Goal: Task Accomplishment & Management: Use online tool/utility

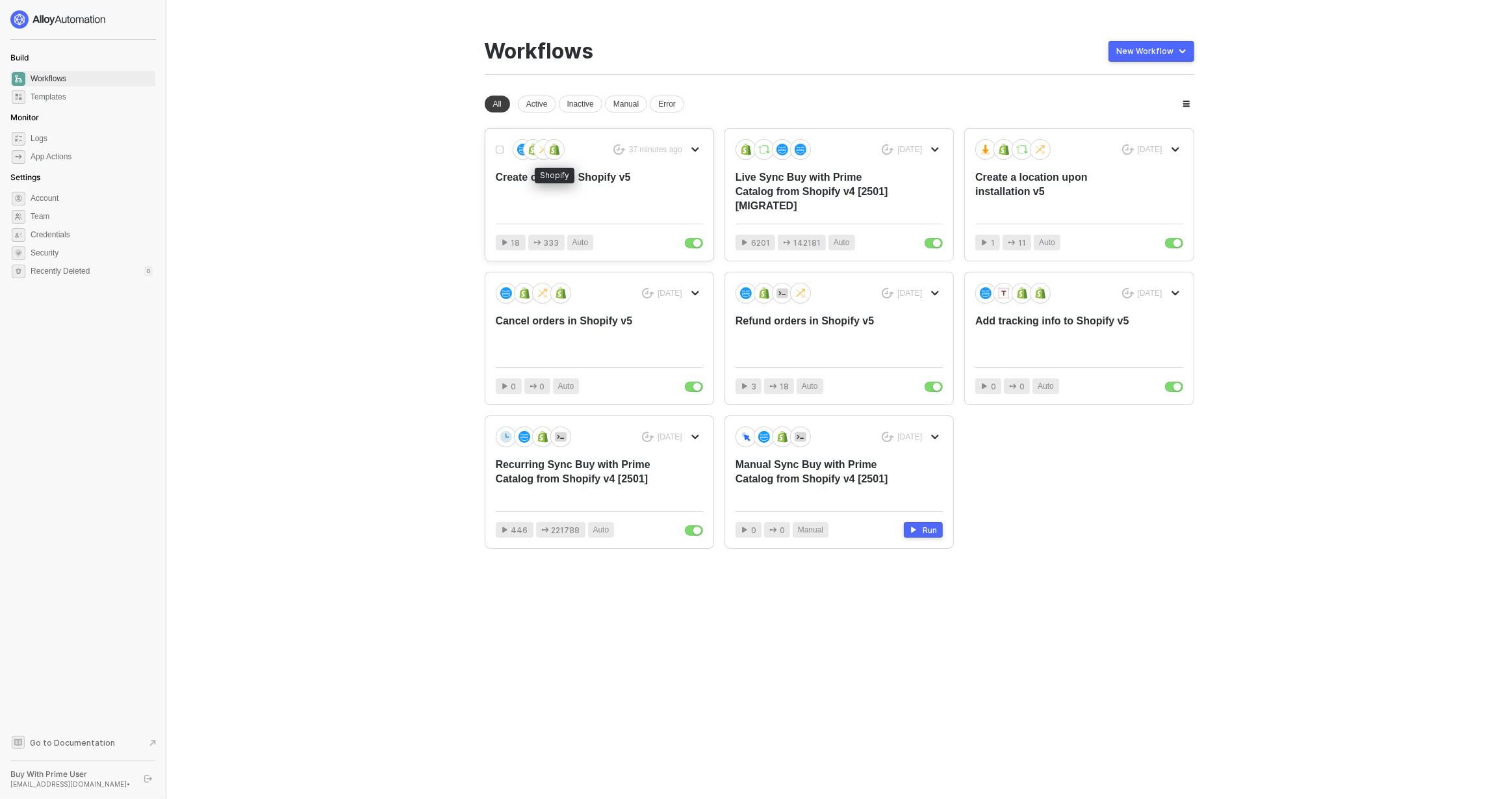
click at [549, 153] on img at bounding box center [554, 149] width 11 height 11
click at [600, 184] on div "Create orders in Shopify v5" at bounding box center [579, 192] width 166 height 43
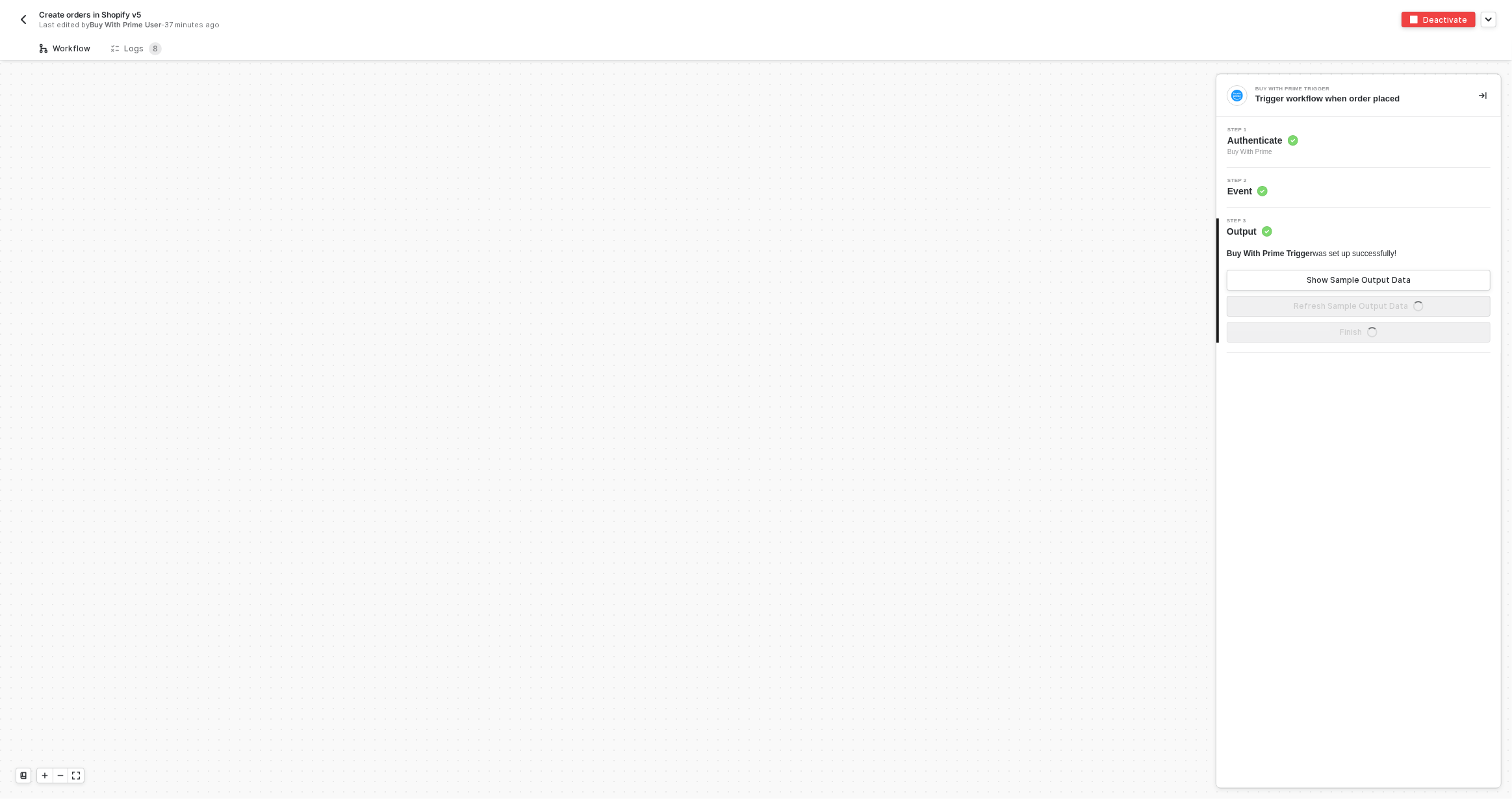
scroll to position [605, 0]
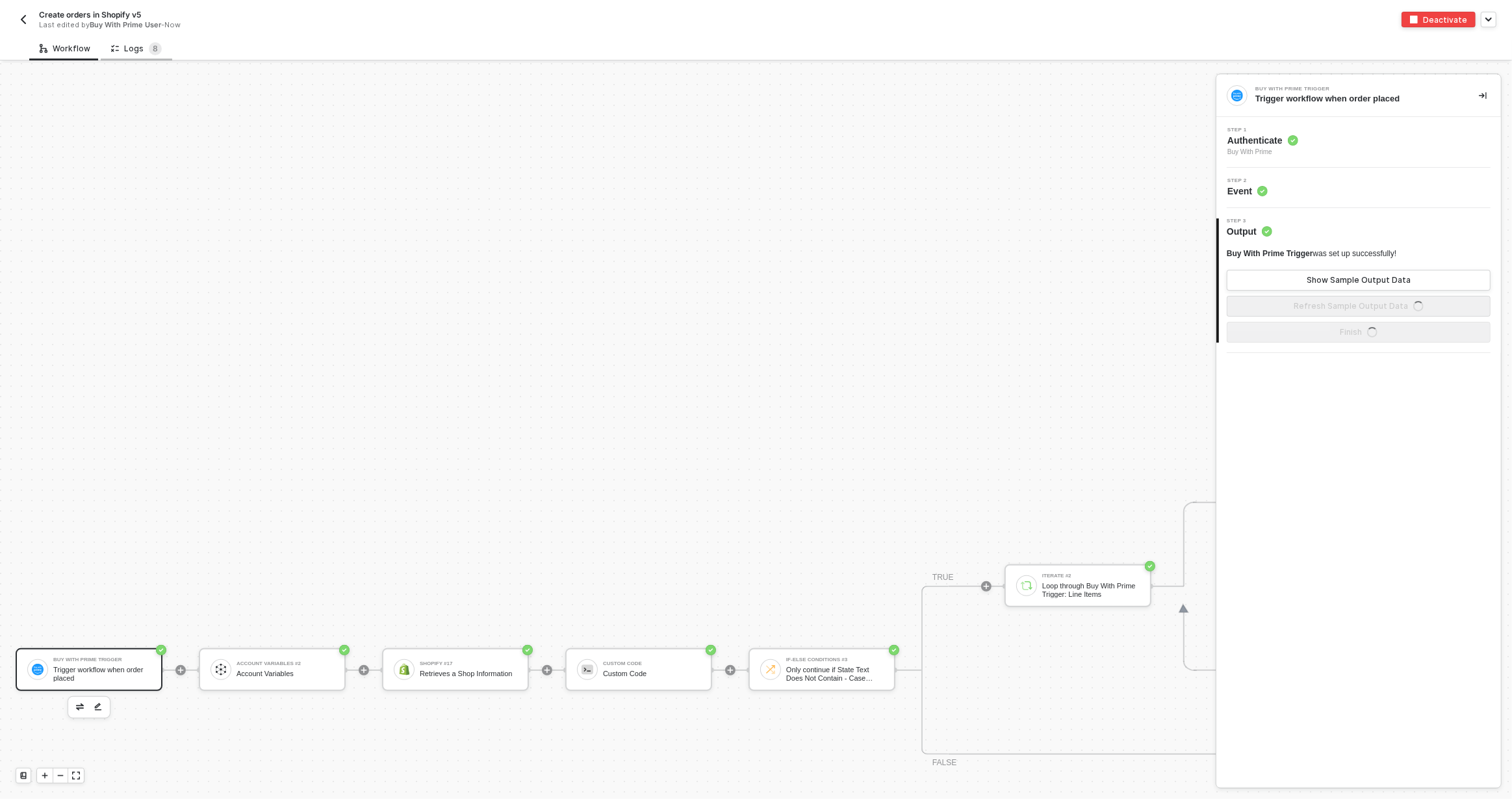
click at [162, 51] on div "Logs 8" at bounding box center [137, 48] width 71 height 24
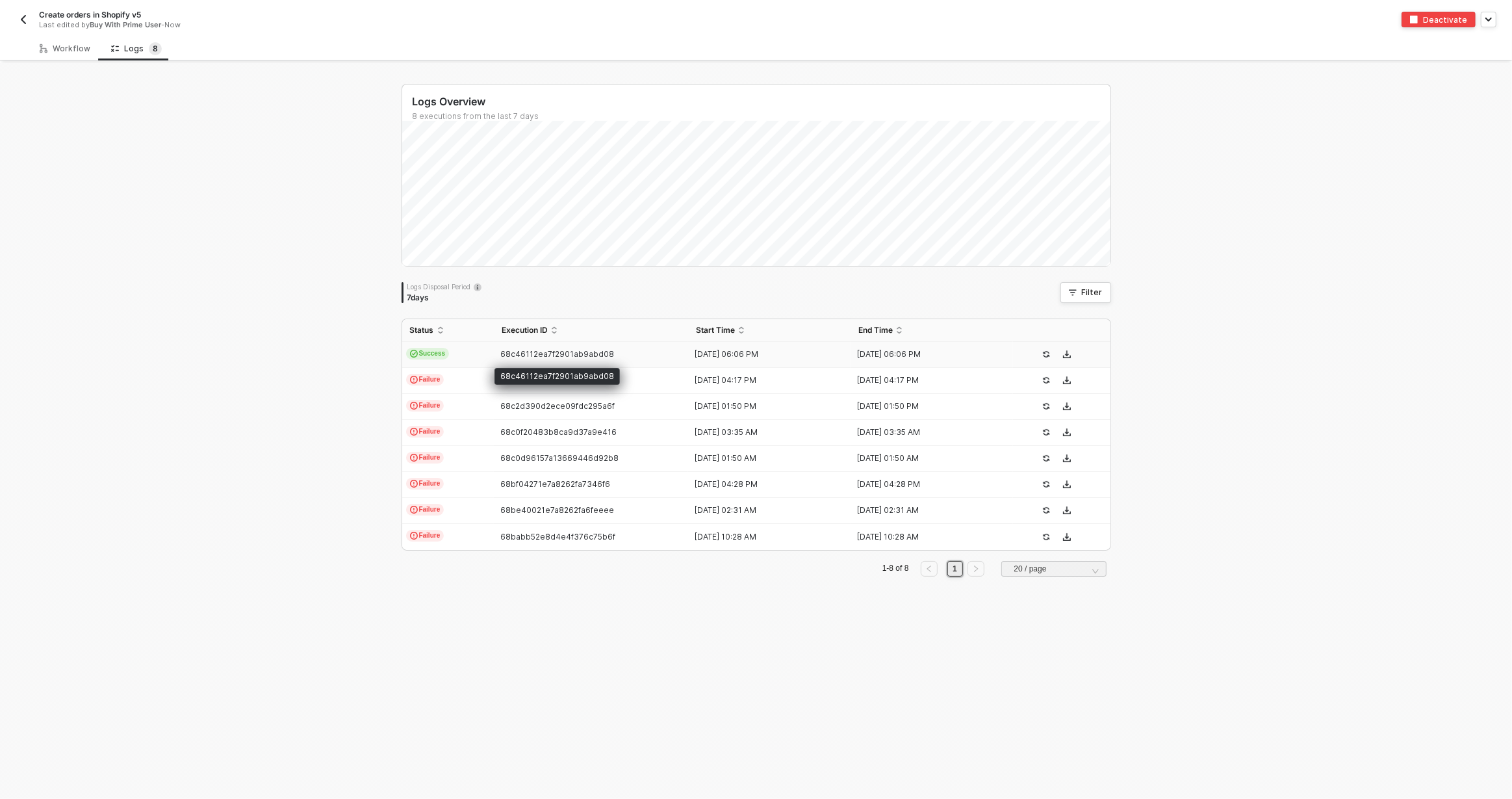
click at [577, 352] on span "68c46112ea7f2901ab9abd08" at bounding box center [557, 354] width 114 height 9
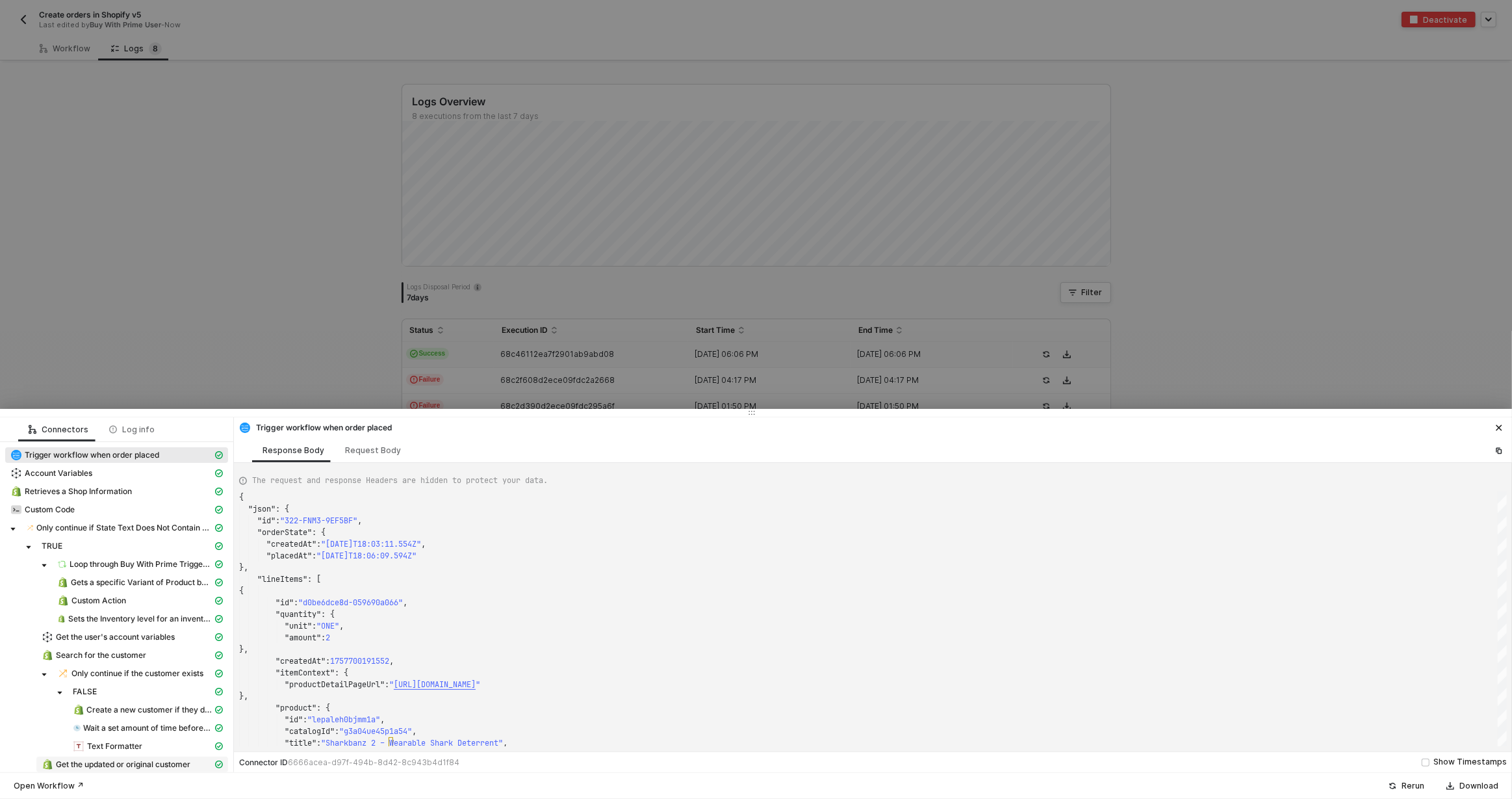
scroll to position [116, 0]
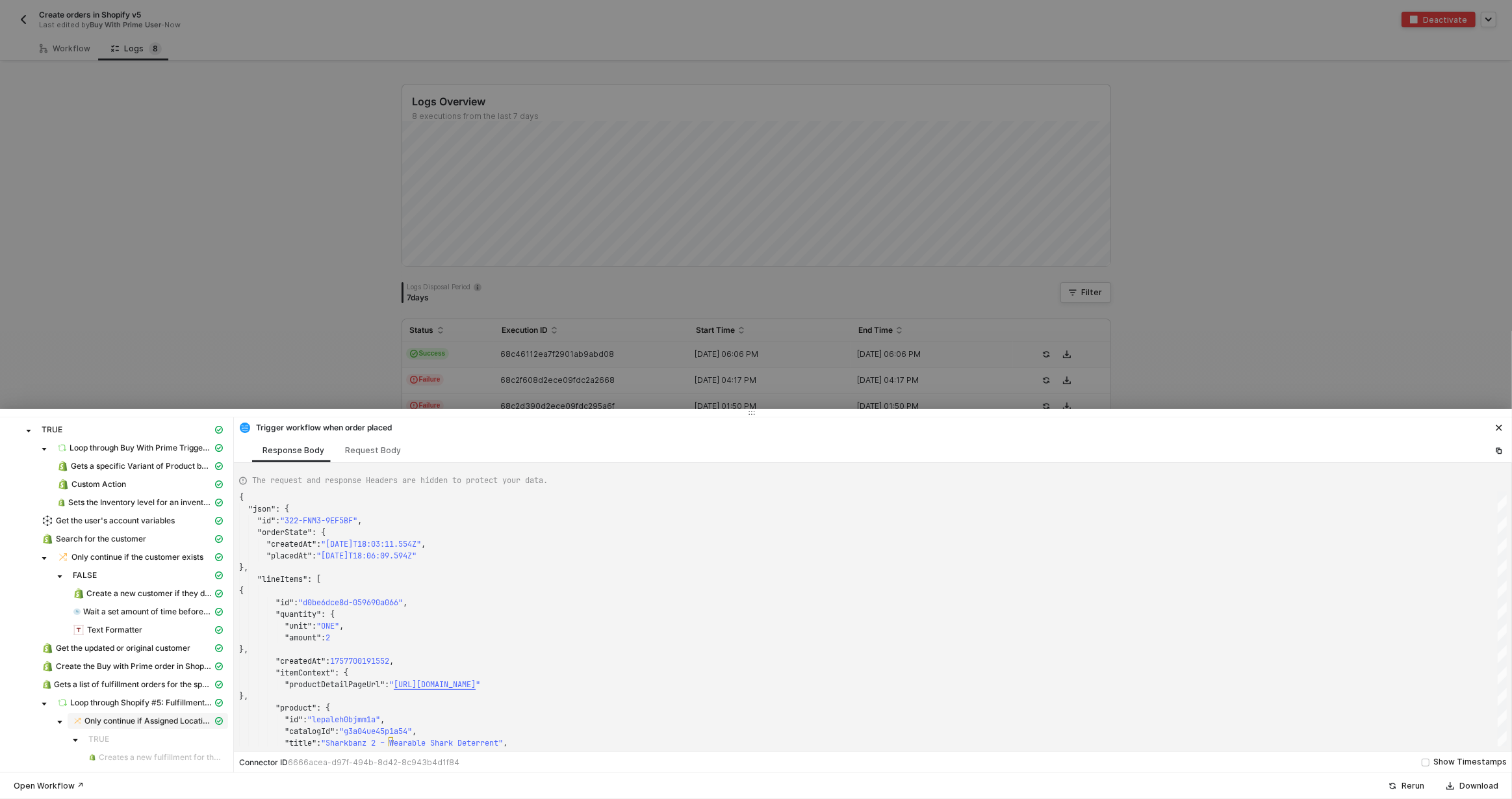
click at [102, 717] on span "Only continue if Assigned Location Id = Data" at bounding box center [149, 720] width 128 height 10
type textarea "{ "resulting_path": "FALSE" }"
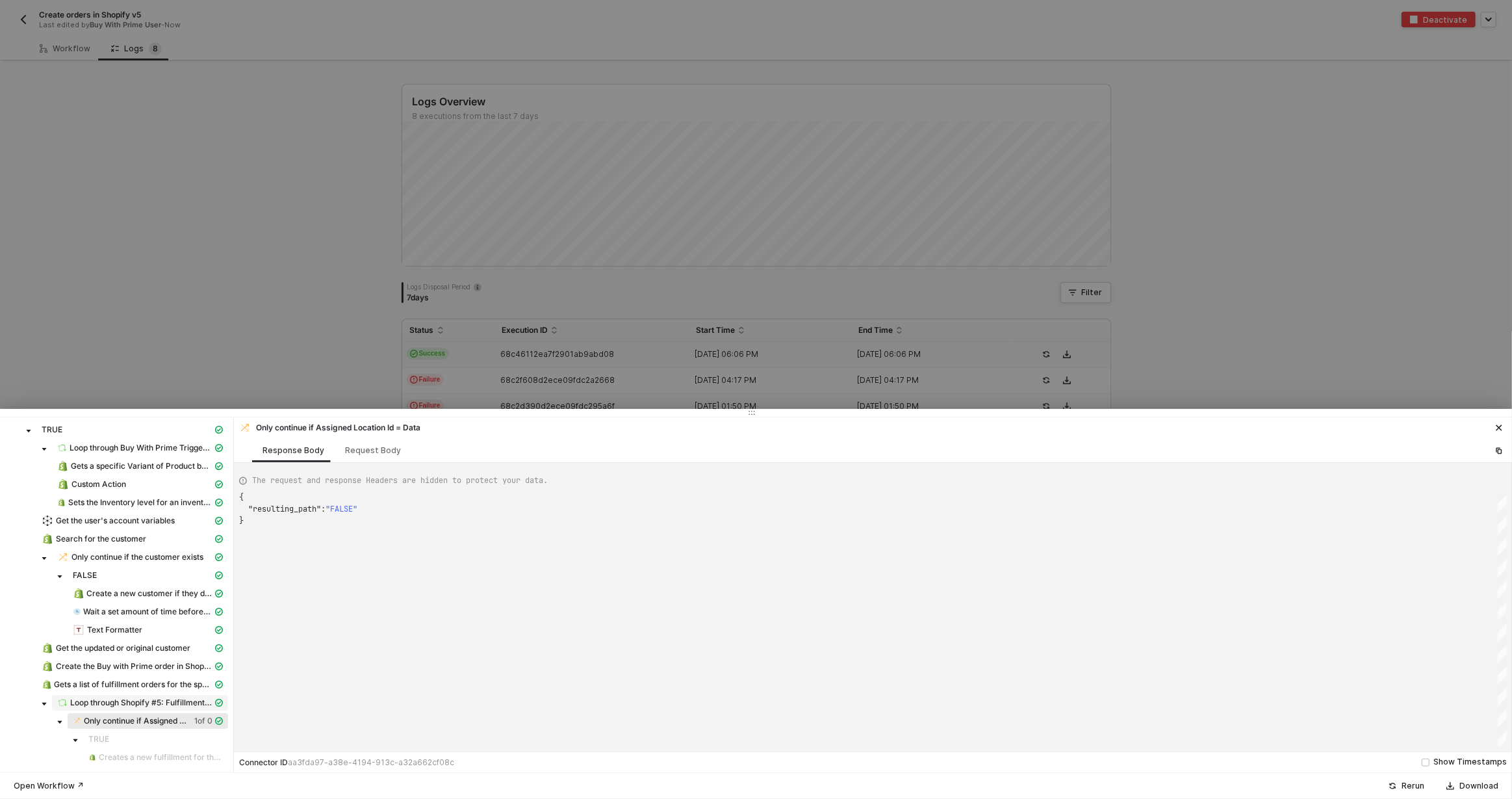
click at [104, 699] on span "Loop through Shopify #5: Fulfillment Orders" at bounding box center [141, 702] width 142 height 10
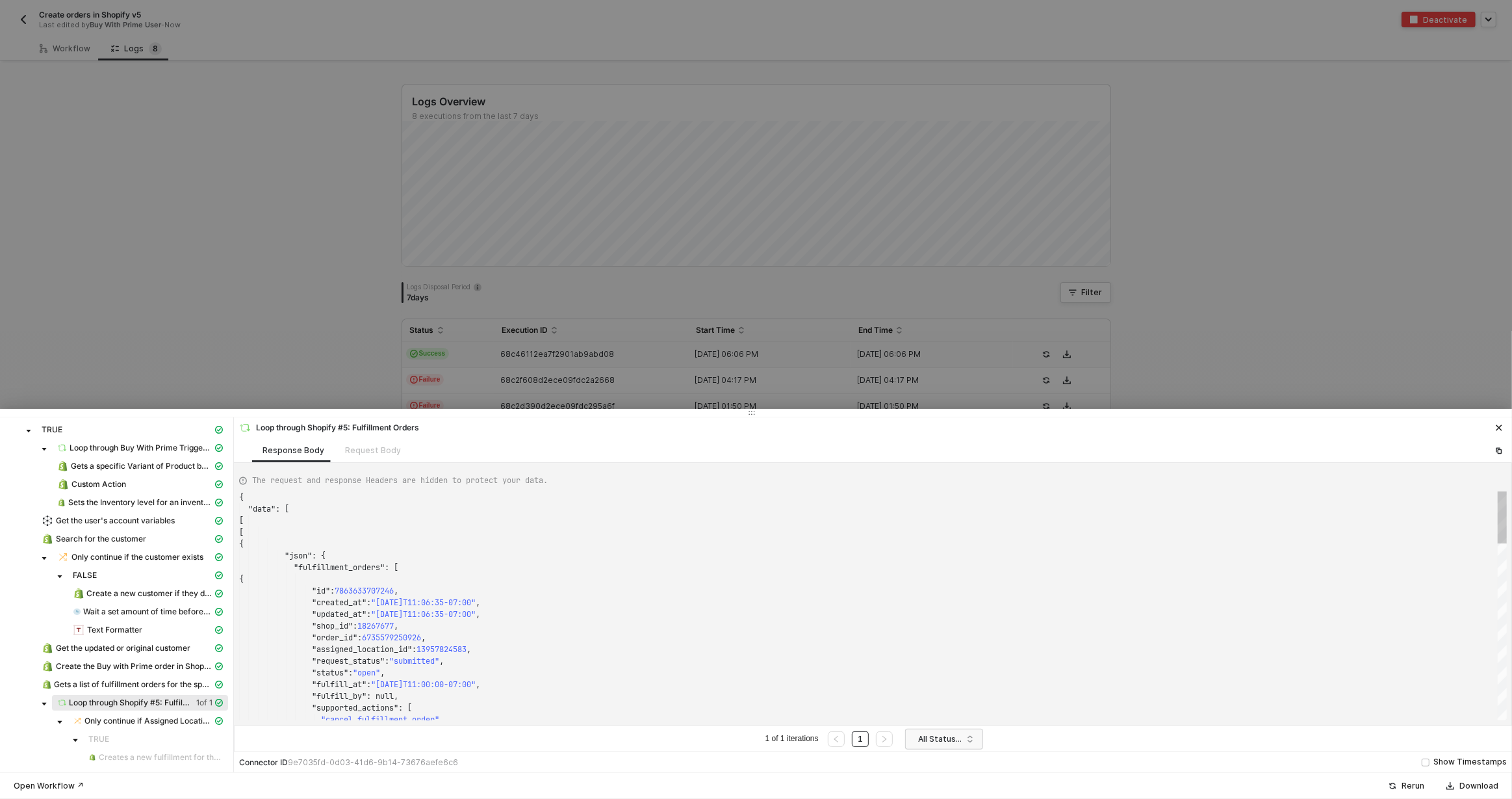
scroll to position [117, 0]
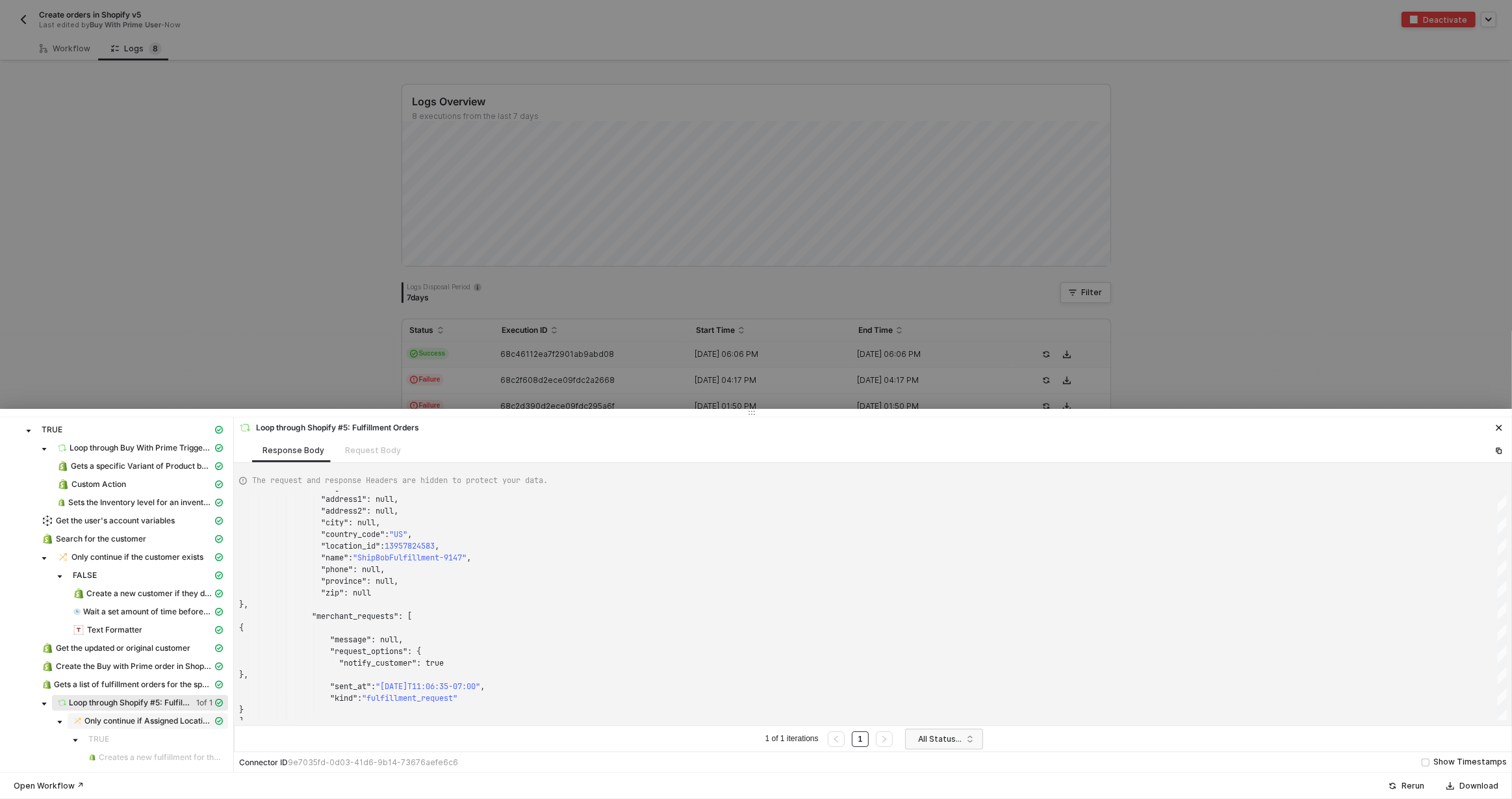
click at [116, 718] on span "Only continue if Assigned Location Id = Data" at bounding box center [149, 720] width 128 height 10
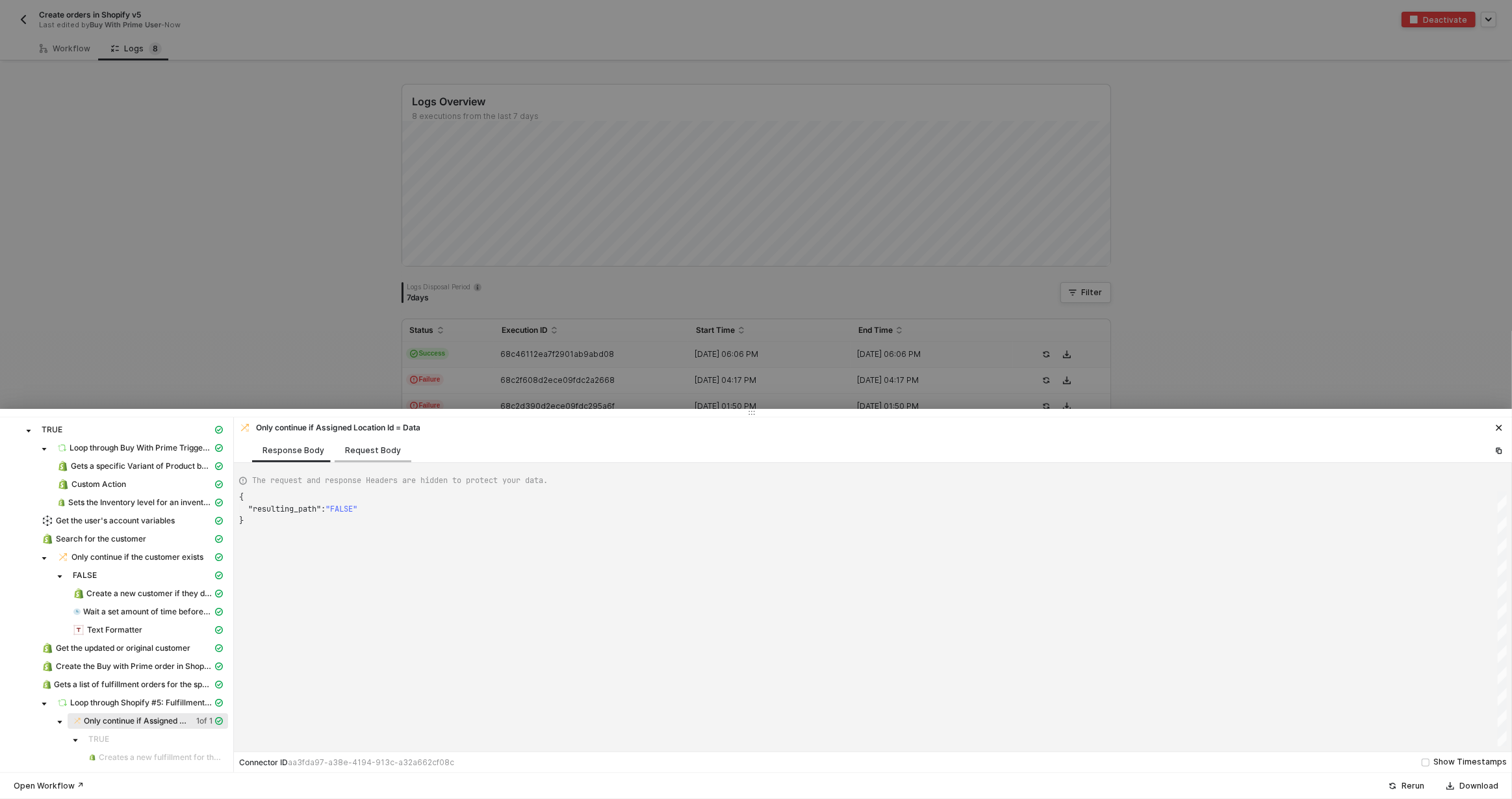
click at [382, 456] on div "Request Body" at bounding box center [373, 450] width 77 height 24
type textarea "{ "conditionSets": [ { "uuid": "39aa020e-689c-4180-d3a4-84959b930f38", "conditi…"
click at [145, 693] on div "Gets a list of fulfillment orders for the specific order" at bounding box center [116, 685] width 223 height 18
click at [145, 700] on span "Loop through Shopify #5: Fulfillment Orders" at bounding box center [141, 702] width 142 height 10
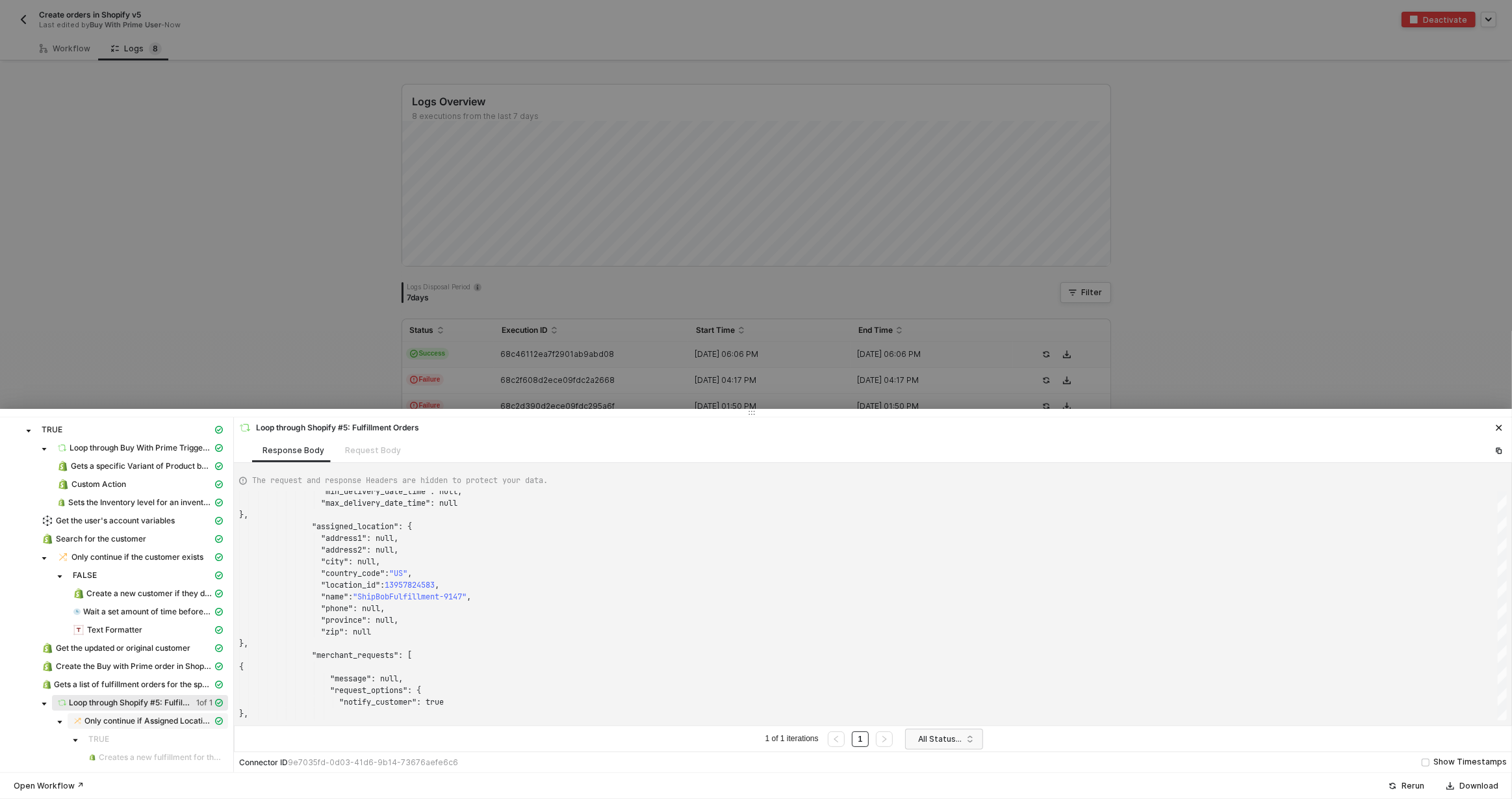
click at [170, 719] on span "Only continue if Assigned Location Id = Data" at bounding box center [149, 720] width 128 height 10
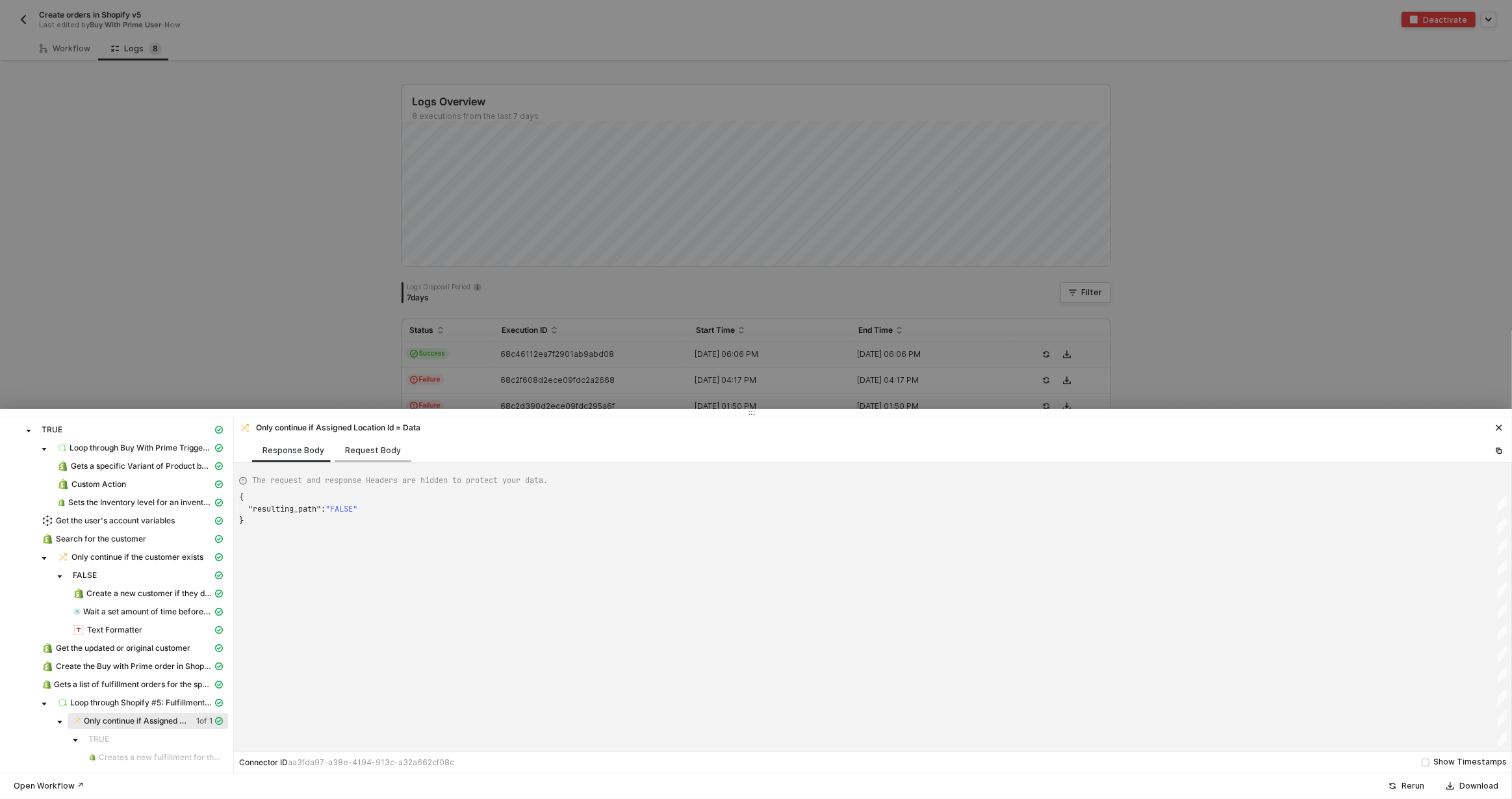
click at [369, 452] on div "Request Body" at bounding box center [373, 450] width 56 height 10
type textarea "{ "conditionSets": [ { "uuid": "39aa020e-689c-4180-d3a4-84959b930f38", "conditi…"
drag, startPoint x: 349, startPoint y: 249, endPoint x: 325, endPoint y: 229, distance: 31.2
click at [348, 250] on div at bounding box center [756, 399] width 1512 height 799
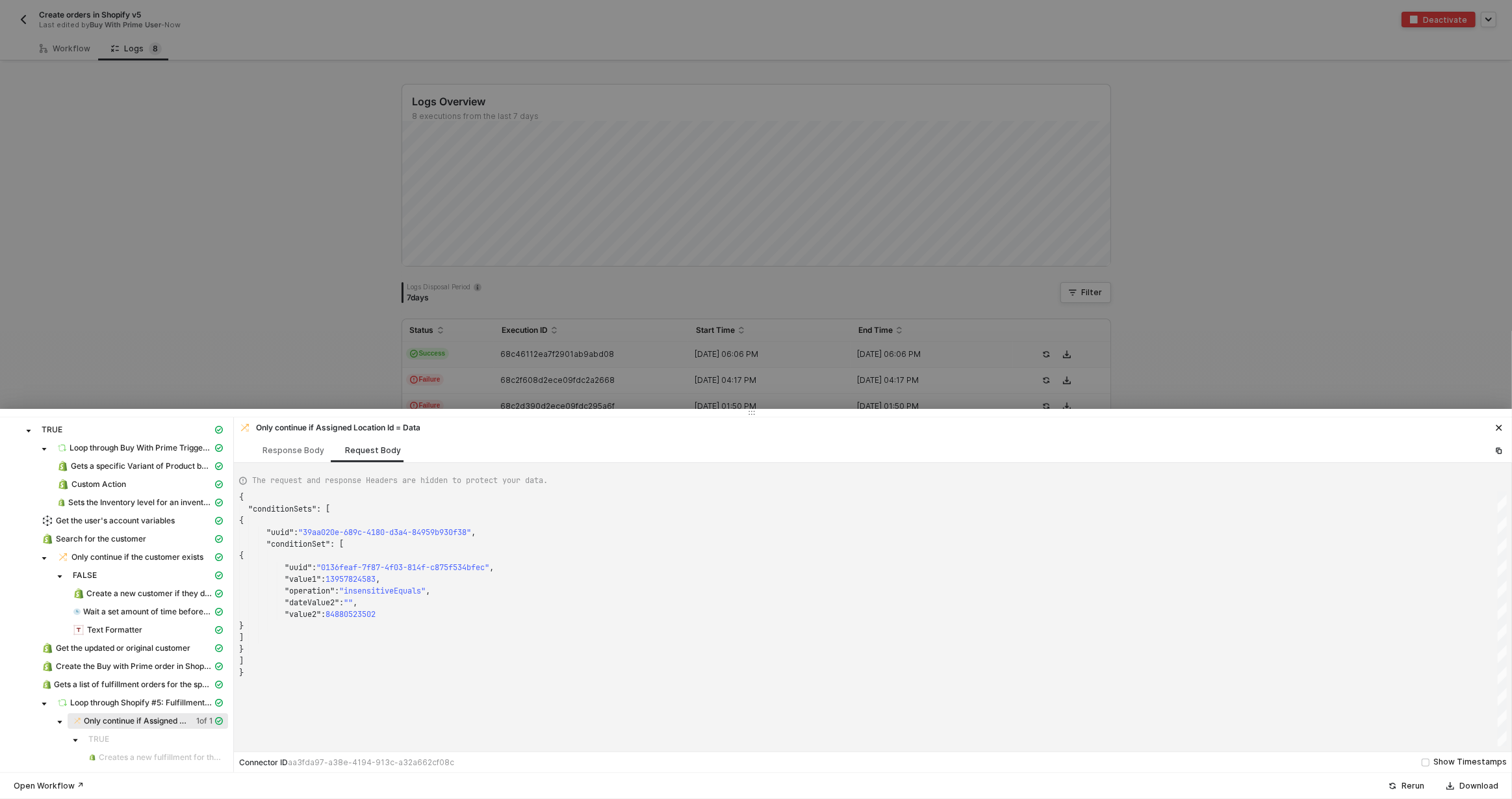
scroll to position [0, 0]
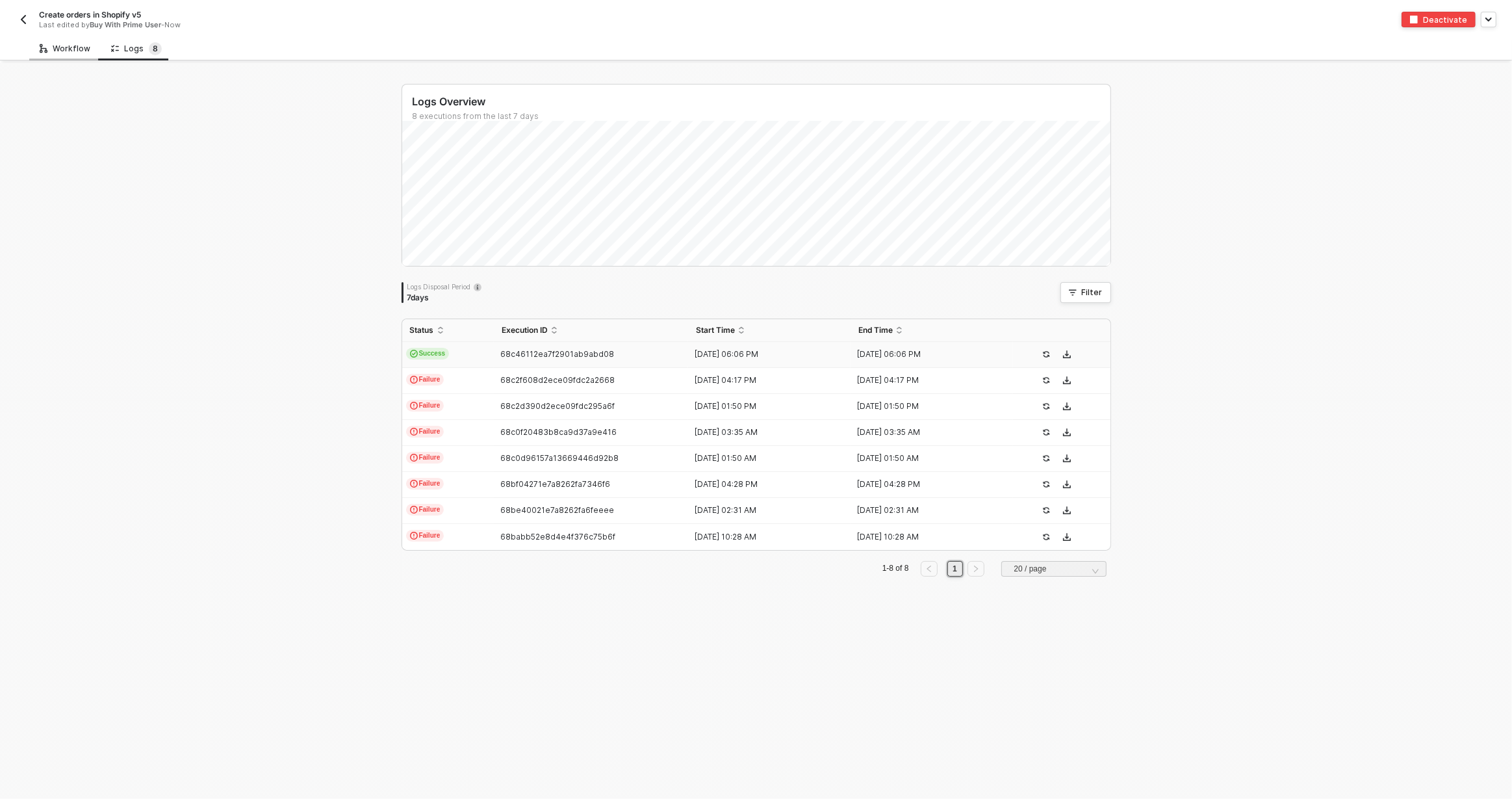
click at [68, 42] on div "Workflow" at bounding box center [65, 48] width 71 height 24
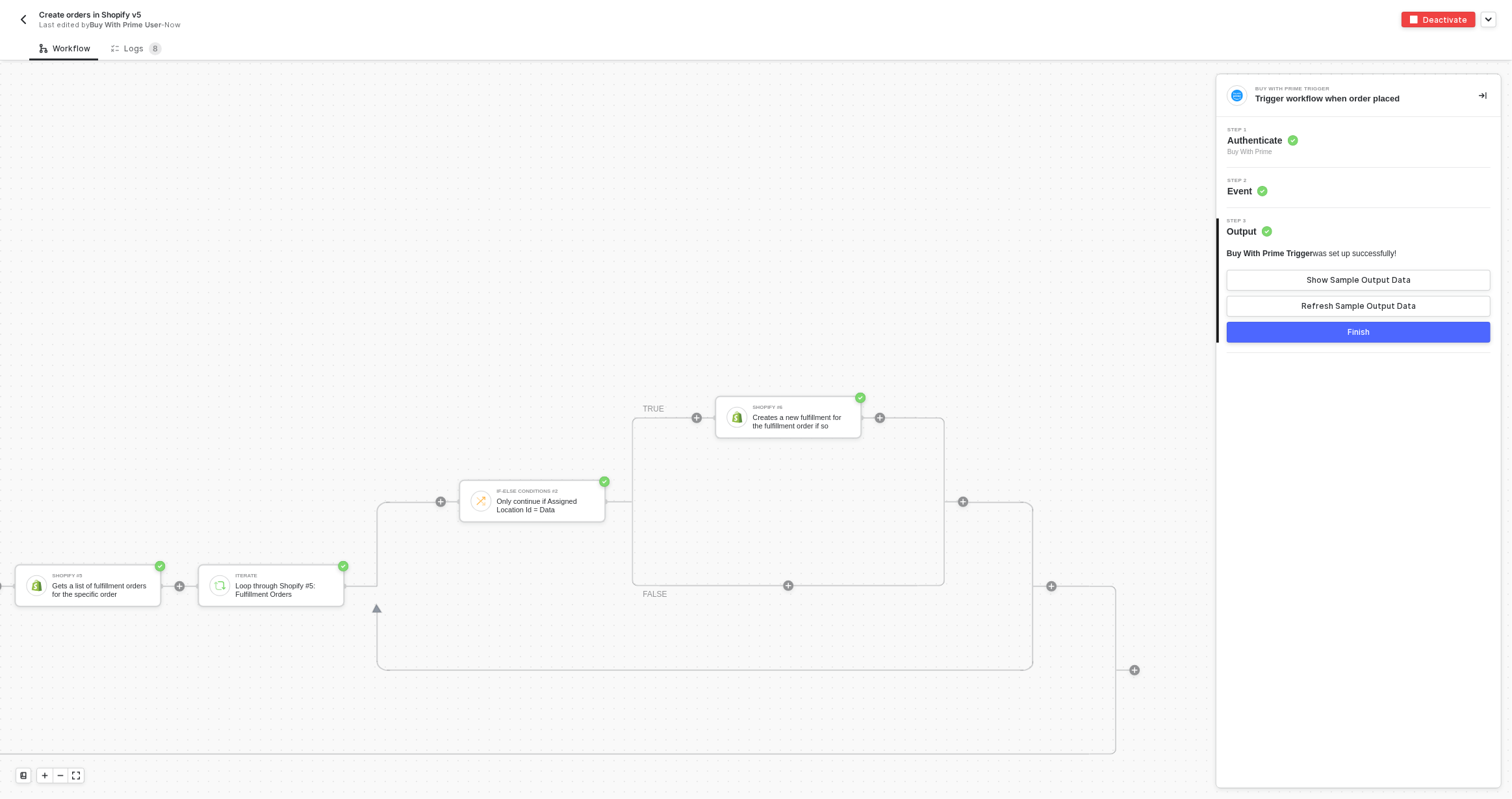
scroll to position [605, 3515]
click at [543, 493] on div "If-Else Conditions #2 Only continue if Assigned Location Id = Data" at bounding box center [541, 501] width 98 height 25
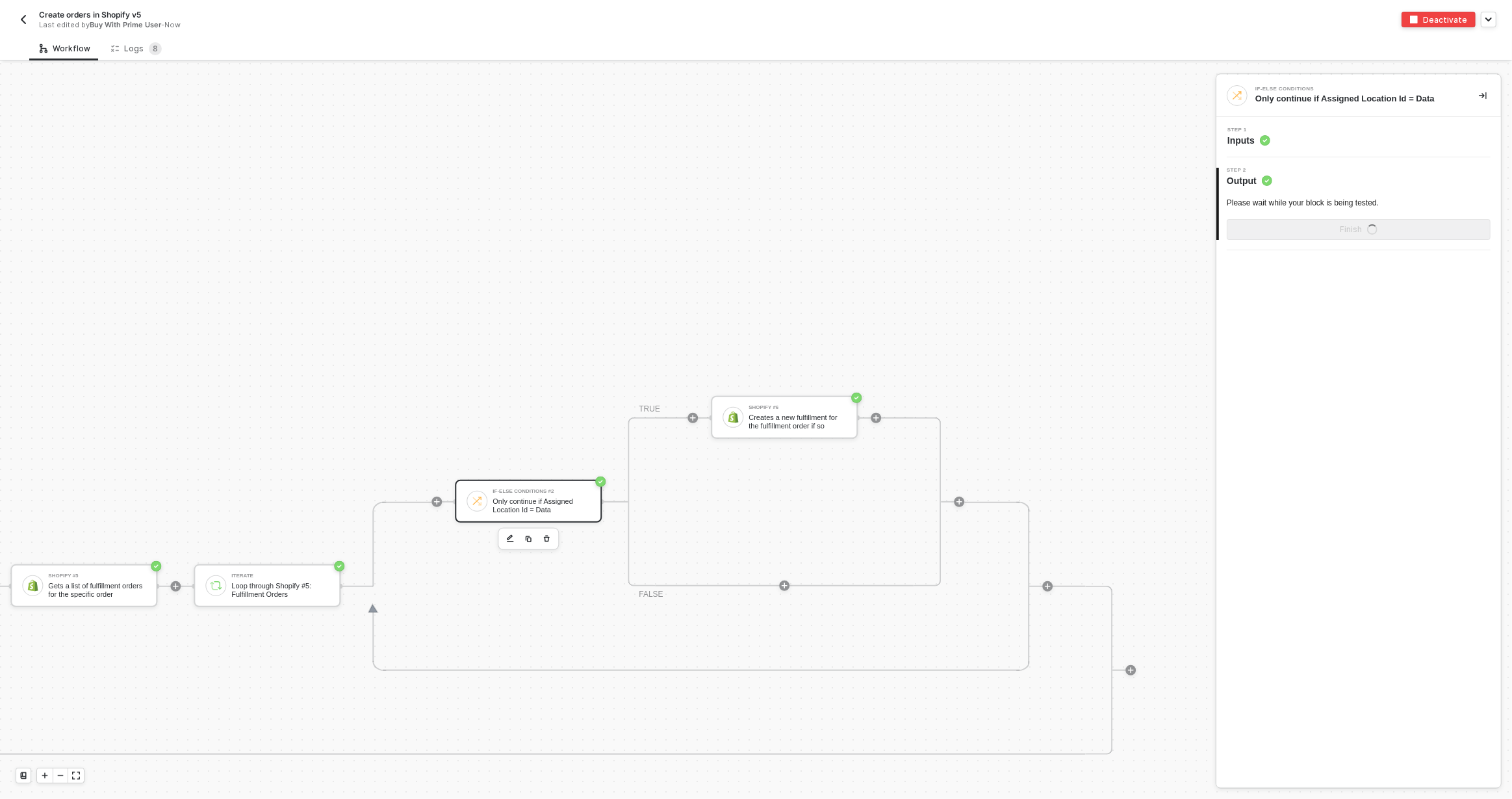
click at [554, 498] on div "Only continue if Assigned Location Id = Data" at bounding box center [541, 506] width 98 height 16
click at [1320, 135] on div "Step 1 Inputs" at bounding box center [1361, 137] width 281 height 20
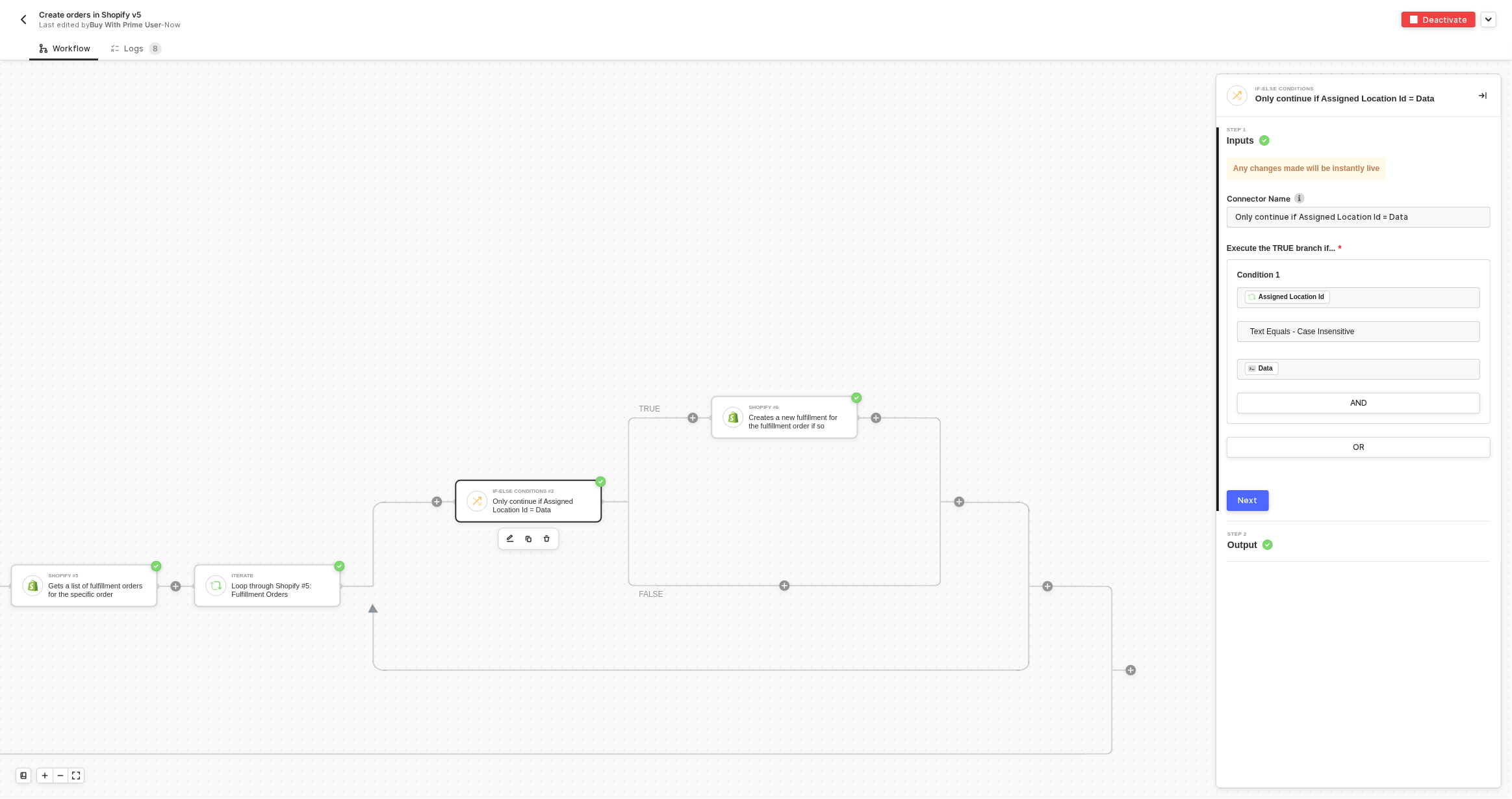
click at [1284, 676] on div "If-Else Conditions Only continue if Assigned Location Id = Data 1 Step 1 Inputs…" at bounding box center [1359, 431] width 285 height 712
click at [129, 49] on div "Logs 8" at bounding box center [136, 48] width 50 height 13
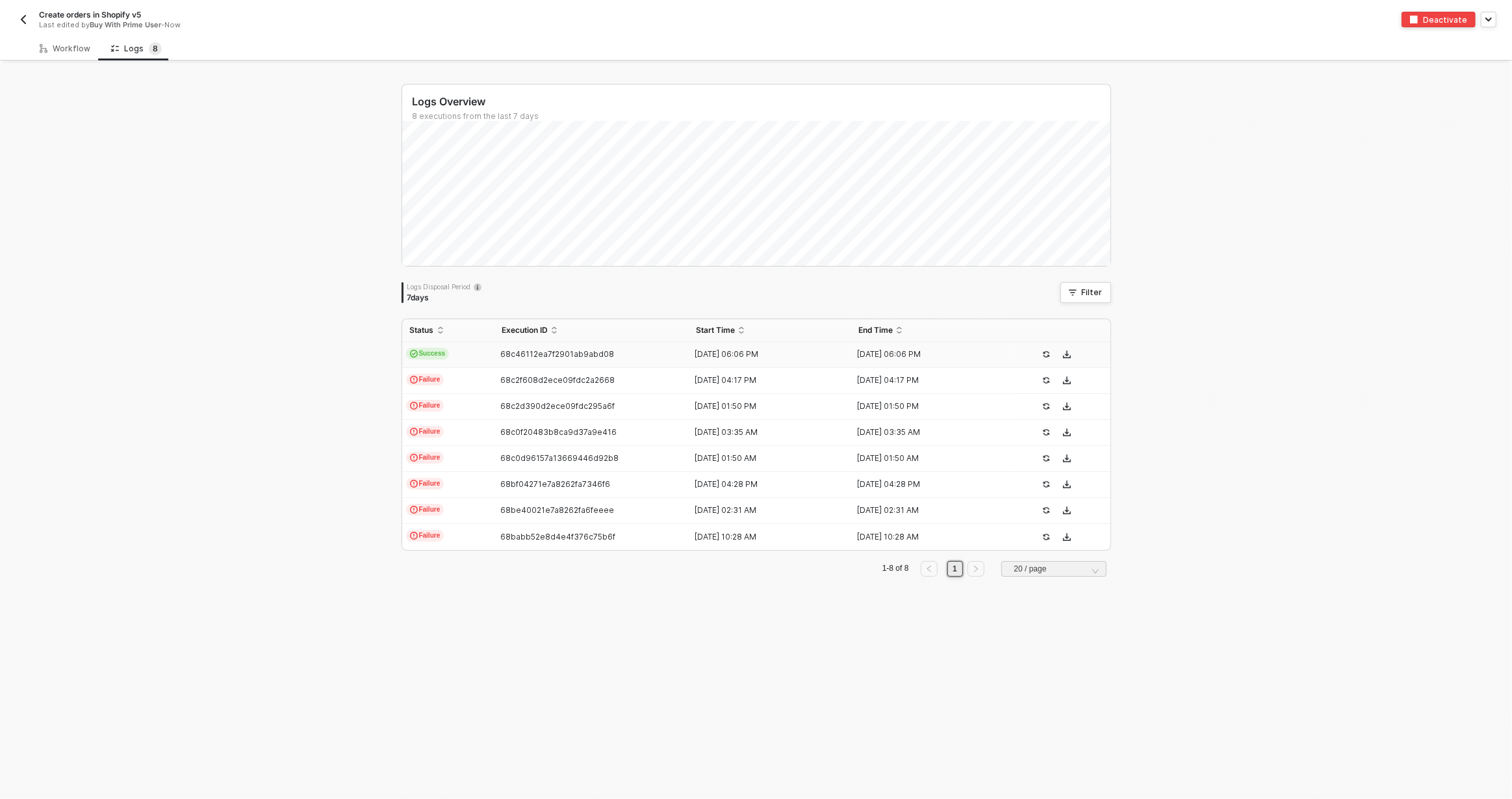
click at [469, 360] on td "Success" at bounding box center [448, 355] width 92 height 26
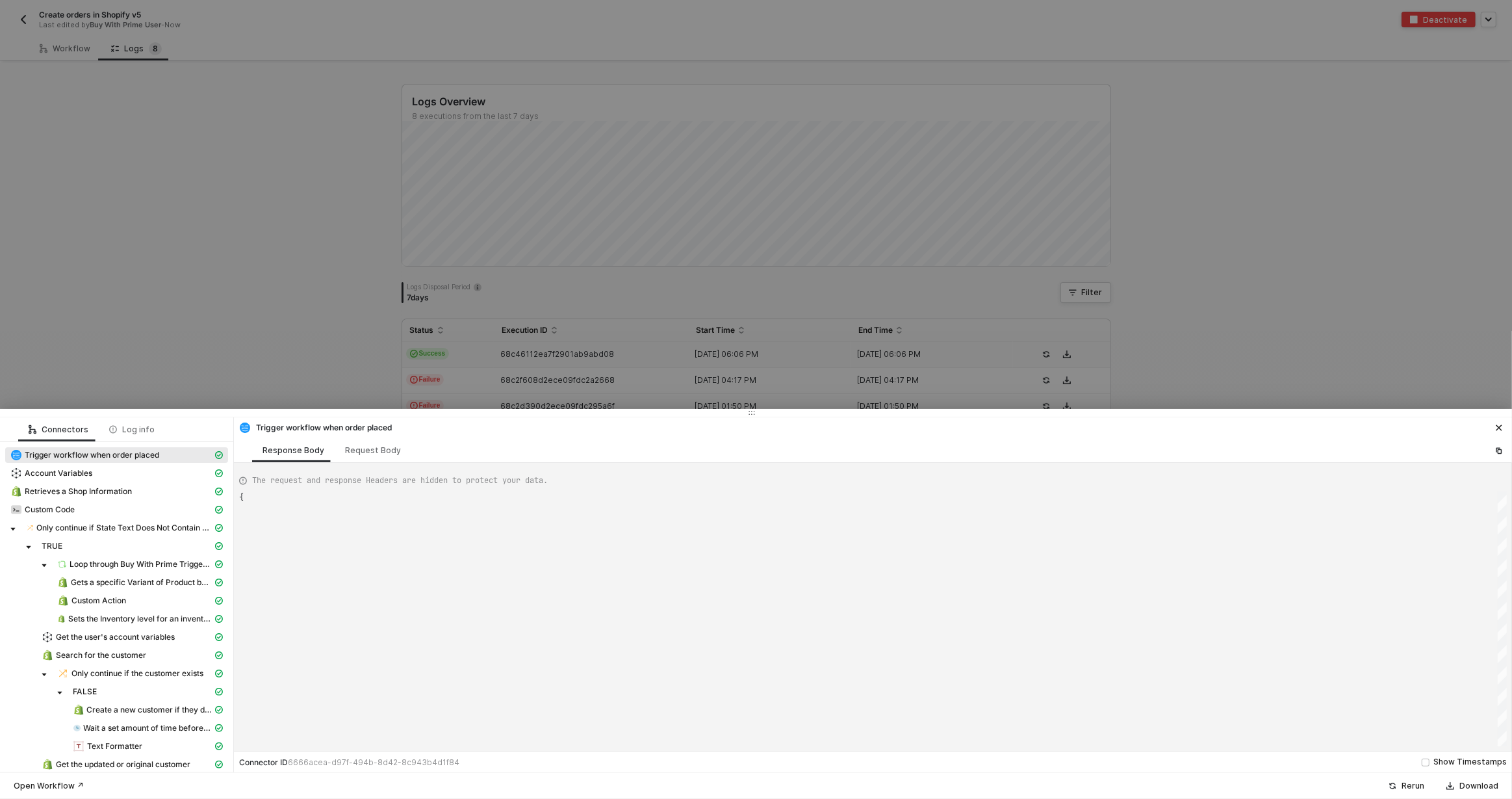
scroll to position [117, 0]
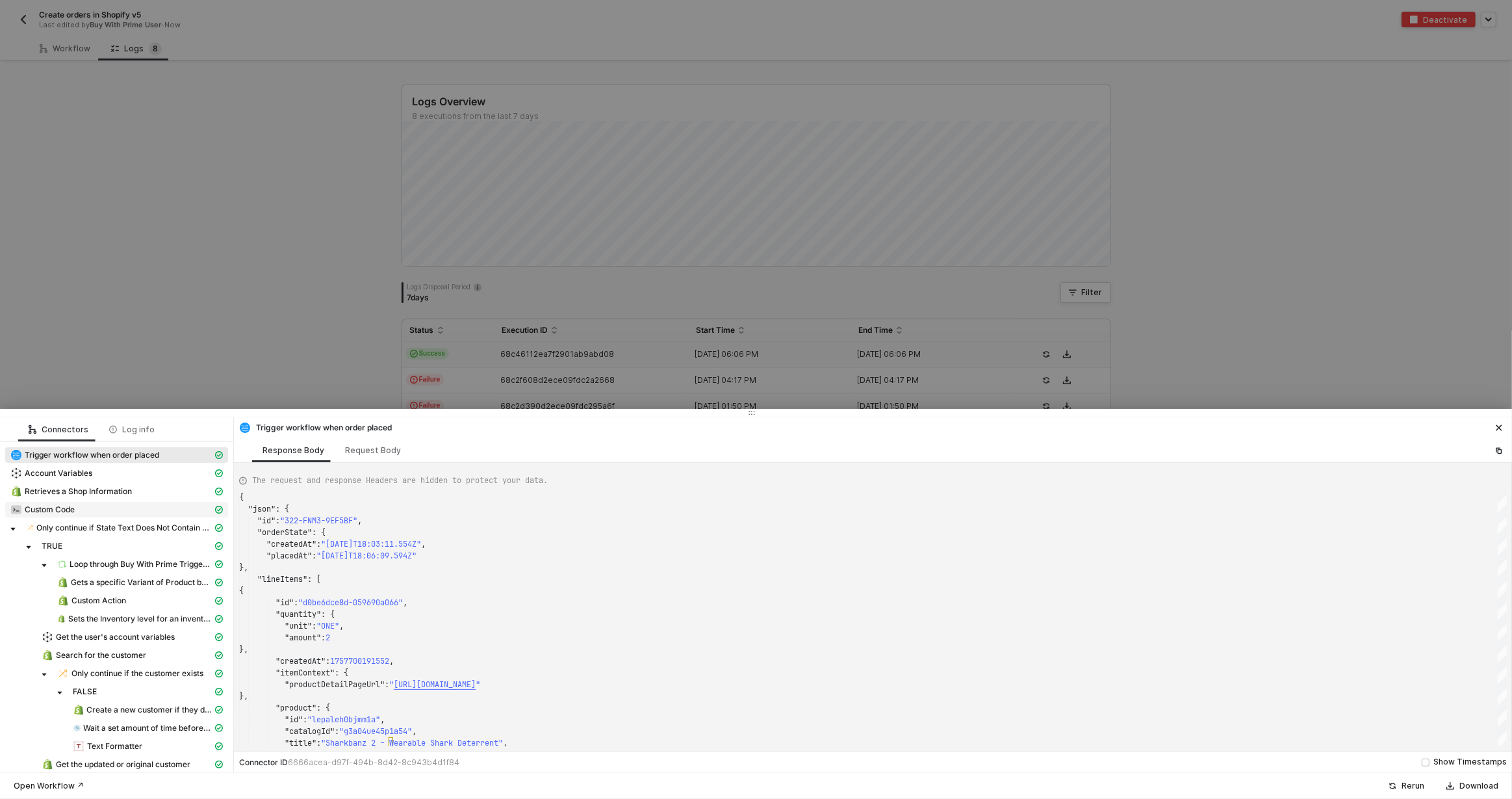
click at [26, 510] on span "Custom Code" at bounding box center [50, 509] width 50 height 10
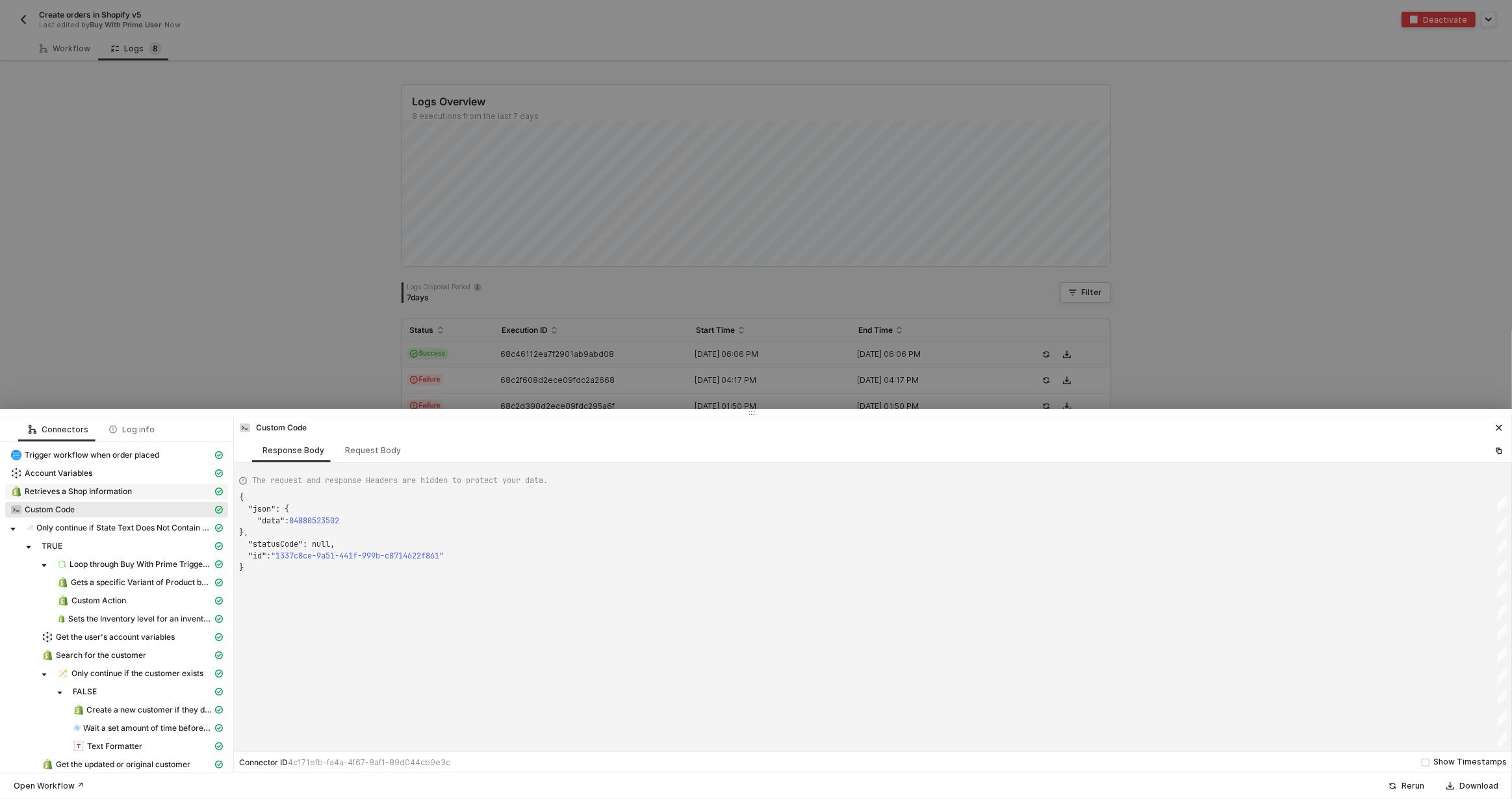
click at [138, 493] on div "Retrieves a Shop Information" at bounding box center [111, 491] width 202 height 11
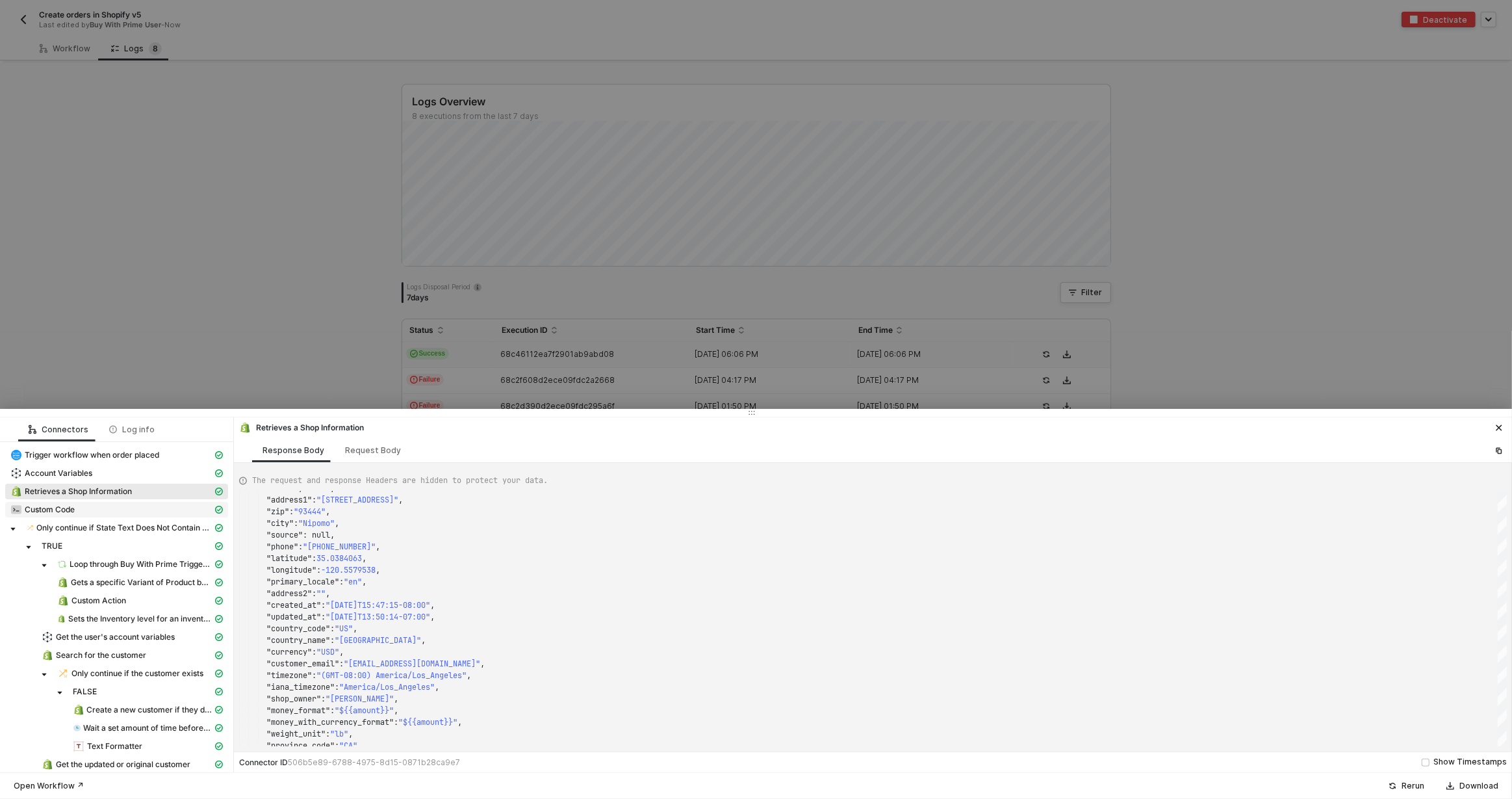
click at [147, 506] on div "Custom Code" at bounding box center [111, 509] width 202 height 11
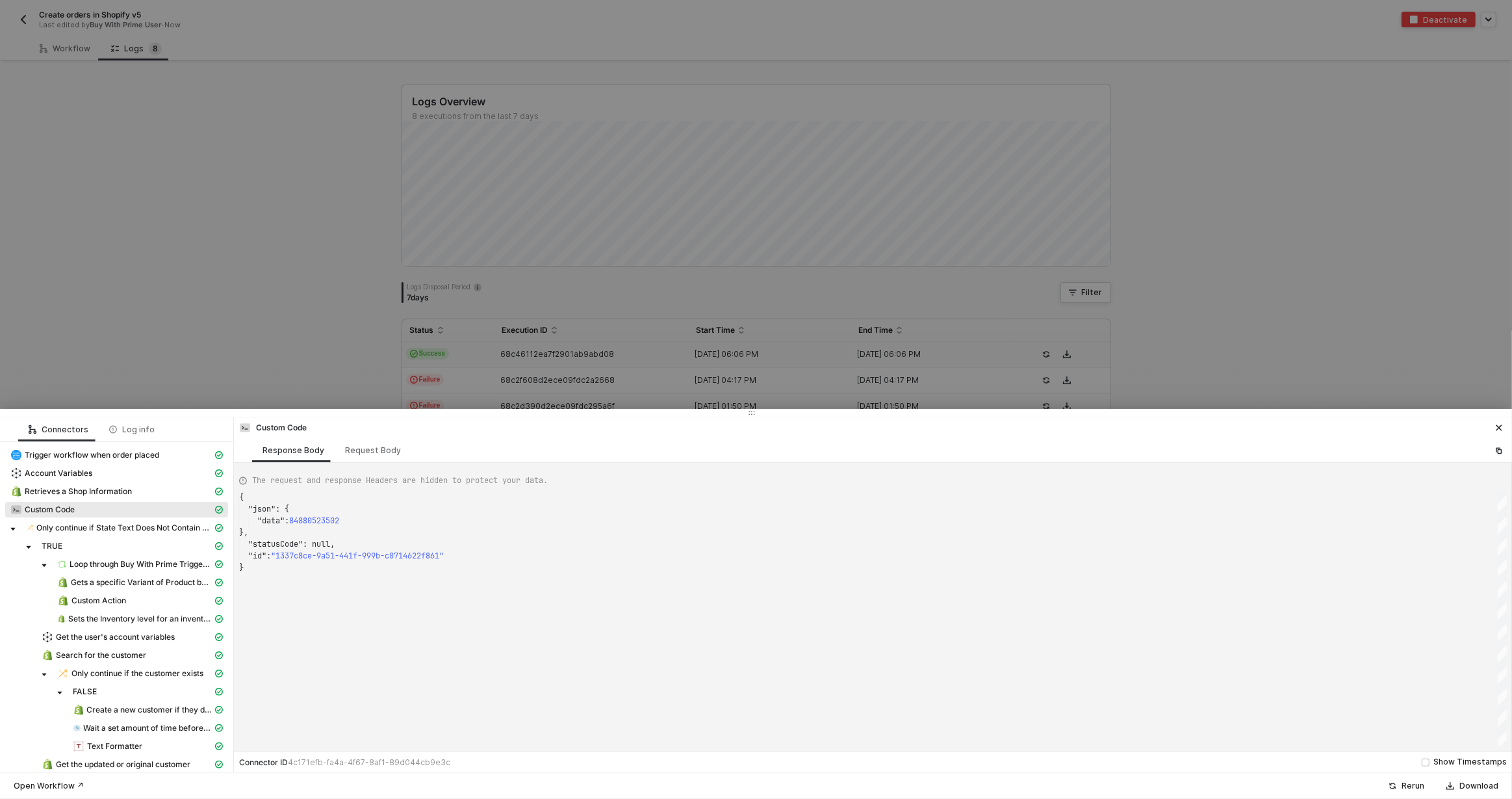
scroll to position [70, 0]
click at [371, 458] on div "Request Body" at bounding box center [373, 450] width 77 height 24
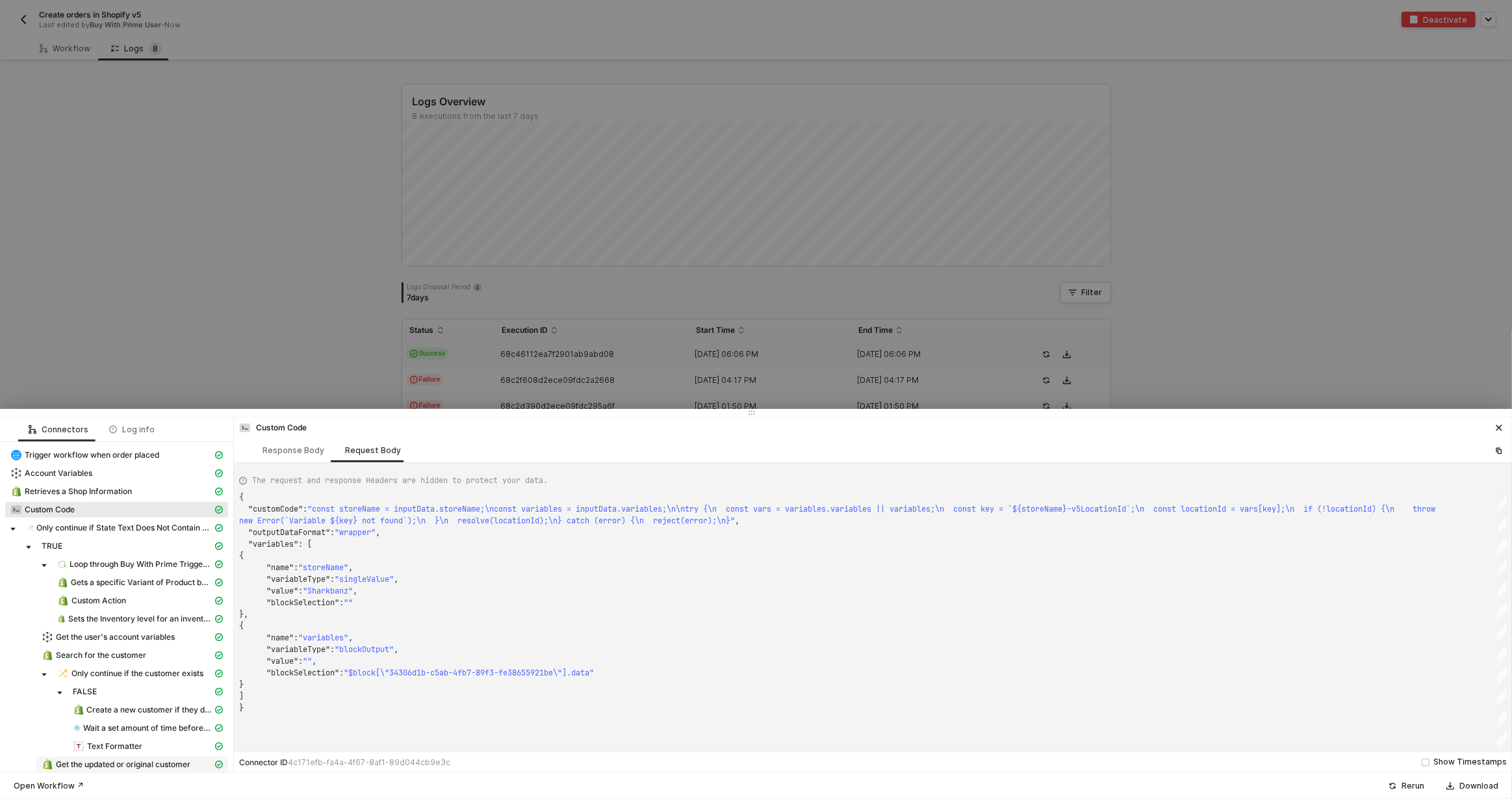
scroll to position [116, 0]
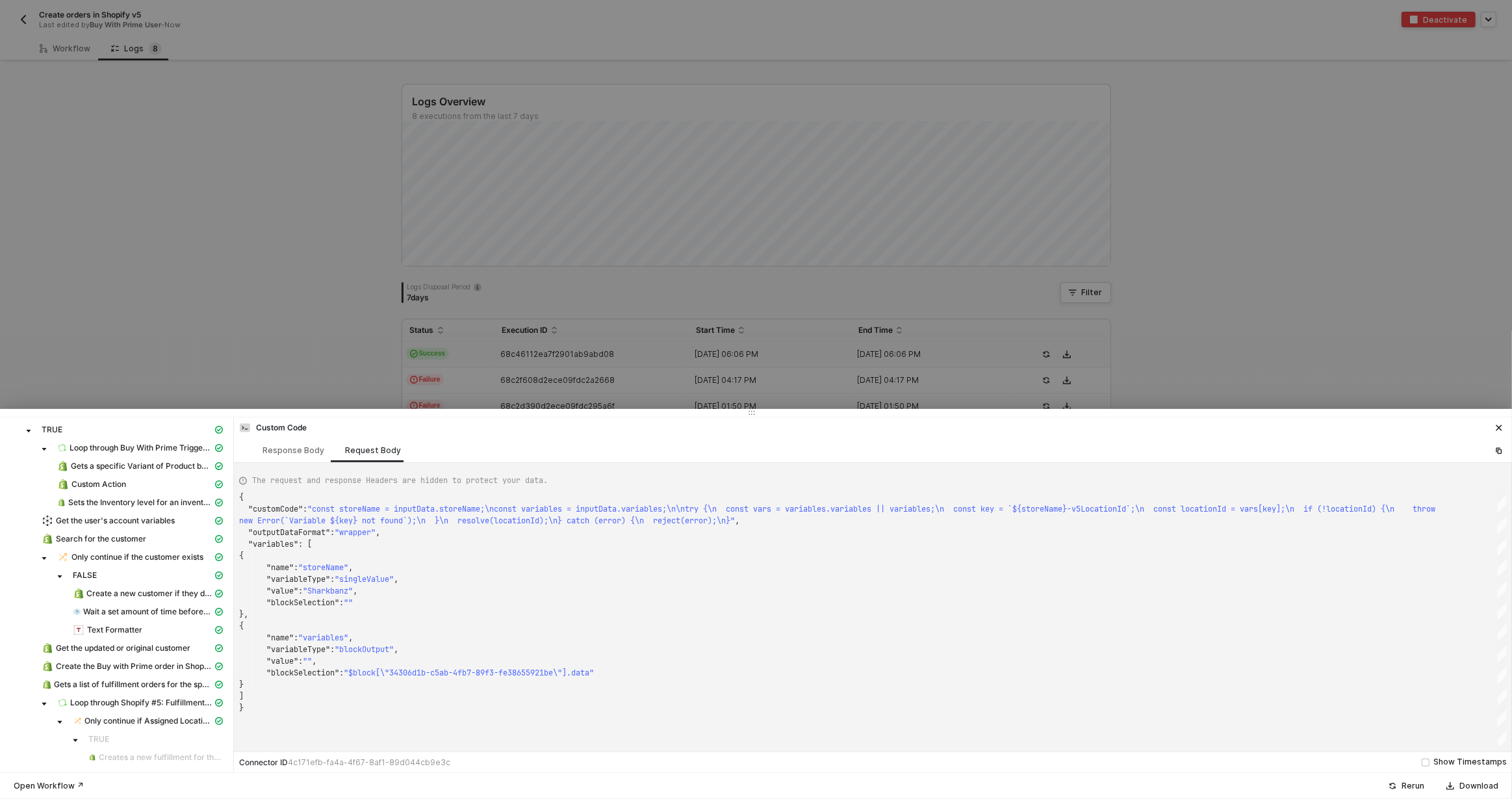
click at [99, 675] on div "Create the Buy with Prime order in Shopify" at bounding box center [116, 667] width 223 height 18
click at [102, 671] on span "Create the Buy with Prime order in Shopify" at bounding box center [134, 666] width 157 height 10
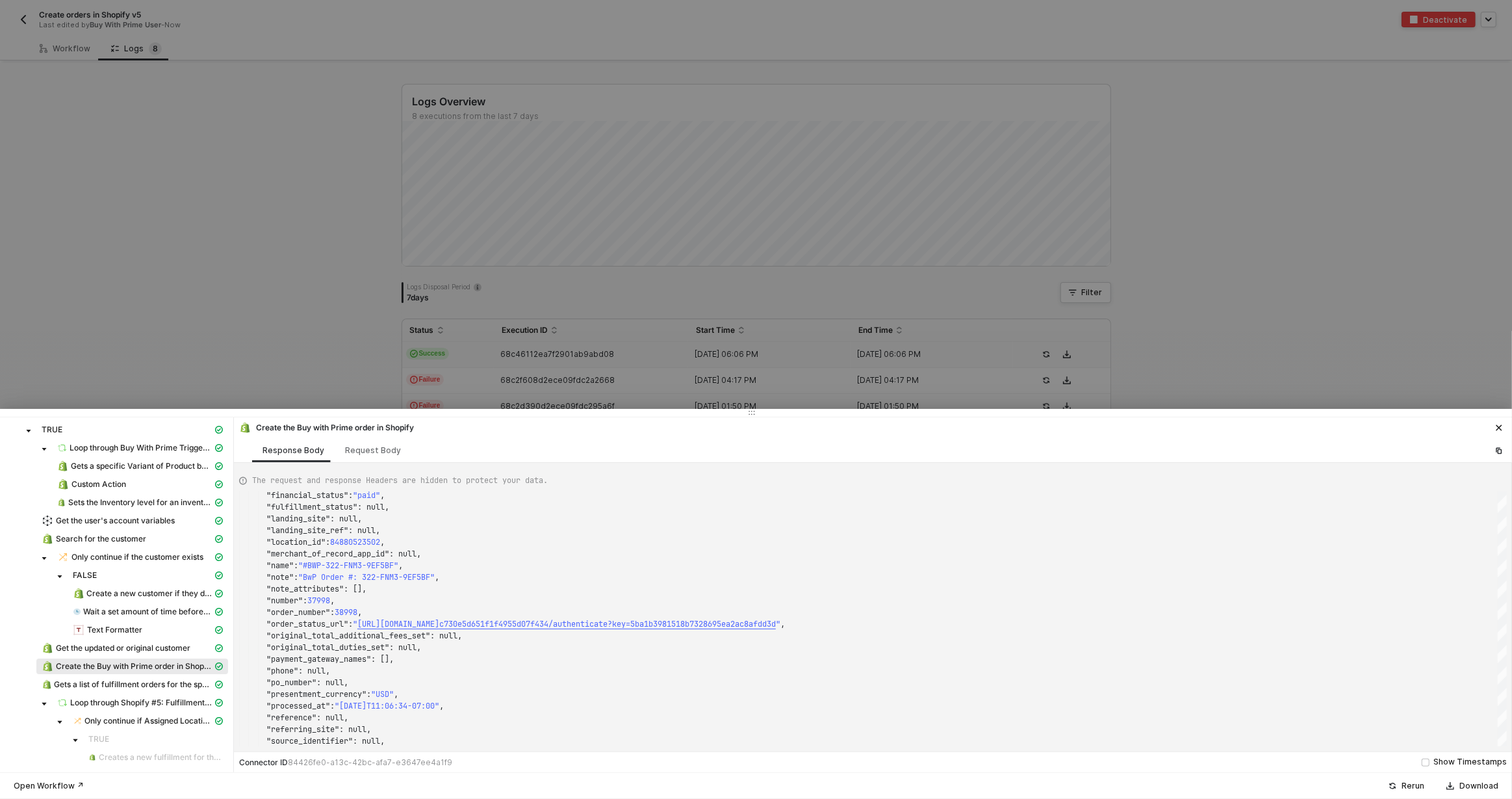
click at [373, 466] on div "The request and response Headers are hidden to protect your data. "financial_st…" at bounding box center [873, 607] width 1278 height 289
click at [374, 460] on div "Request Body" at bounding box center [373, 450] width 77 height 24
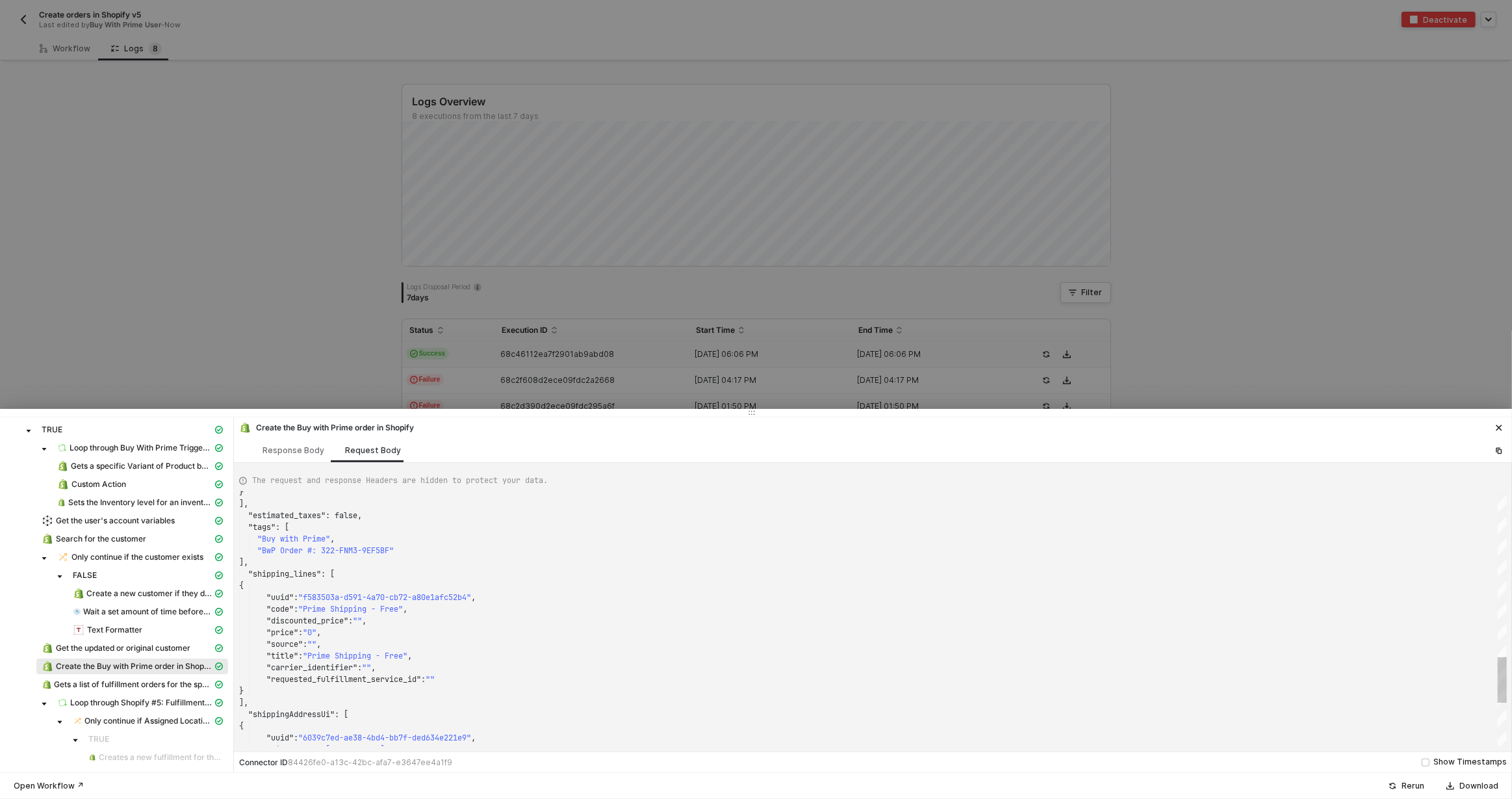
type textarea ""price": "0", "source": "", "title": "Prime Shipping - Free", "carrier_identifi…"
click at [574, 659] on div ""title" : "Prime Shipping - Free" ," at bounding box center [873, 656] width 1268 height 11
type textarea "l"
type textarea ""firstName": "[PERSON_NAME]", "lastName": "[PERSON_NAME]", "company": "", "coun…"
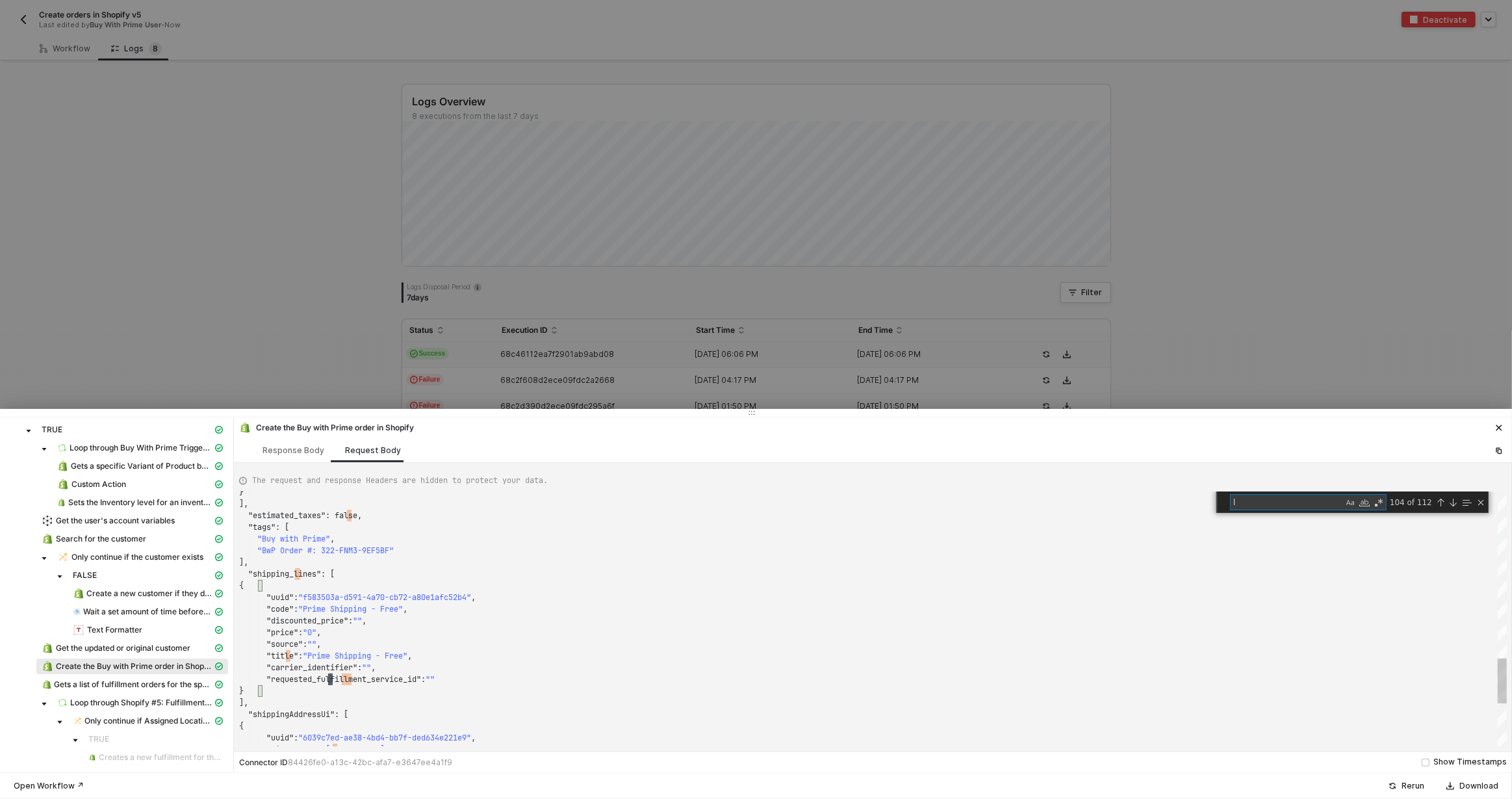
type textarea "lo"
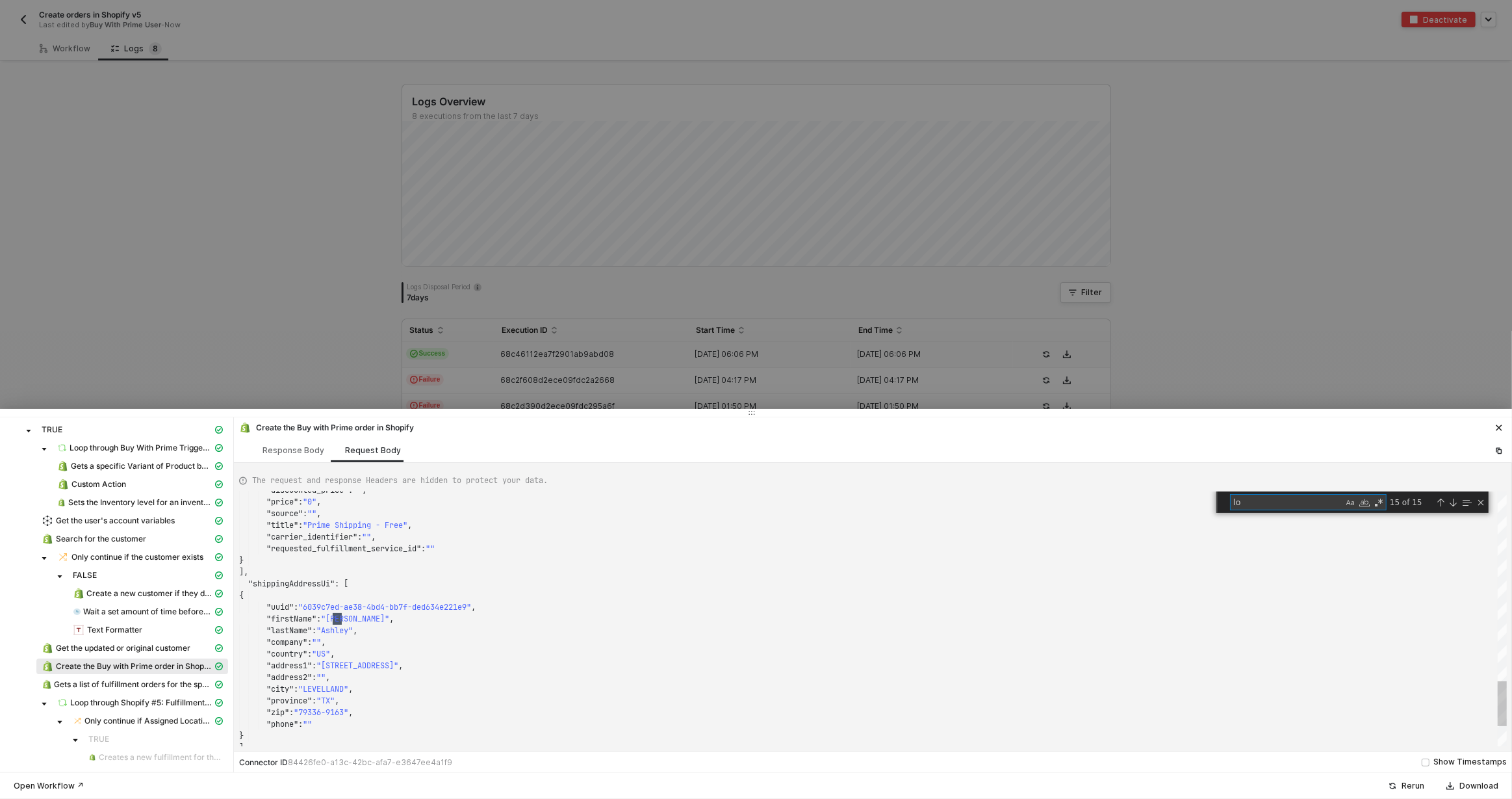
type textarea "{ "billingAddressUi": [], "keyValuePairs": [], "apiVersion": "shopifyV1", "cust…"
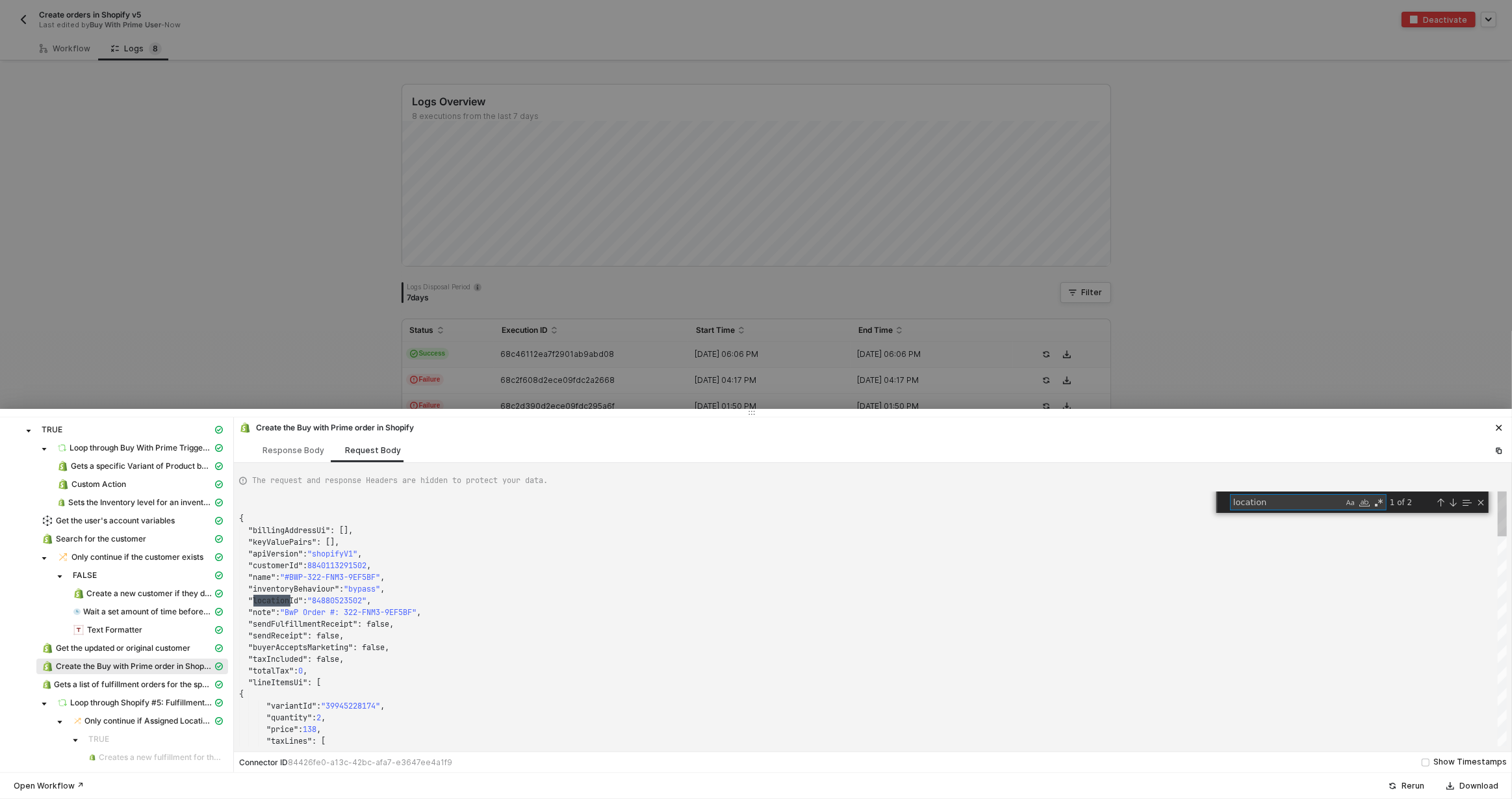
scroll to position [117, 51]
type textarea "location"
click at [312, 446] on div "Response Body" at bounding box center [293, 450] width 62 height 10
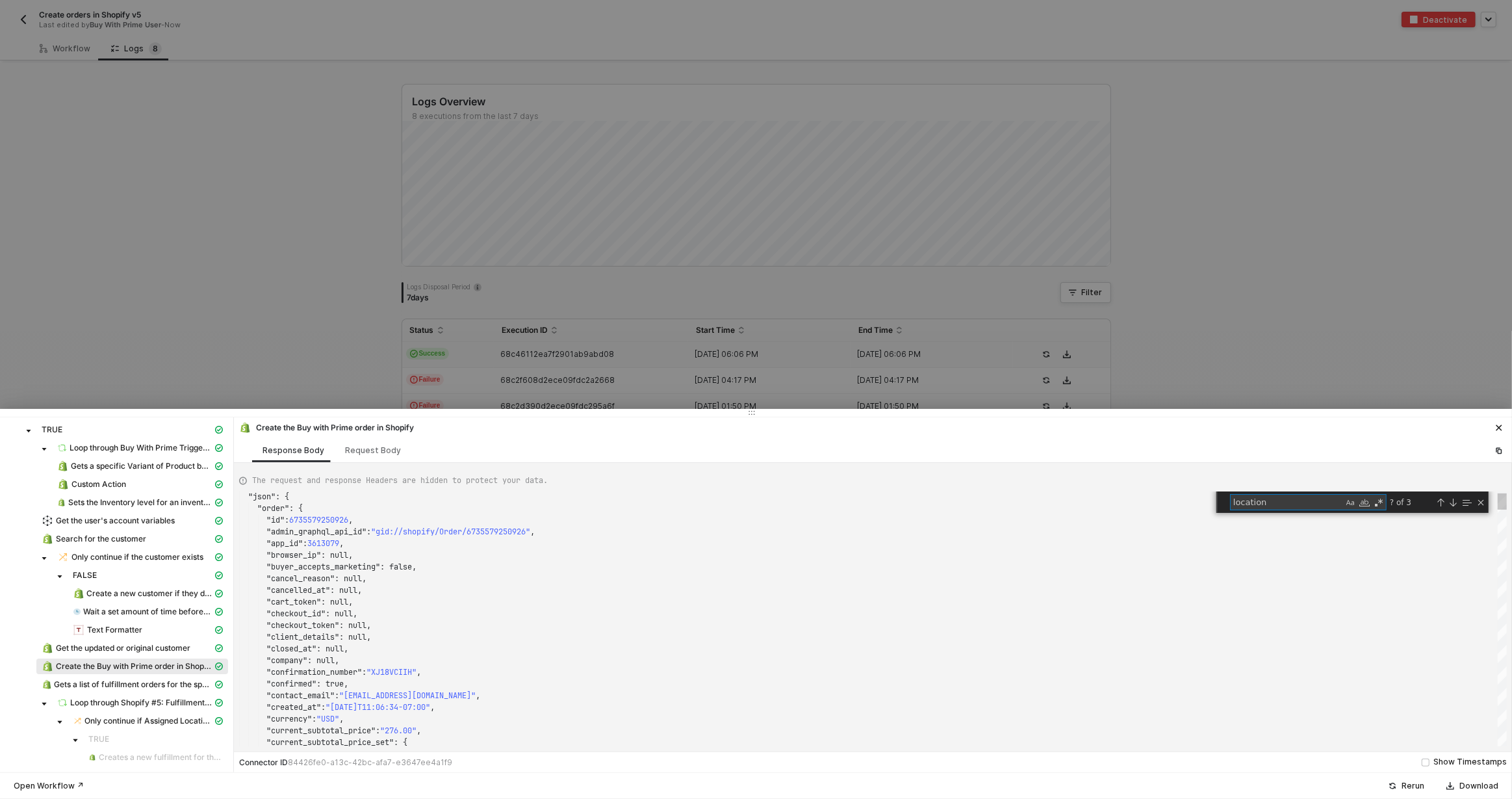
click at [1274, 499] on textarea "location" at bounding box center [1287, 502] width 112 height 15
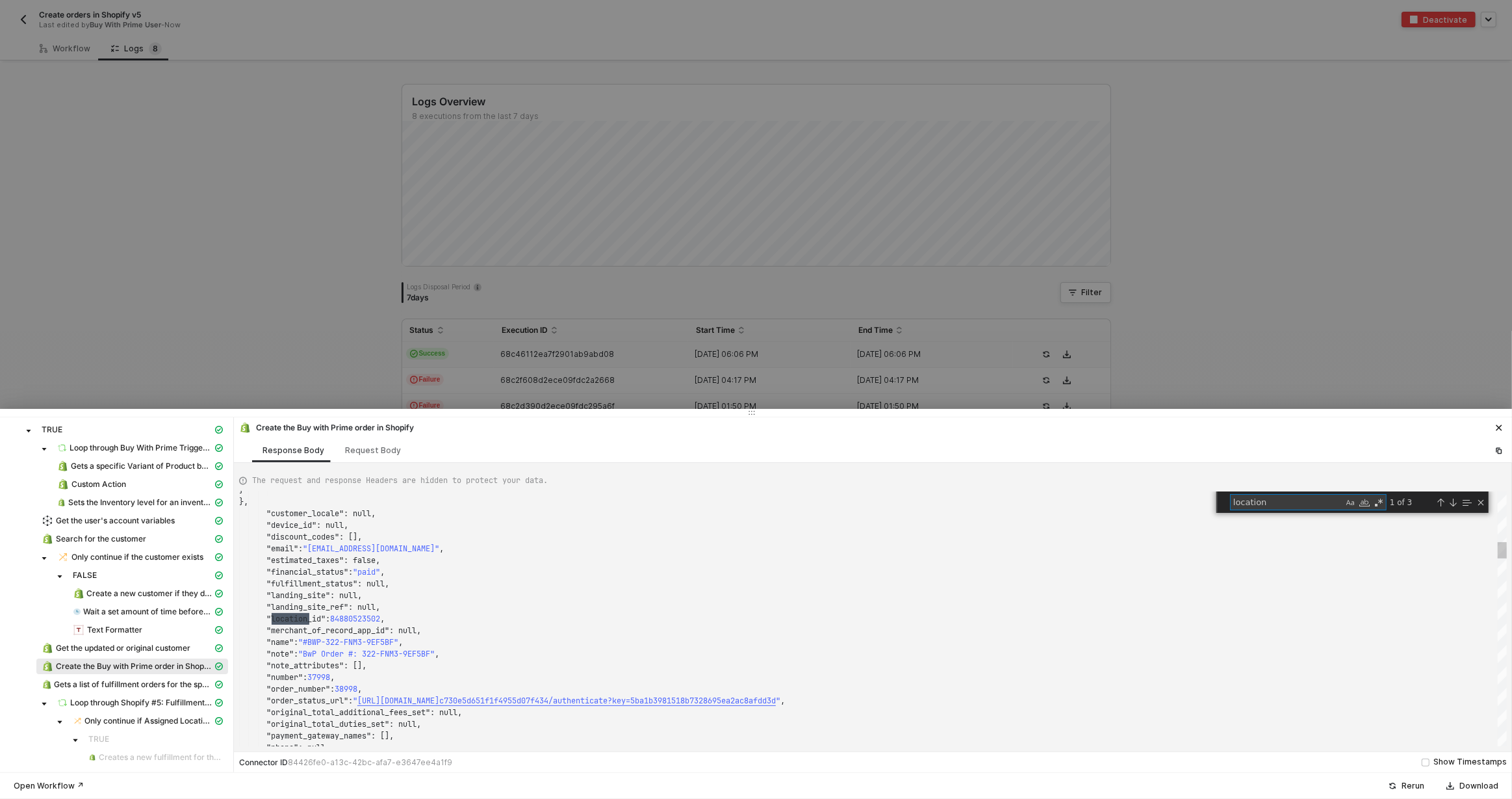
scroll to position [117, 70]
click at [383, 458] on div "Request Body" at bounding box center [373, 450] width 77 height 24
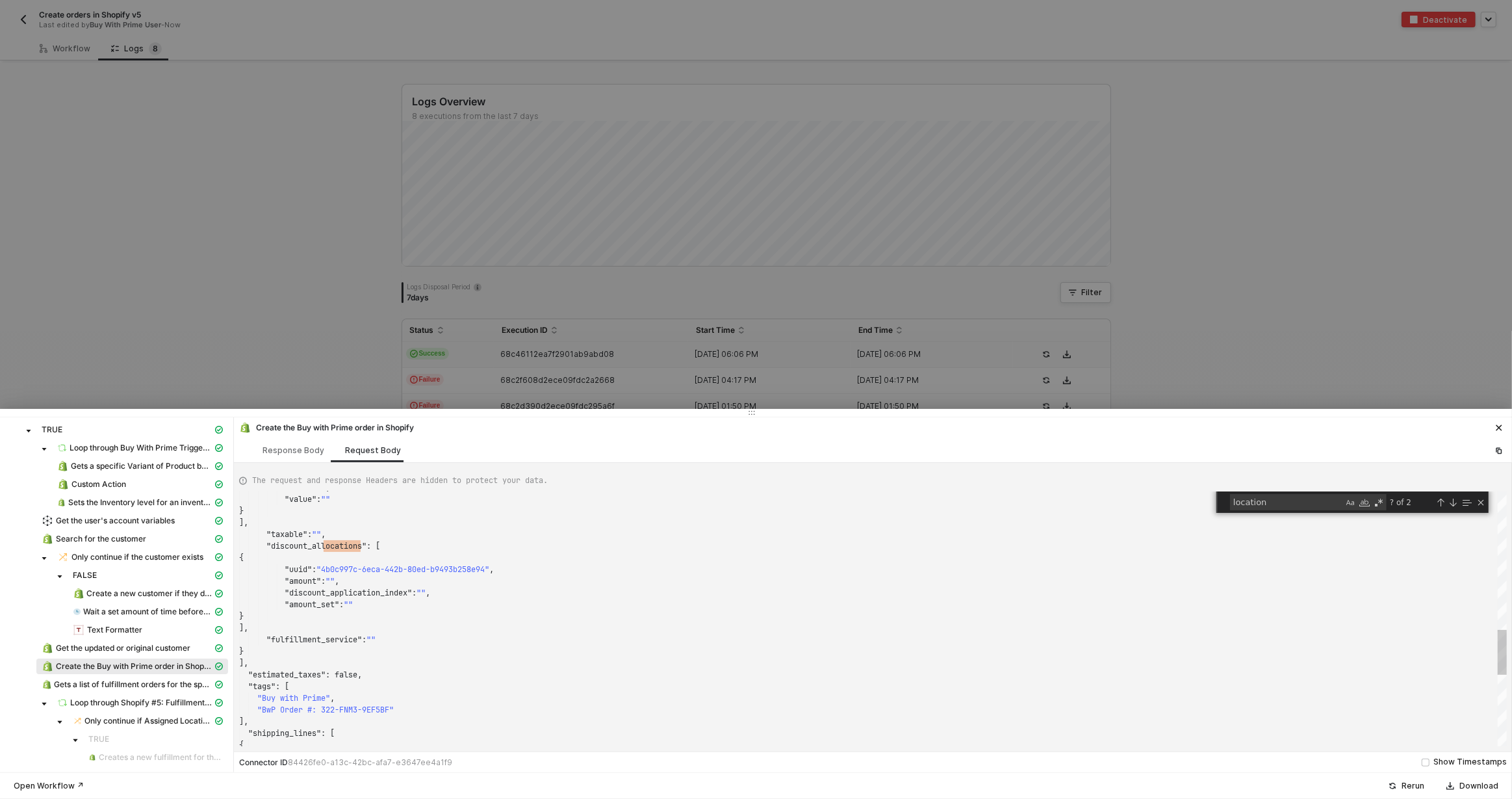
scroll to position [117, 0]
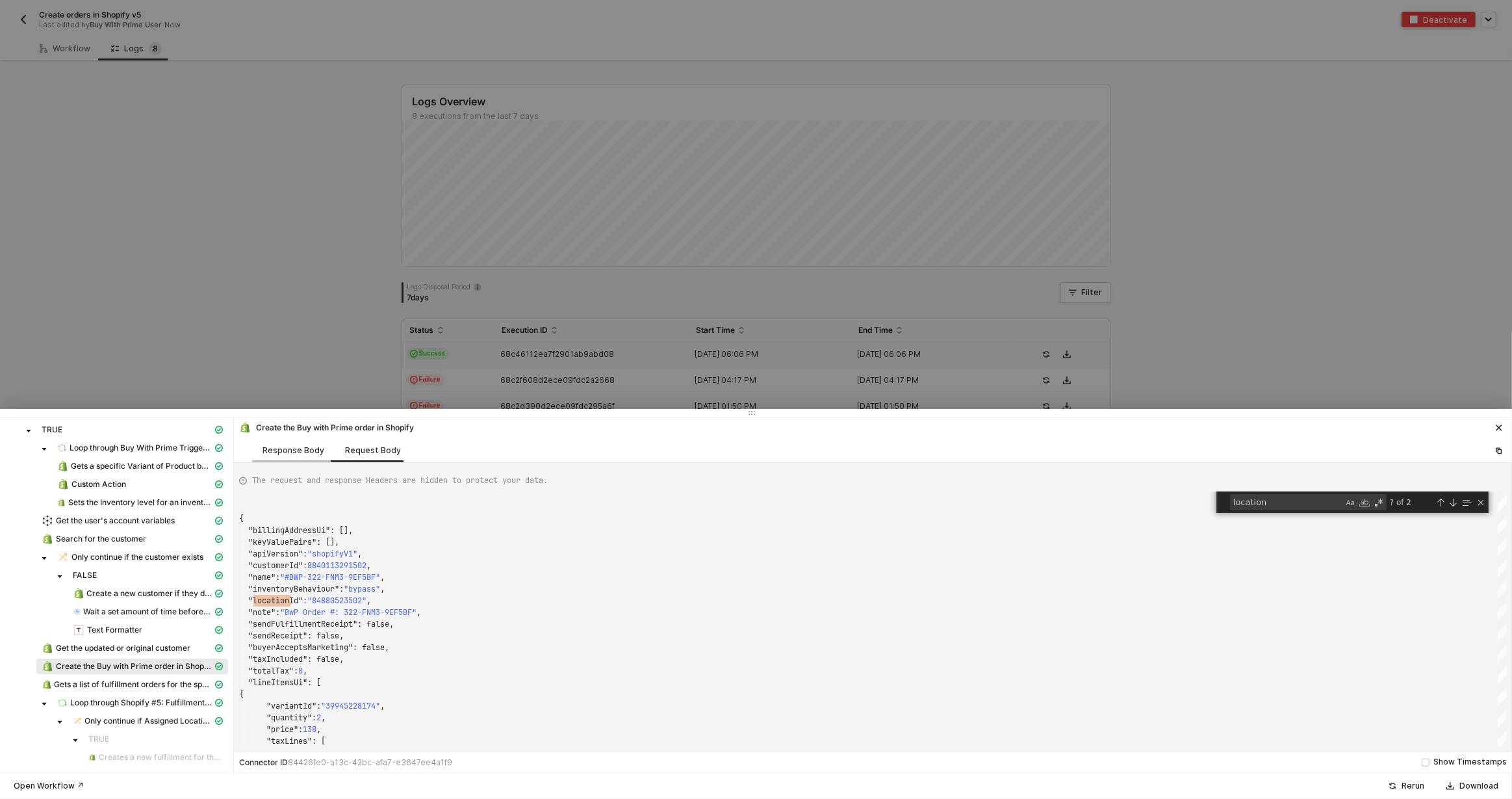
click at [283, 454] on div "Response Body" at bounding box center [293, 450] width 62 height 10
type textarea "{ "json": { "order": { "id": 6735579250926, "admin_graphql_api_id": "gid://shop…"
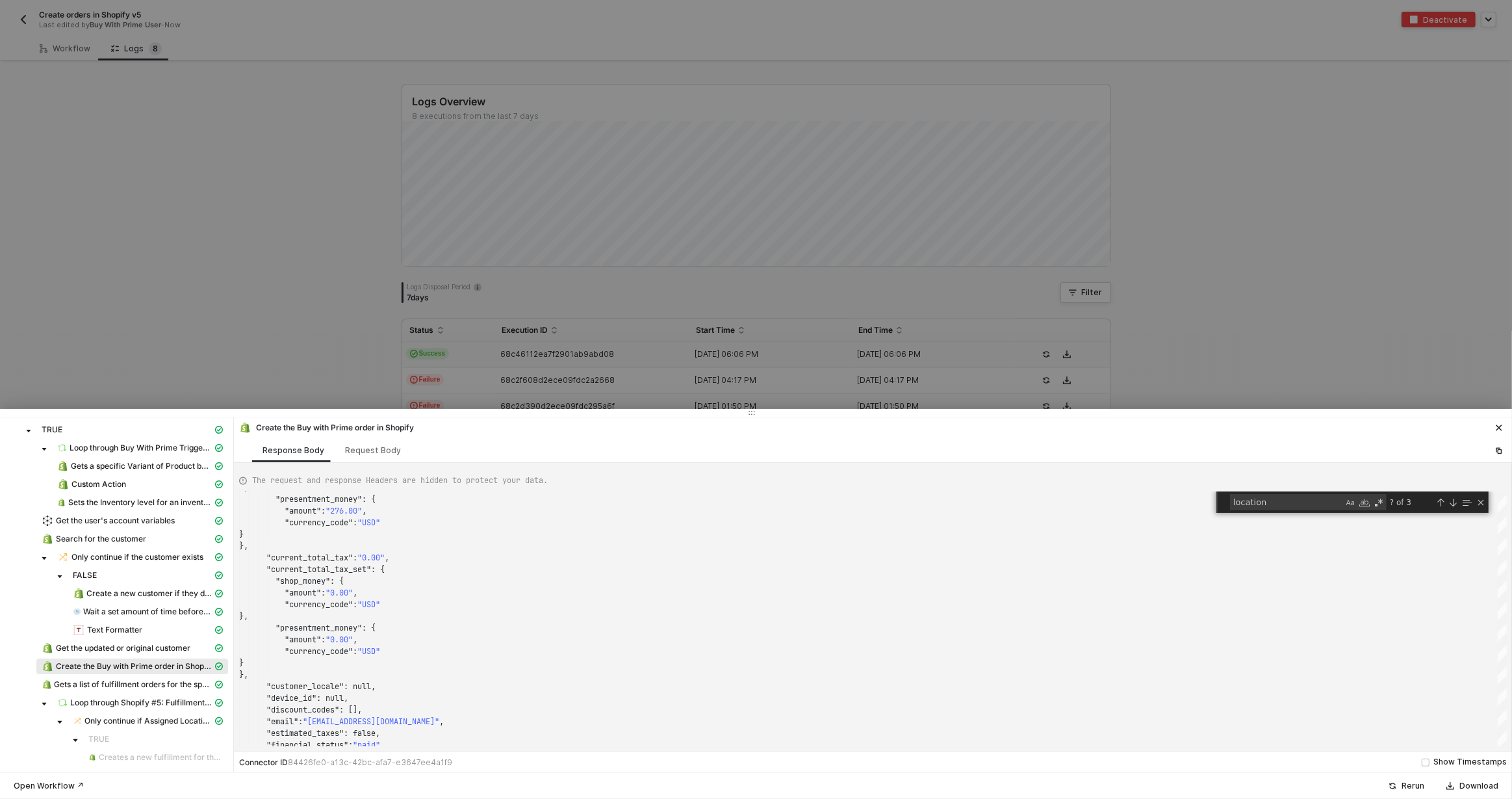
click at [258, 267] on div at bounding box center [756, 399] width 1512 height 799
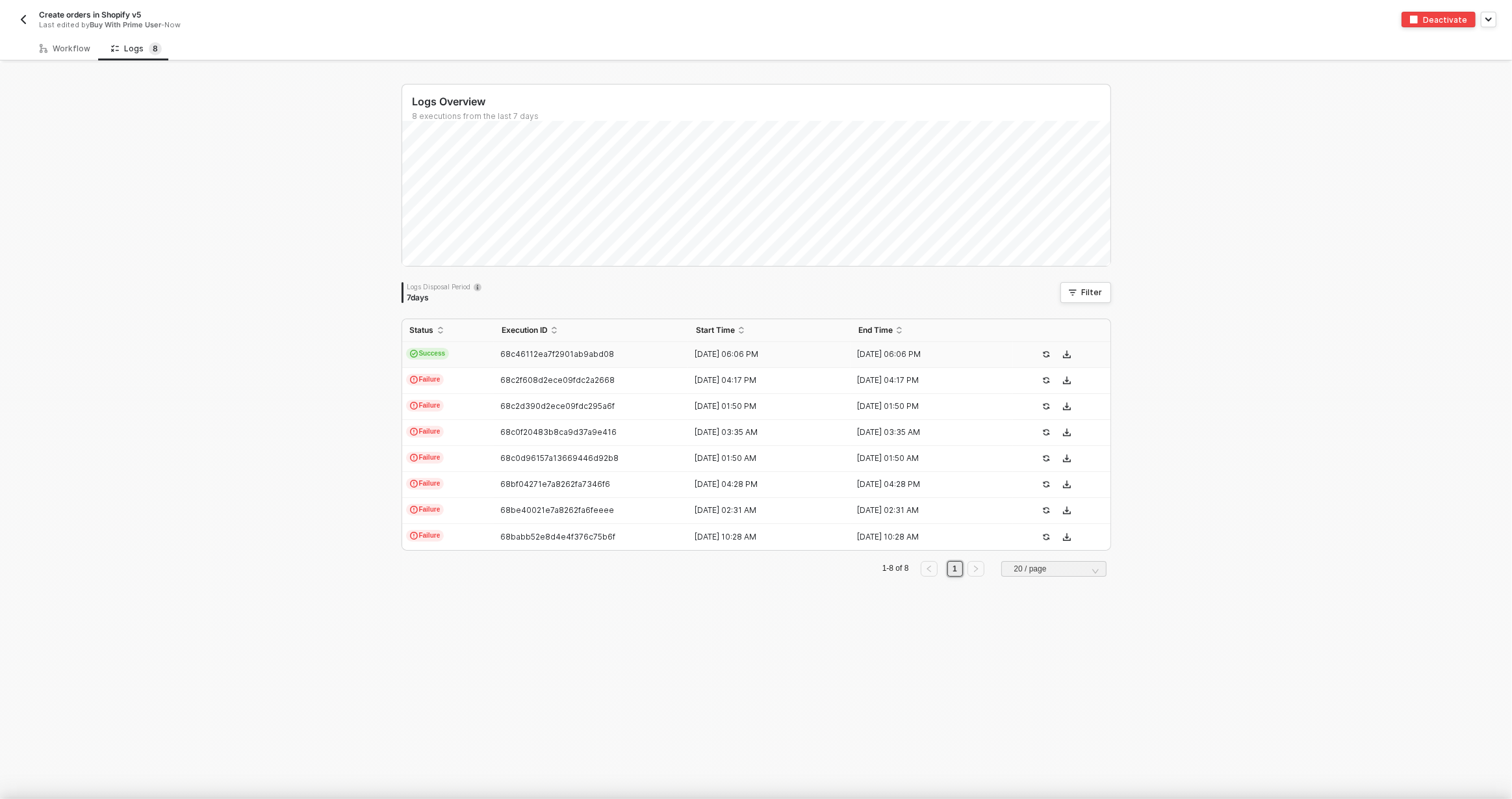
scroll to position [0, 0]
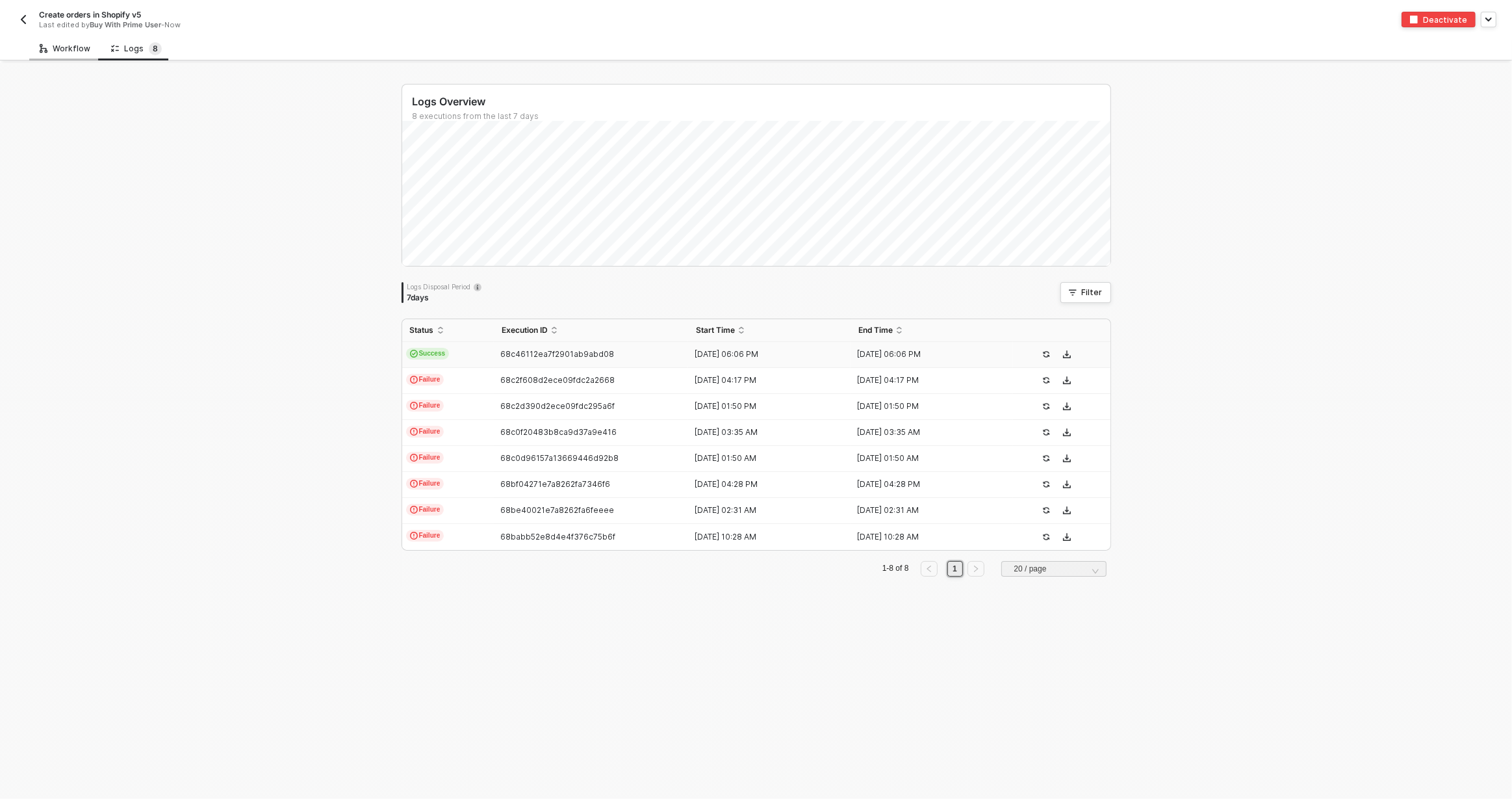
click at [38, 46] on div "Workflow" at bounding box center [65, 48] width 71 height 24
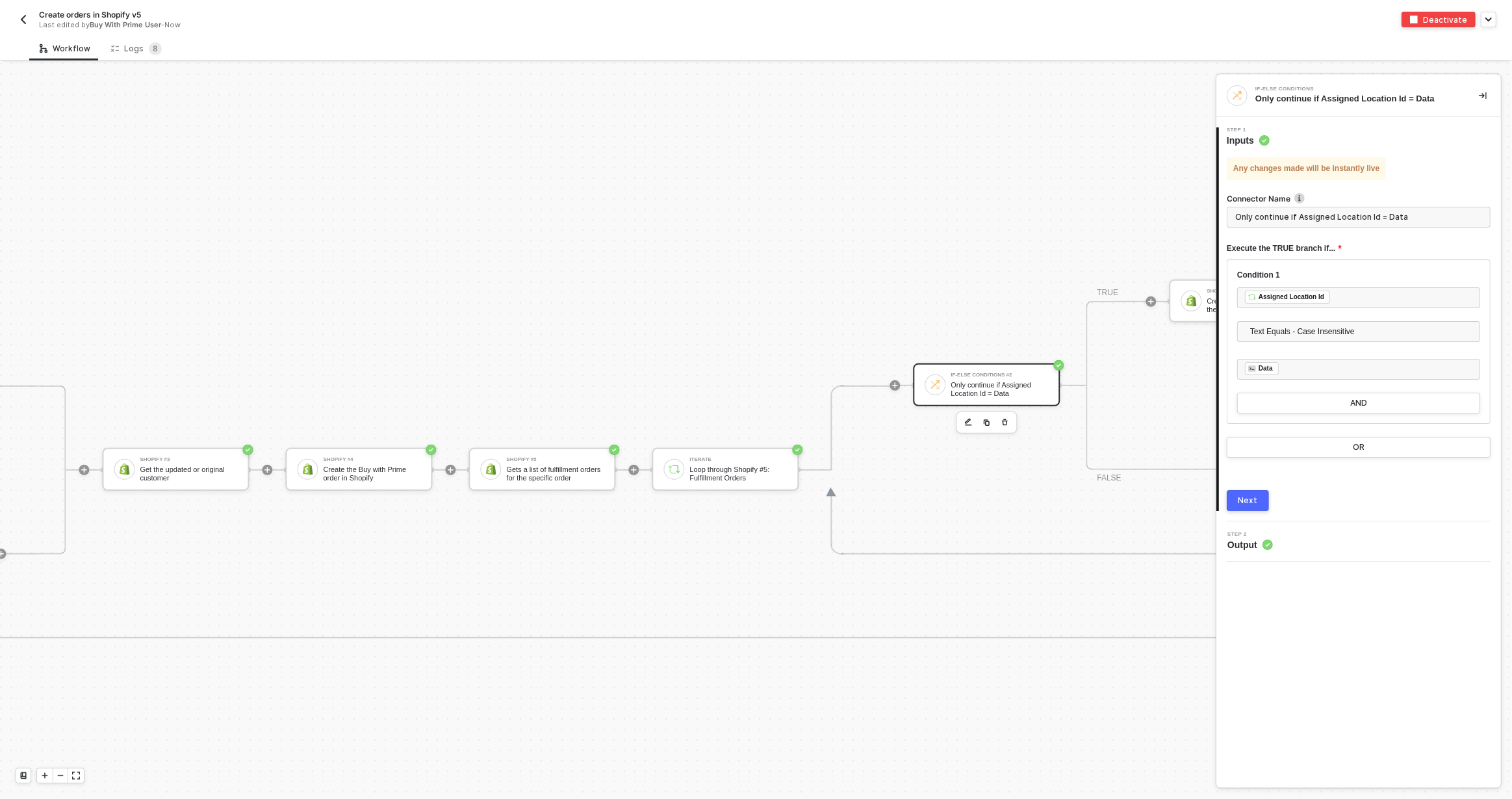
scroll to position [722, 3000]
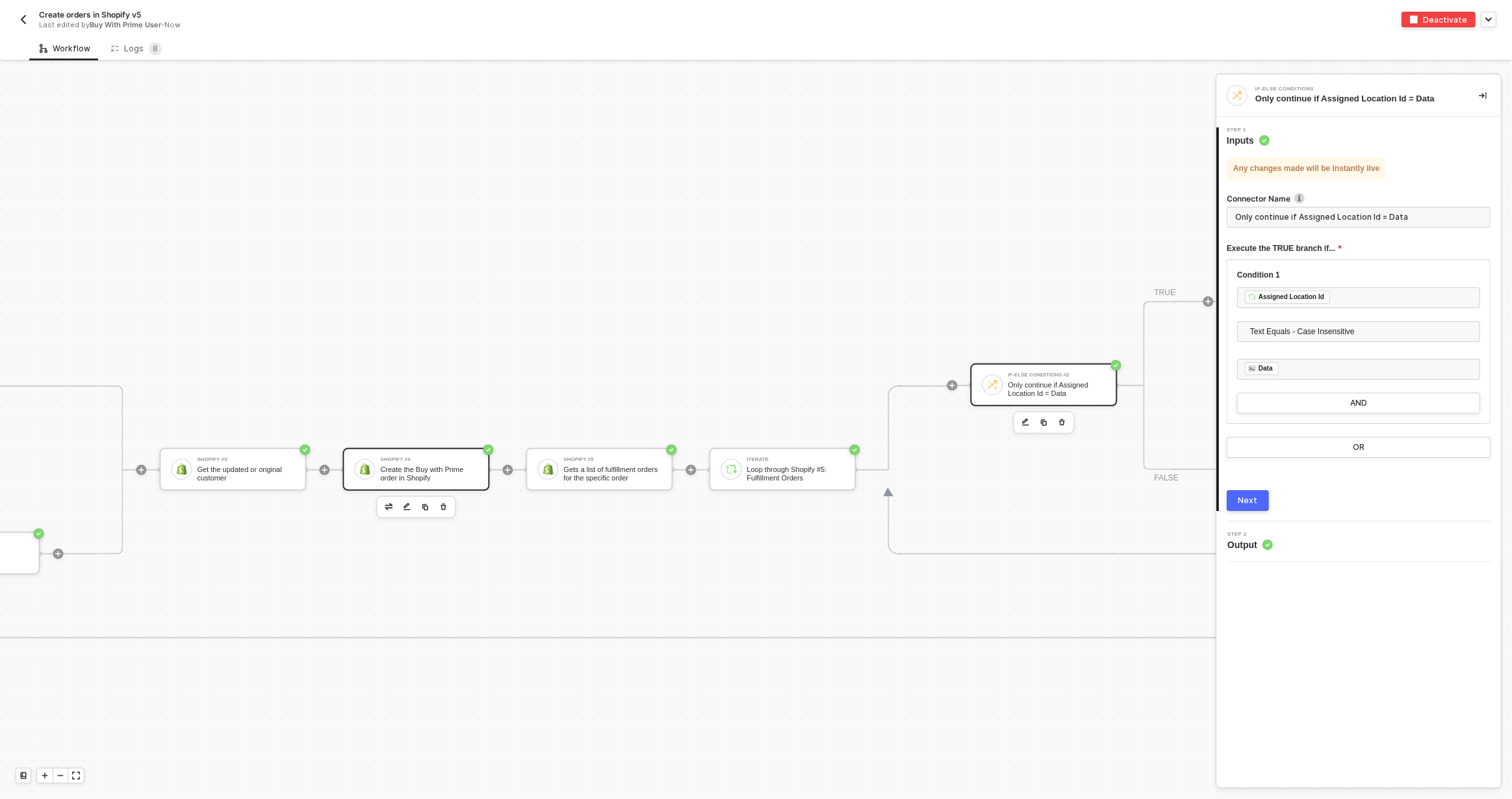
click at [425, 475] on div "Create the Buy with Prime order in Shopify" at bounding box center [429, 473] width 98 height 16
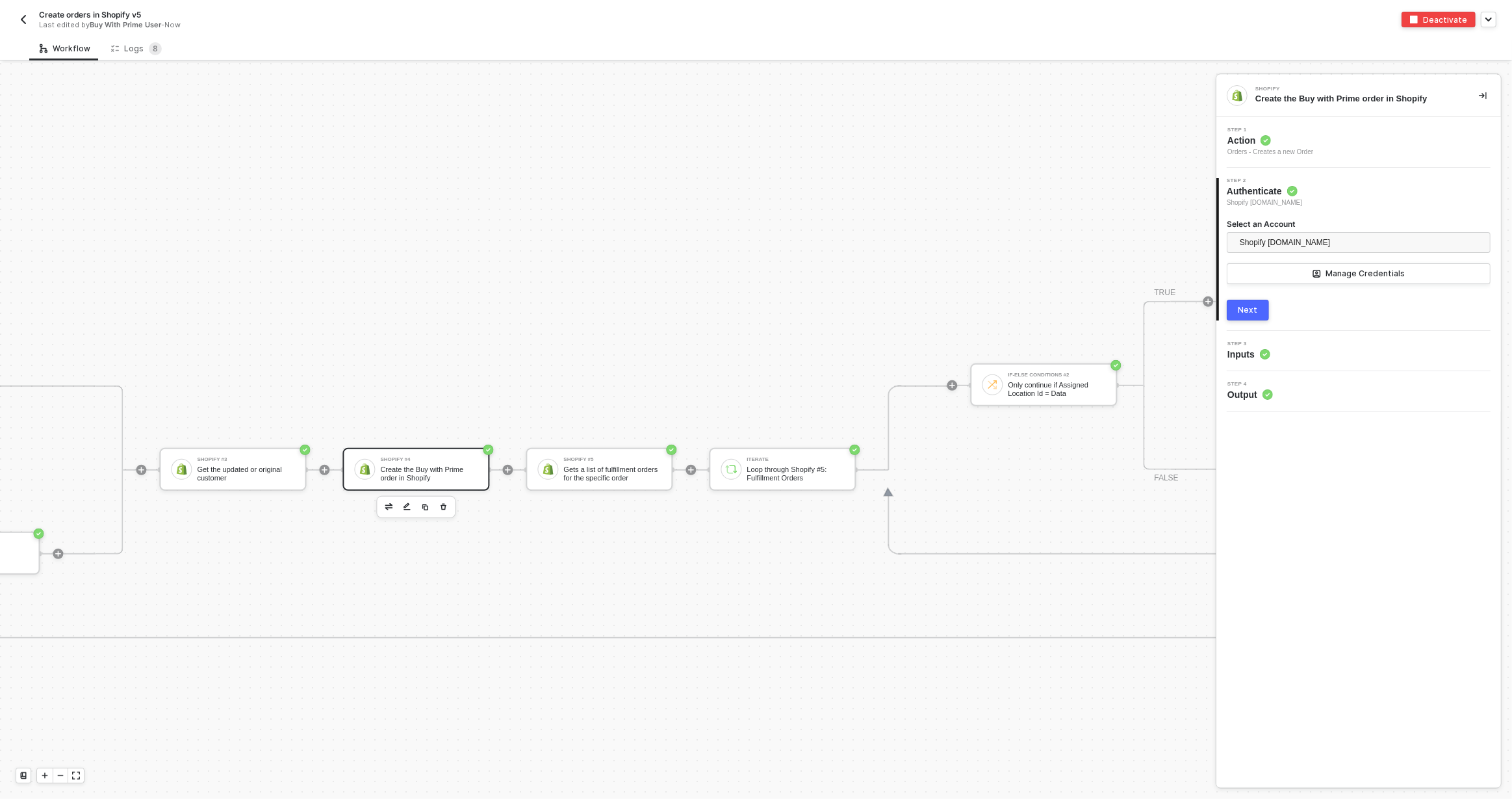
click at [1281, 348] on div "Step 3 Inputs" at bounding box center [1361, 351] width 281 height 20
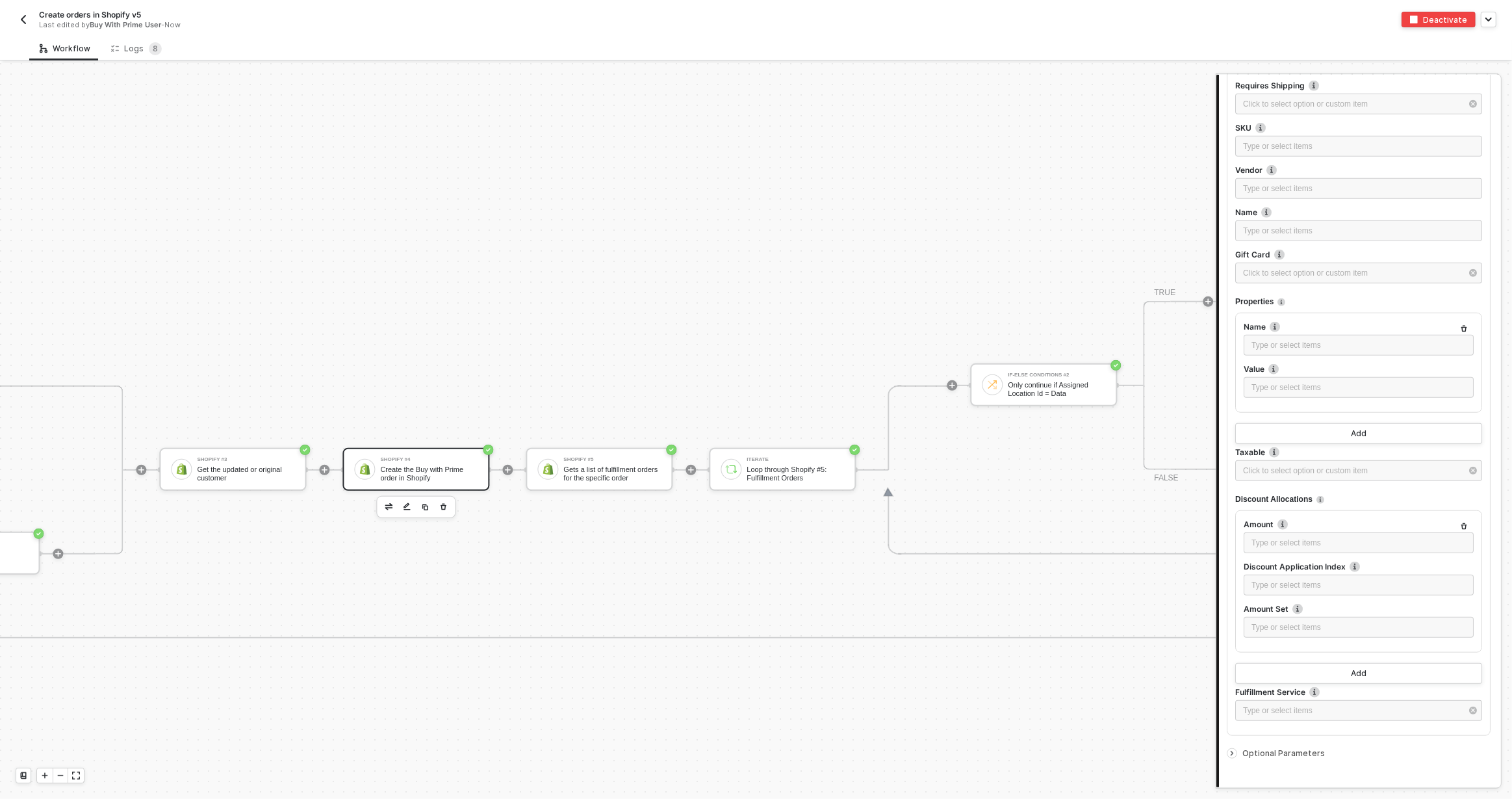
scroll to position [1445, 0]
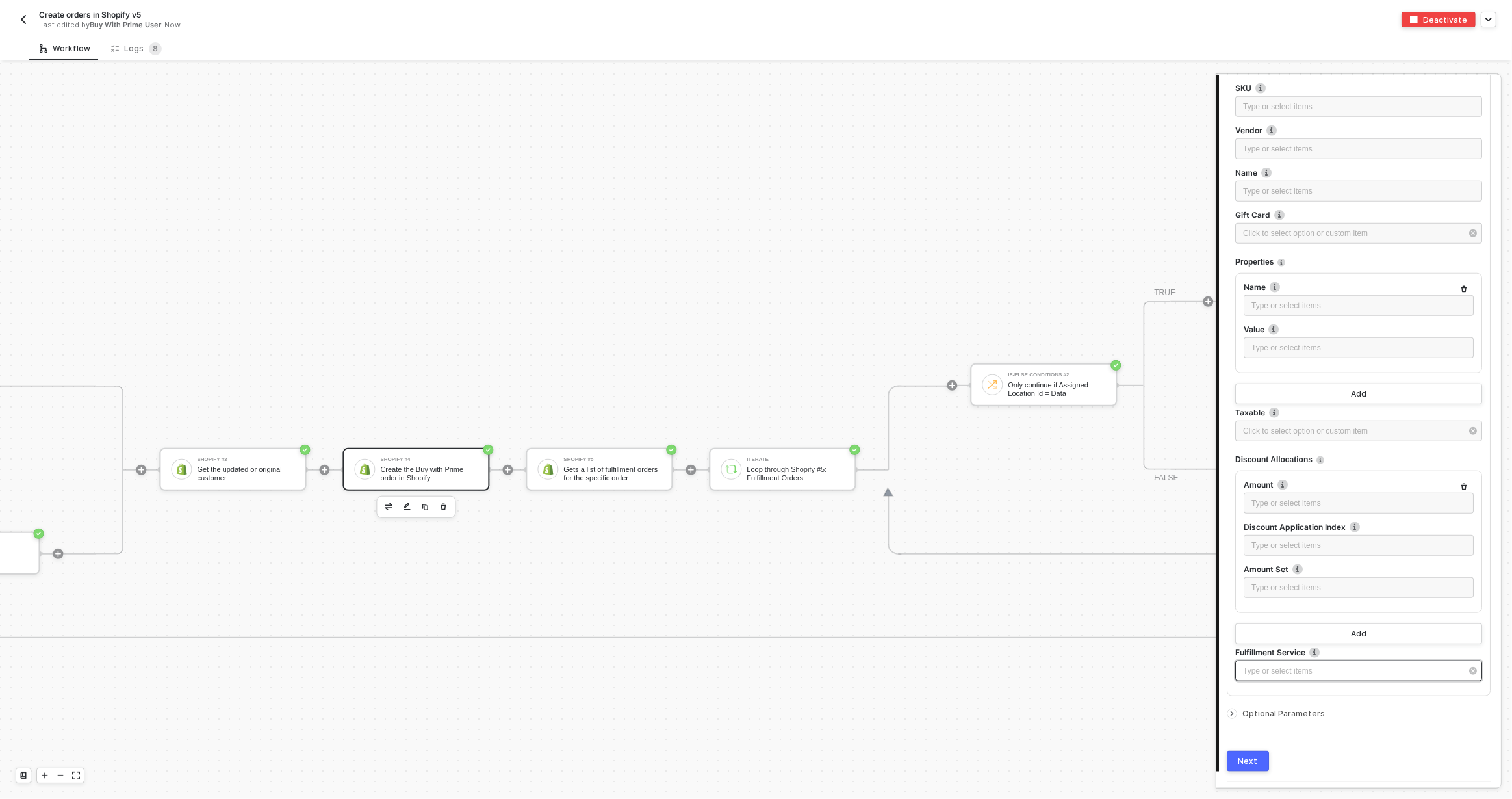
click at [1277, 669] on div "Type or select items ﻿" at bounding box center [1352, 671] width 218 height 12
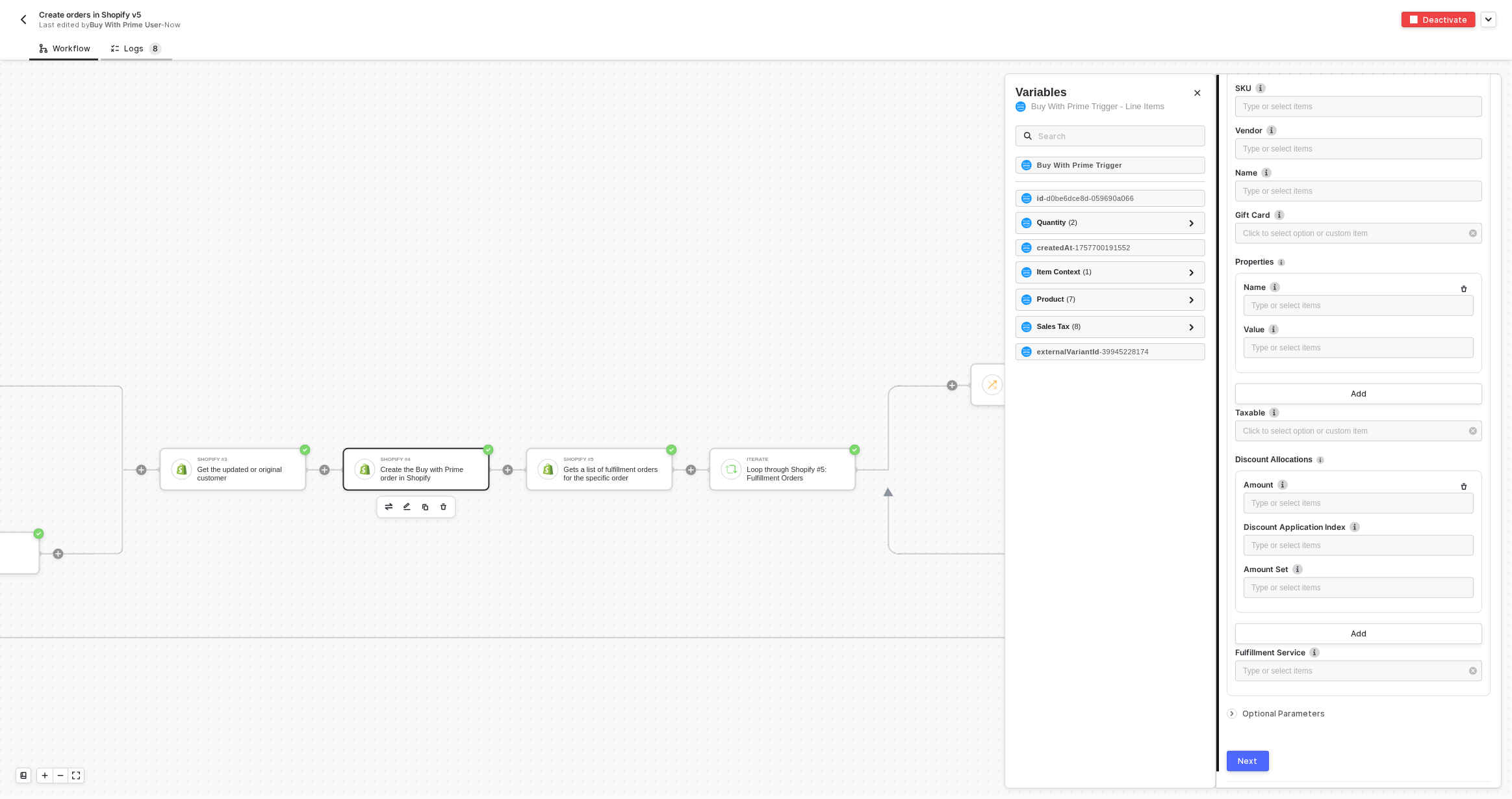
click at [153, 54] on span "8" at bounding box center [155, 48] width 5 height 13
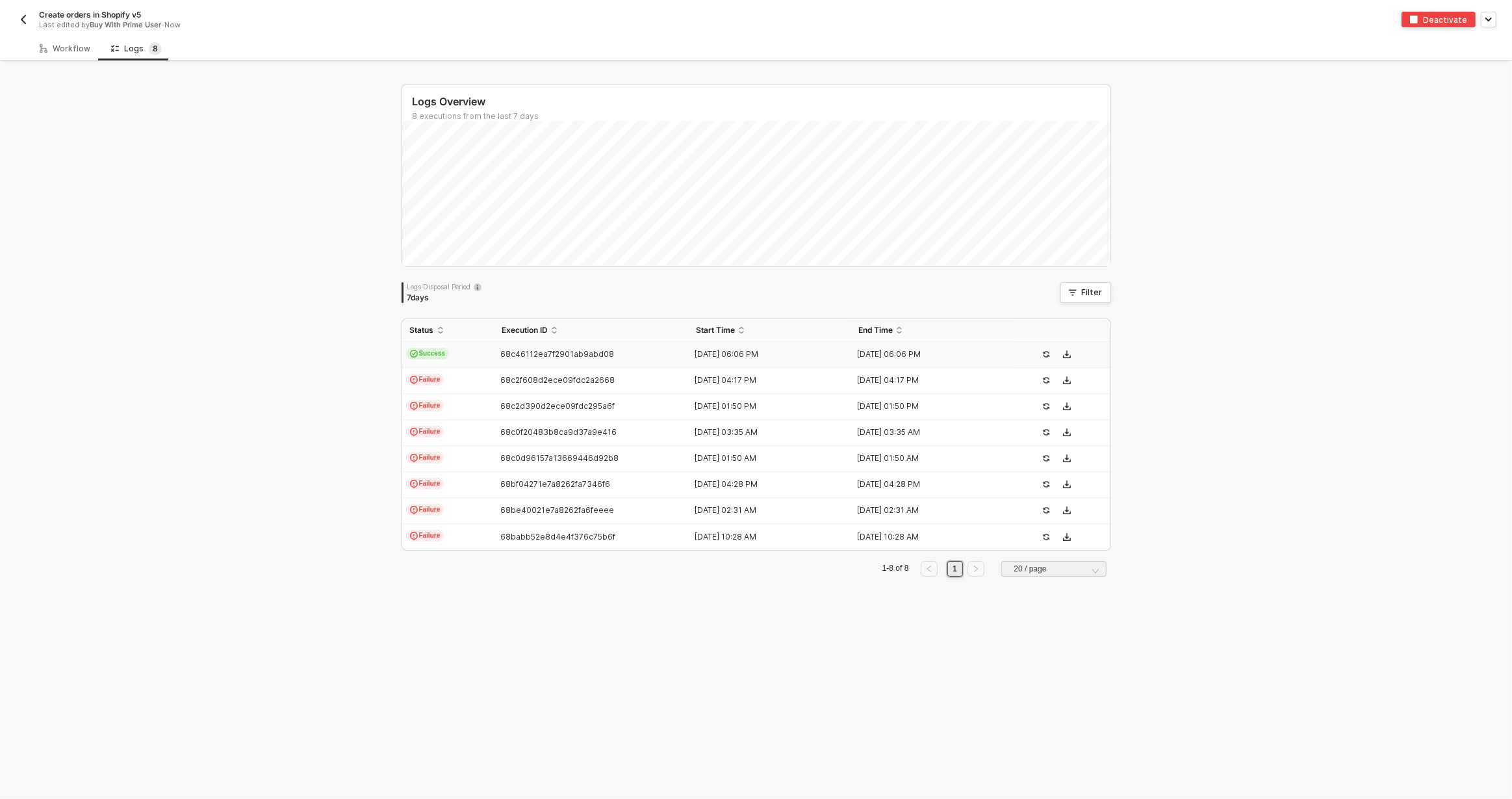
click at [502, 349] on span "68c46112ea7f2901ab9abd08" at bounding box center [557, 354] width 114 height 9
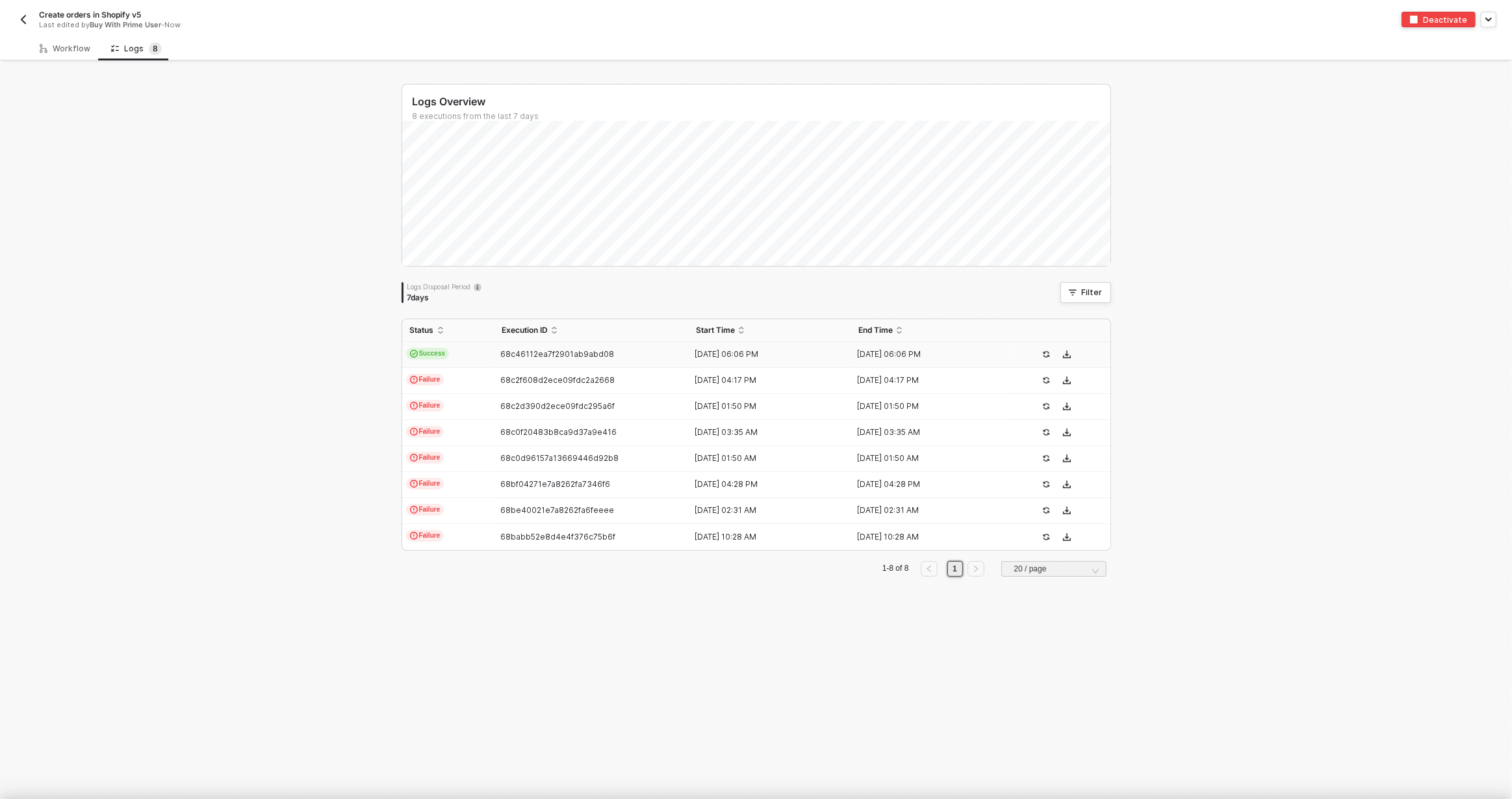
type textarea "{ "json": { "id": "322-FNM3-9EF5BF", "orderState": { "createdAt": "[DATE]T18:03…"
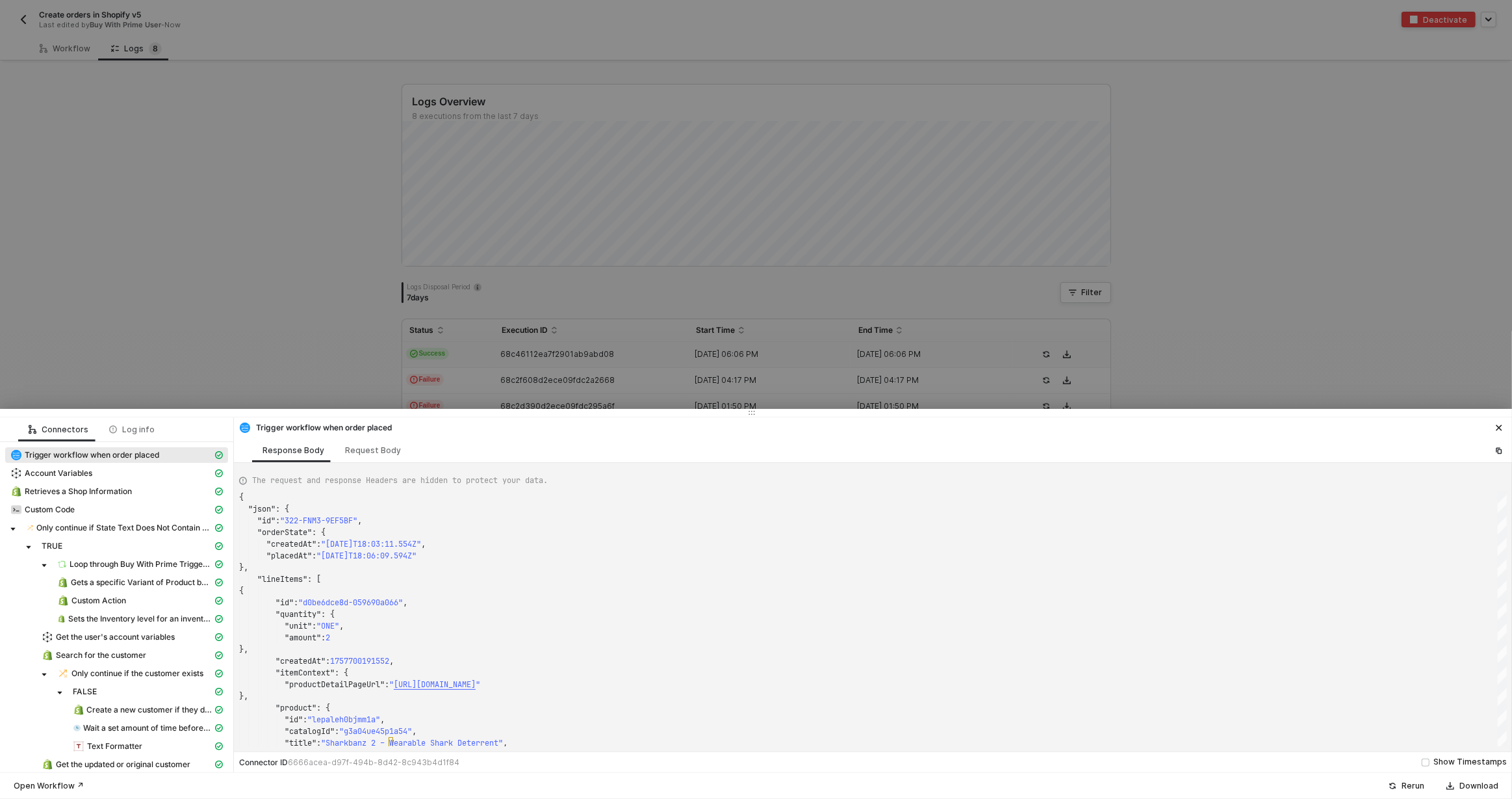
click at [57, 59] on div at bounding box center [756, 399] width 1512 height 799
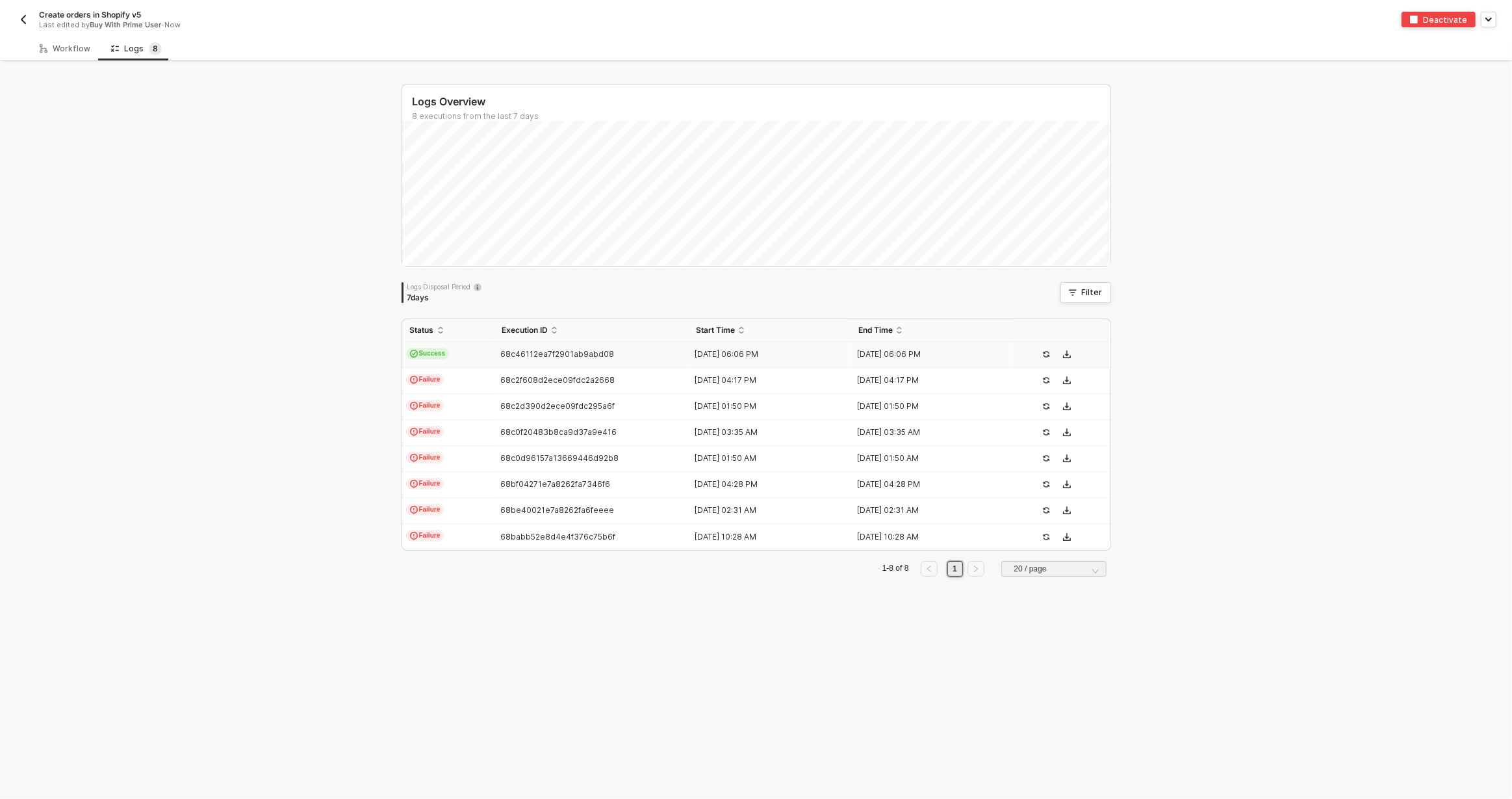
click at [62, 53] on div "Workflow" at bounding box center [65, 48] width 71 height 24
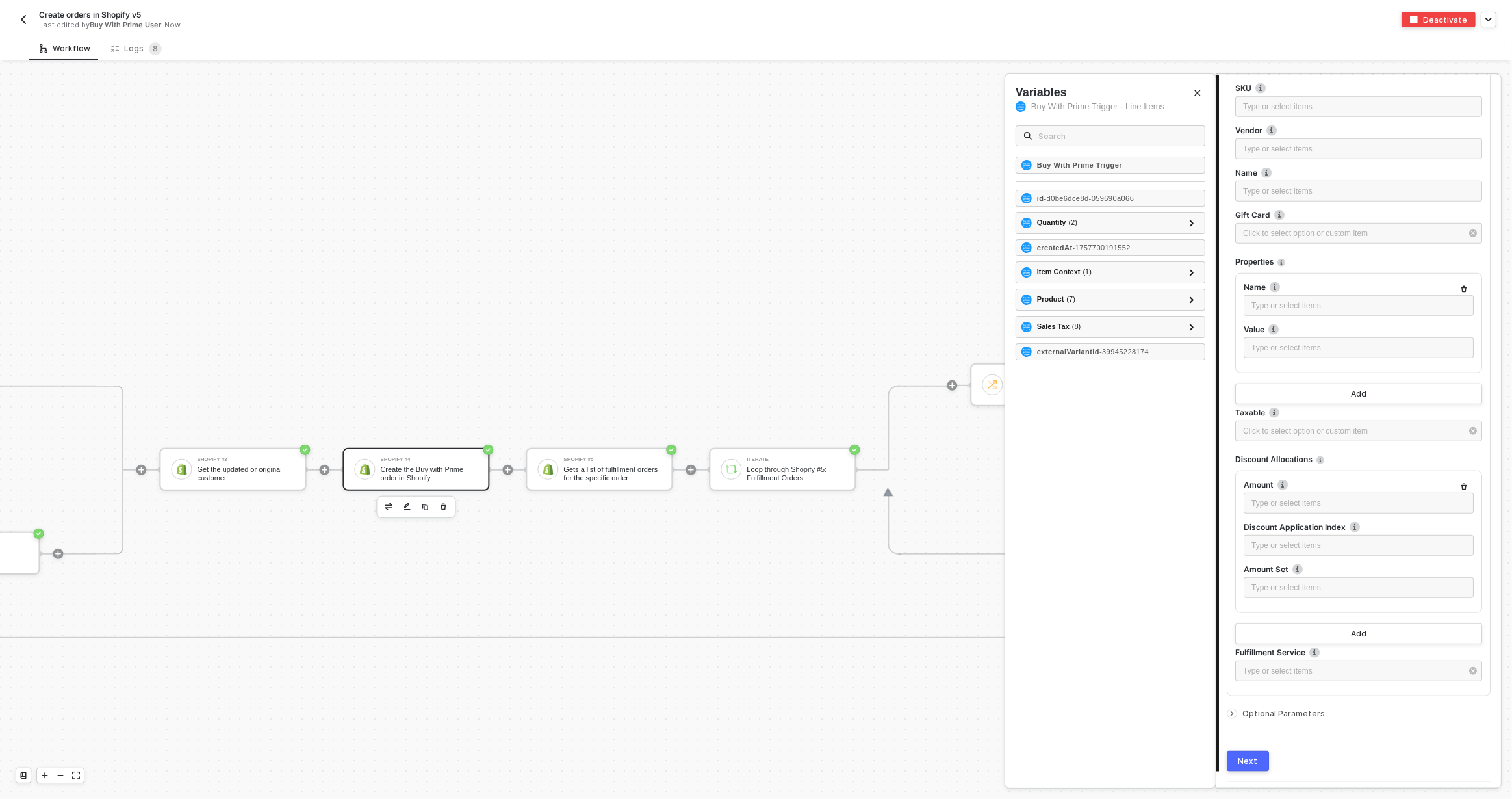
click at [1200, 92] on icon "Close" at bounding box center [1198, 93] width 8 height 8
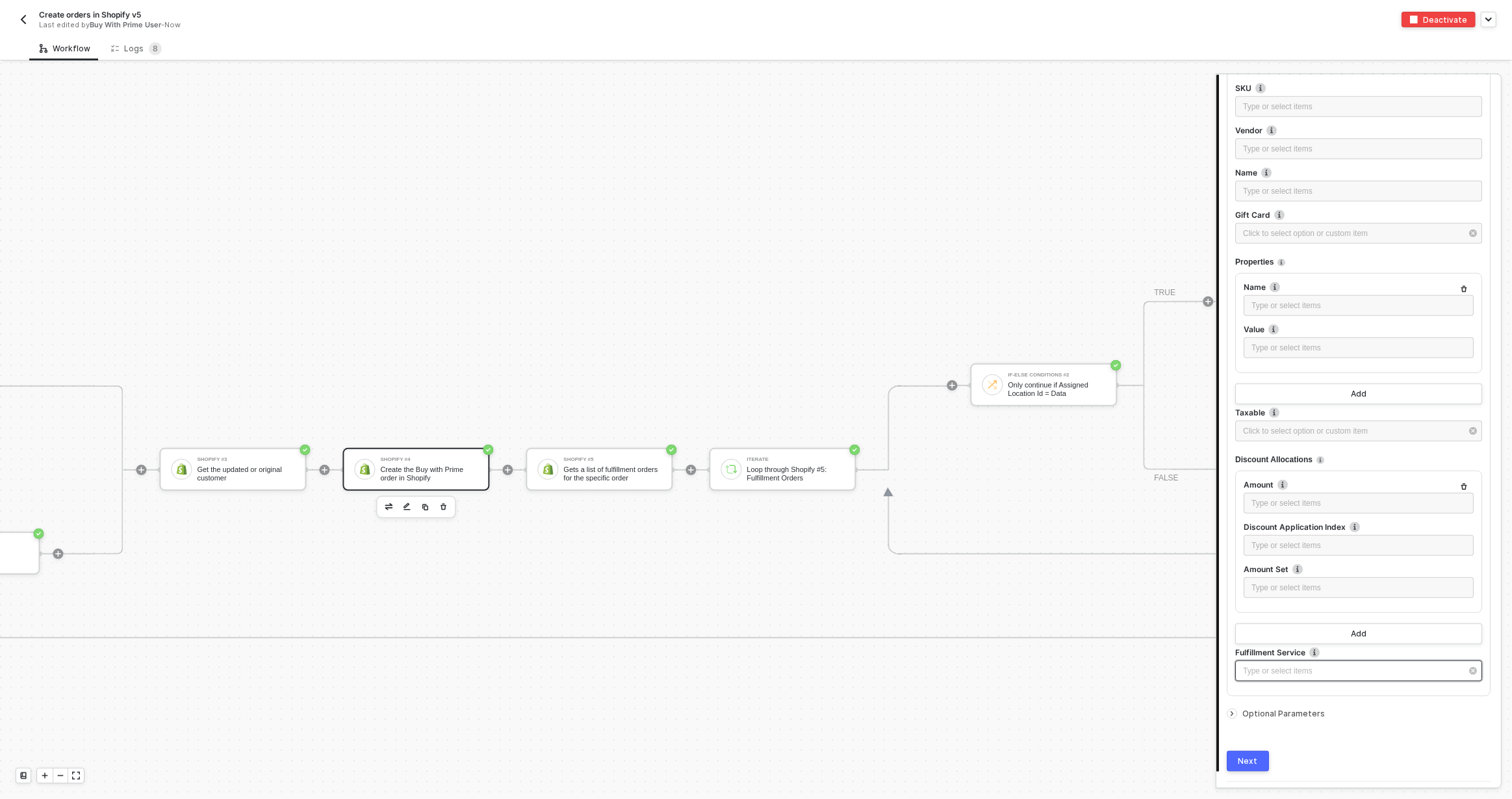
click at [1262, 666] on div "Type or select items ﻿" at bounding box center [1352, 671] width 218 height 12
click at [1266, 665] on div "Type or select items ﻿" at bounding box center [1352, 671] width 218 height 12
click at [1289, 670] on div "Type or select items ﻿" at bounding box center [1352, 671] width 218 height 12
click at [1344, 649] on label "Fulfillment Service The fulfillment service associated with the product variant." at bounding box center [1359, 652] width 247 height 11
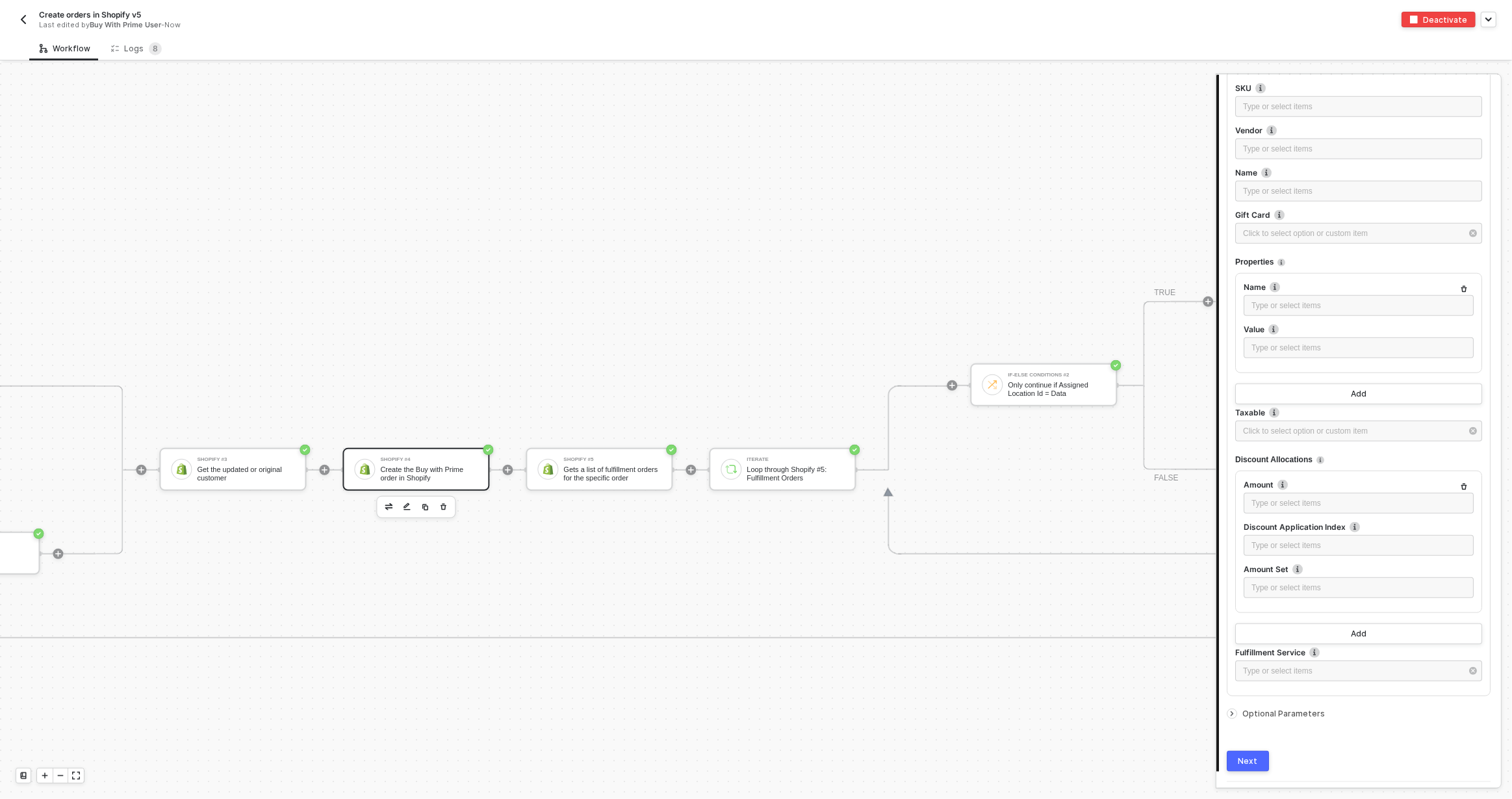
click at [1404, 650] on label "Fulfillment Service The fulfillment service associated with the product variant." at bounding box center [1359, 652] width 247 height 11
click at [596, 457] on div "Shopify #5" at bounding box center [612, 460] width 98 height 5
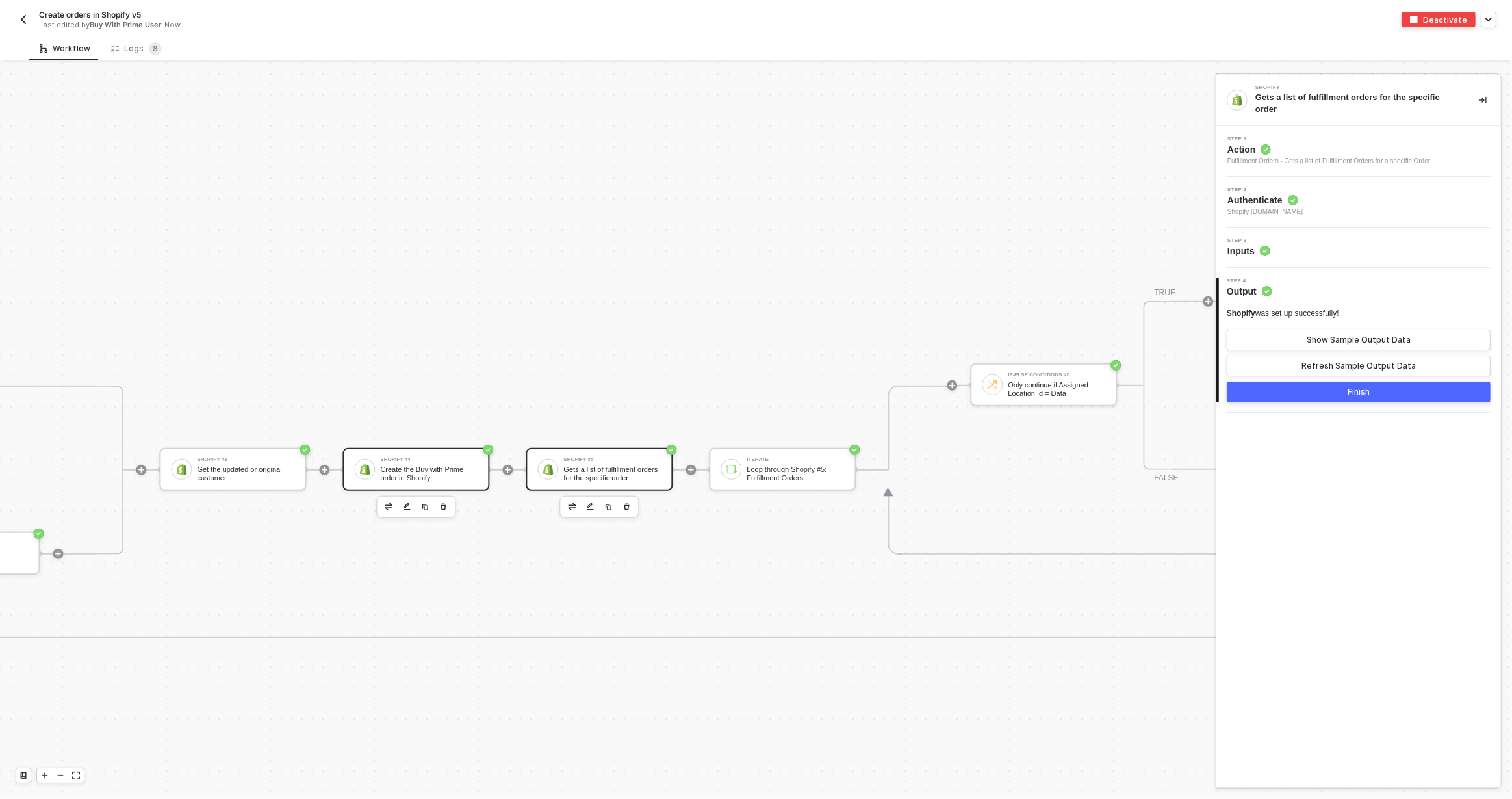
click at [443, 472] on div "Create the Buy with Prime order in Shopify" at bounding box center [429, 473] width 98 height 16
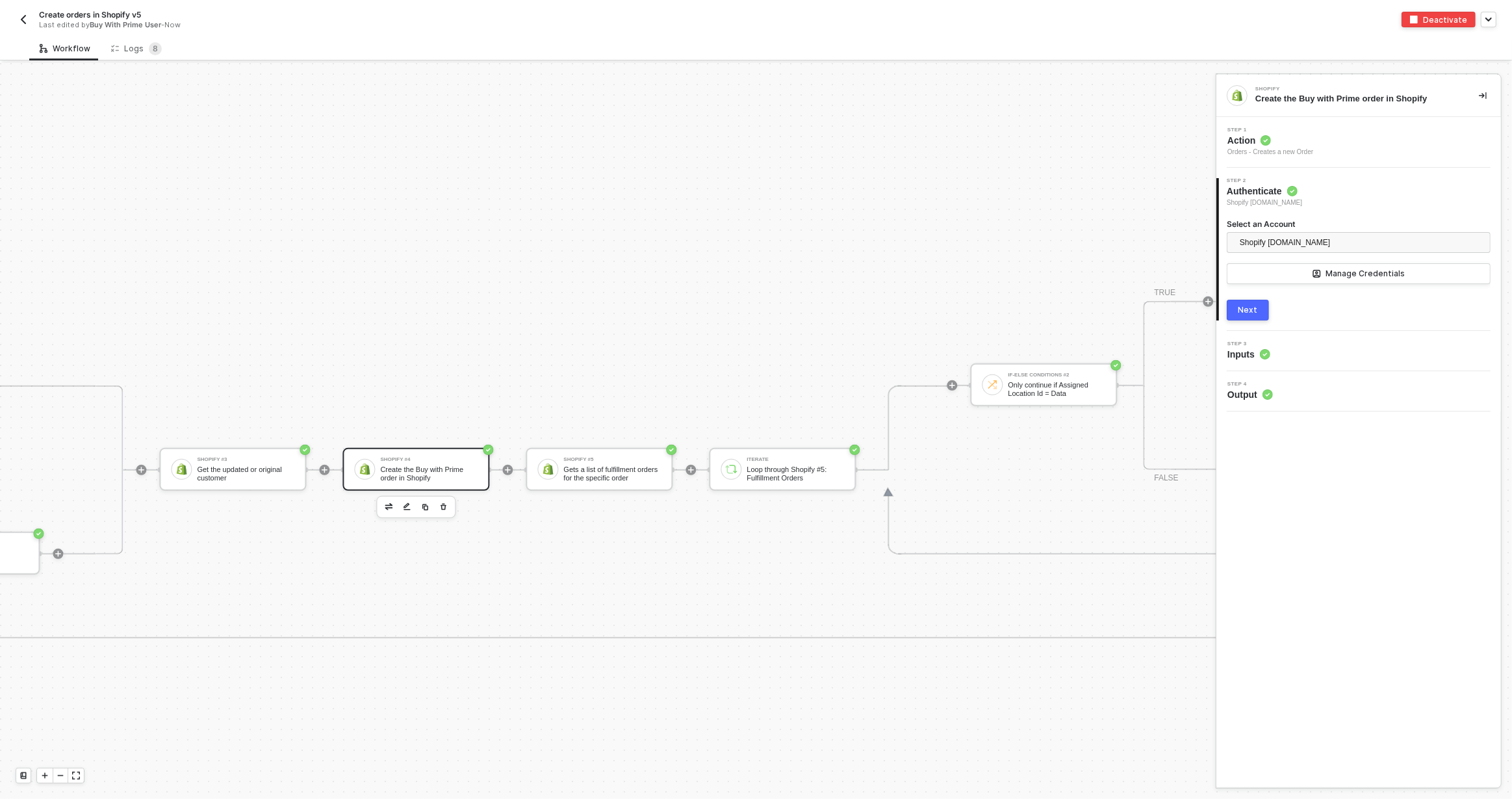
click at [1299, 360] on div "Step 3 Inputs" at bounding box center [1361, 351] width 281 height 20
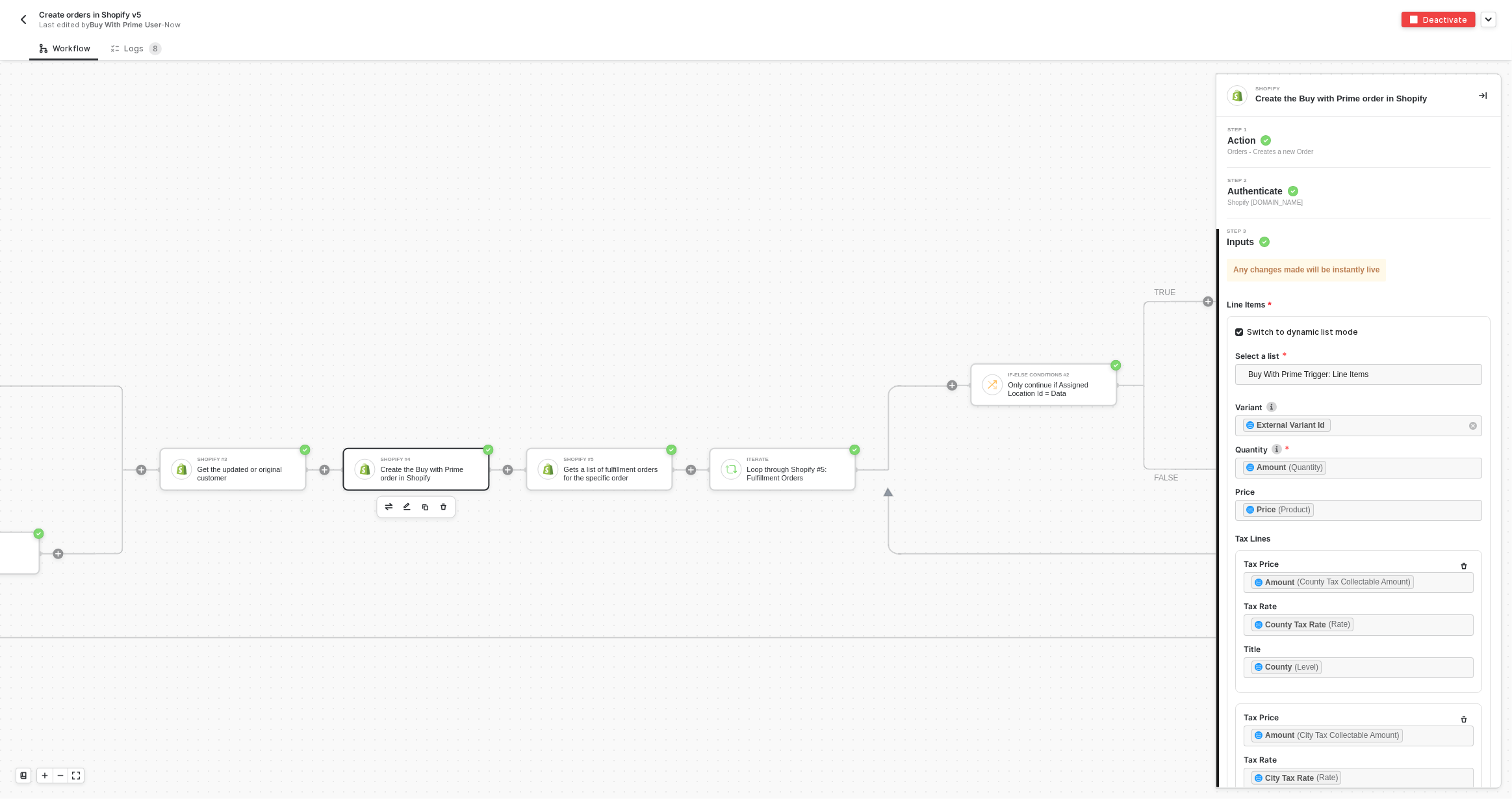
click at [26, 16] on img "button" at bounding box center [23, 19] width 10 height 10
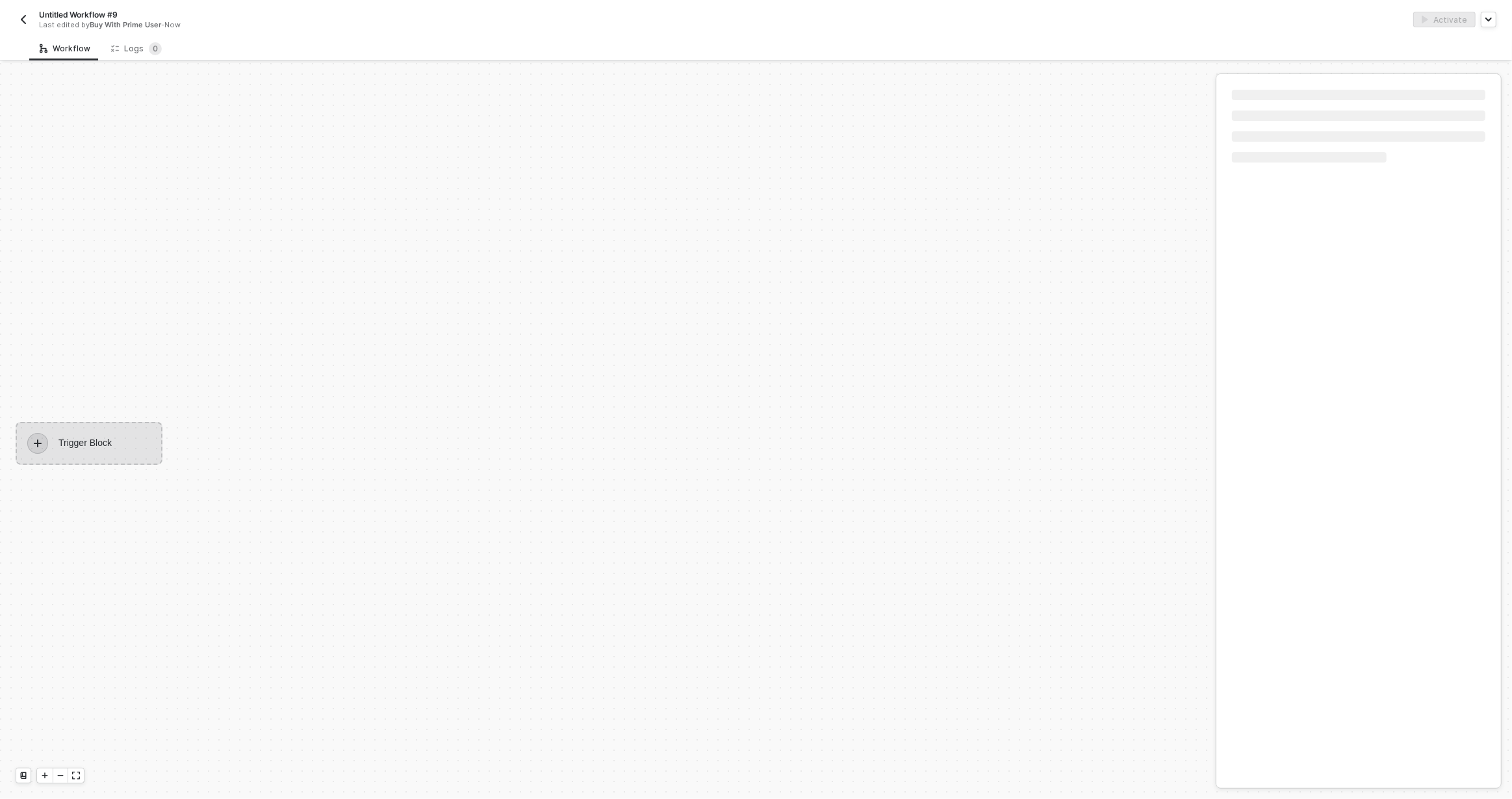
scroll to position [24, 0]
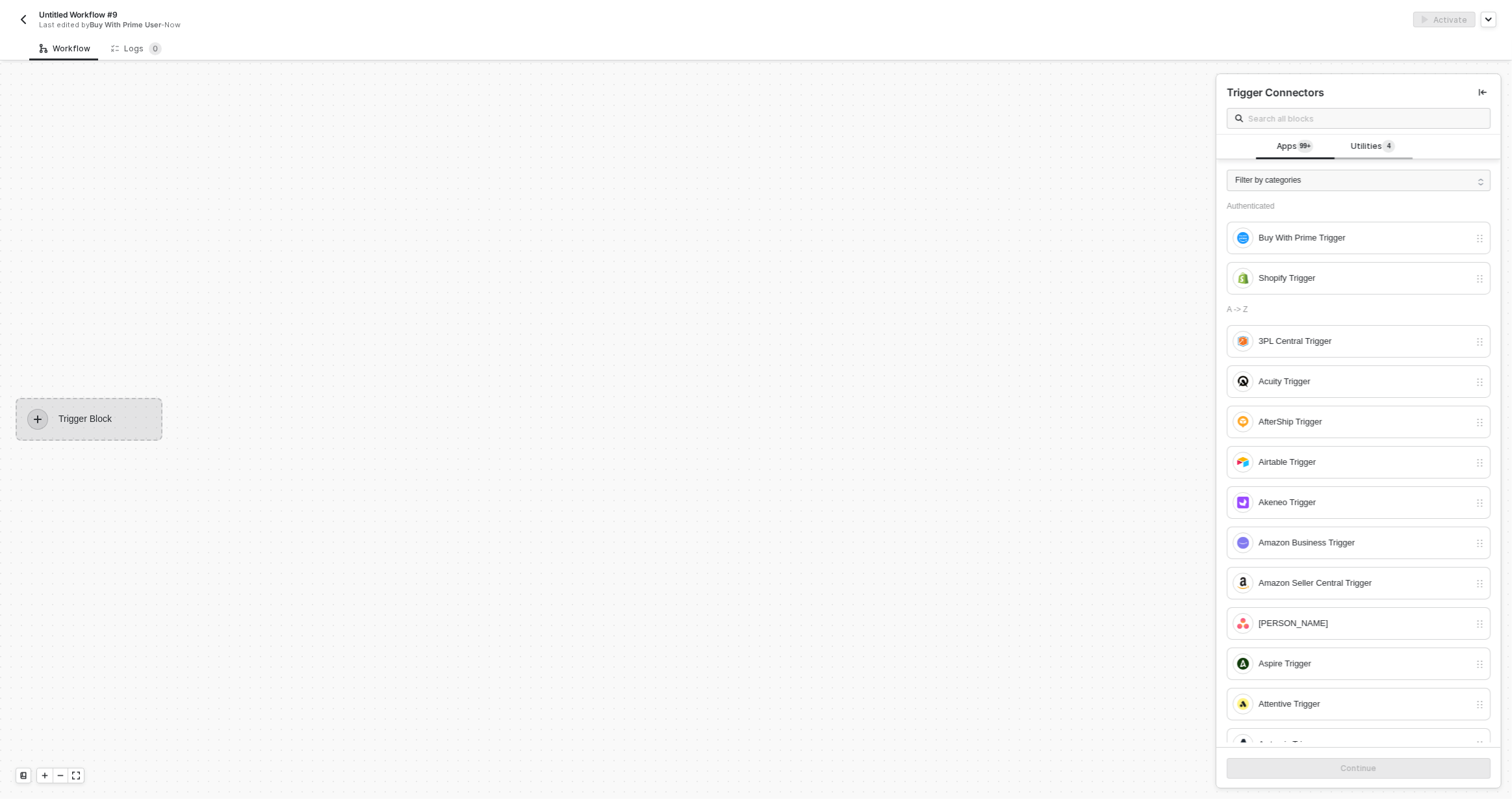
click at [1367, 145] on span "Utilities 4" at bounding box center [1373, 147] width 44 height 14
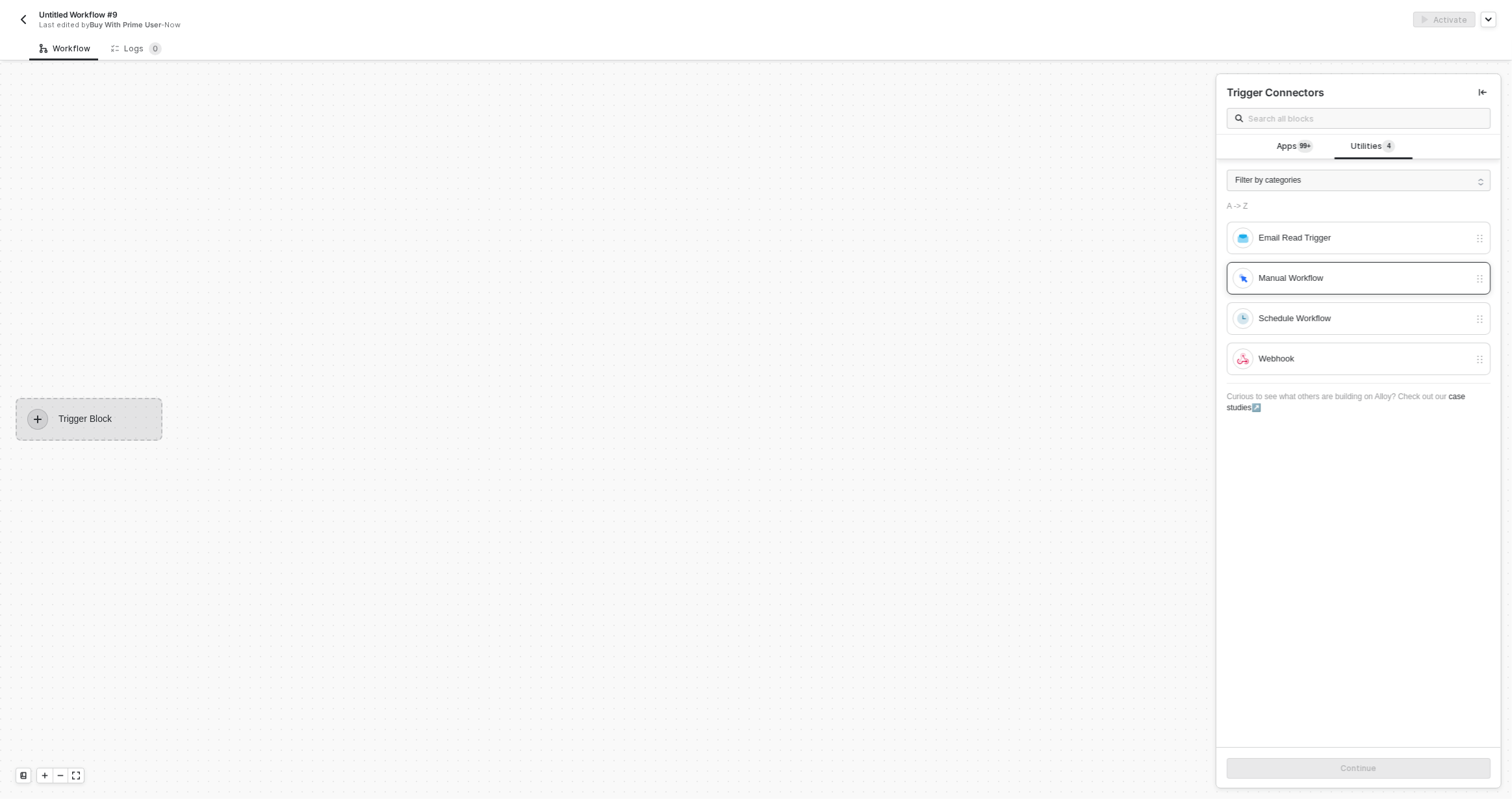
click at [1320, 268] on div "Manual Workflow" at bounding box center [1351, 278] width 237 height 21
click at [1323, 758] on button "Continue" at bounding box center [1359, 768] width 264 height 21
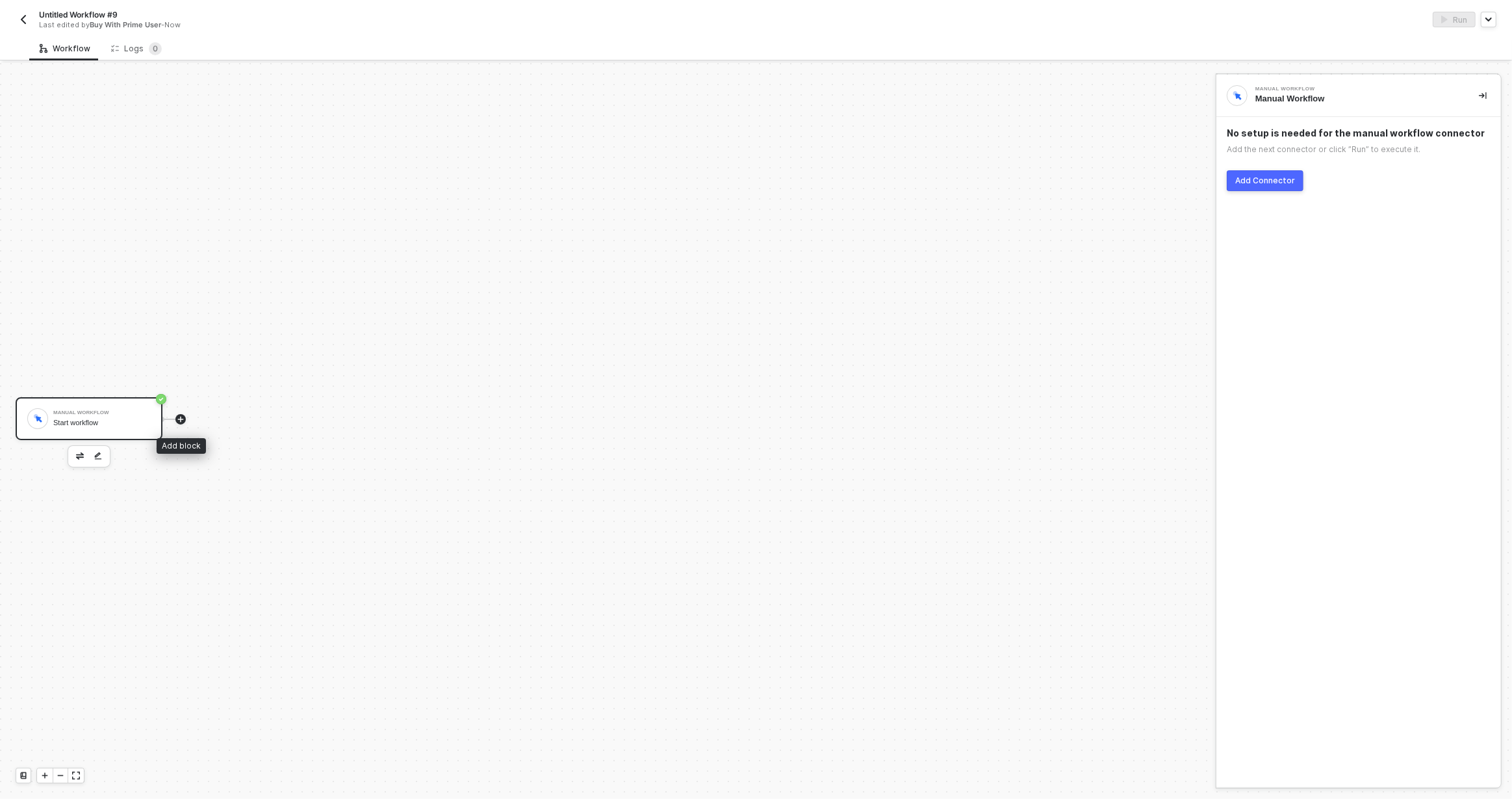
click at [180, 415] on icon "icon-play" at bounding box center [181, 419] width 8 height 8
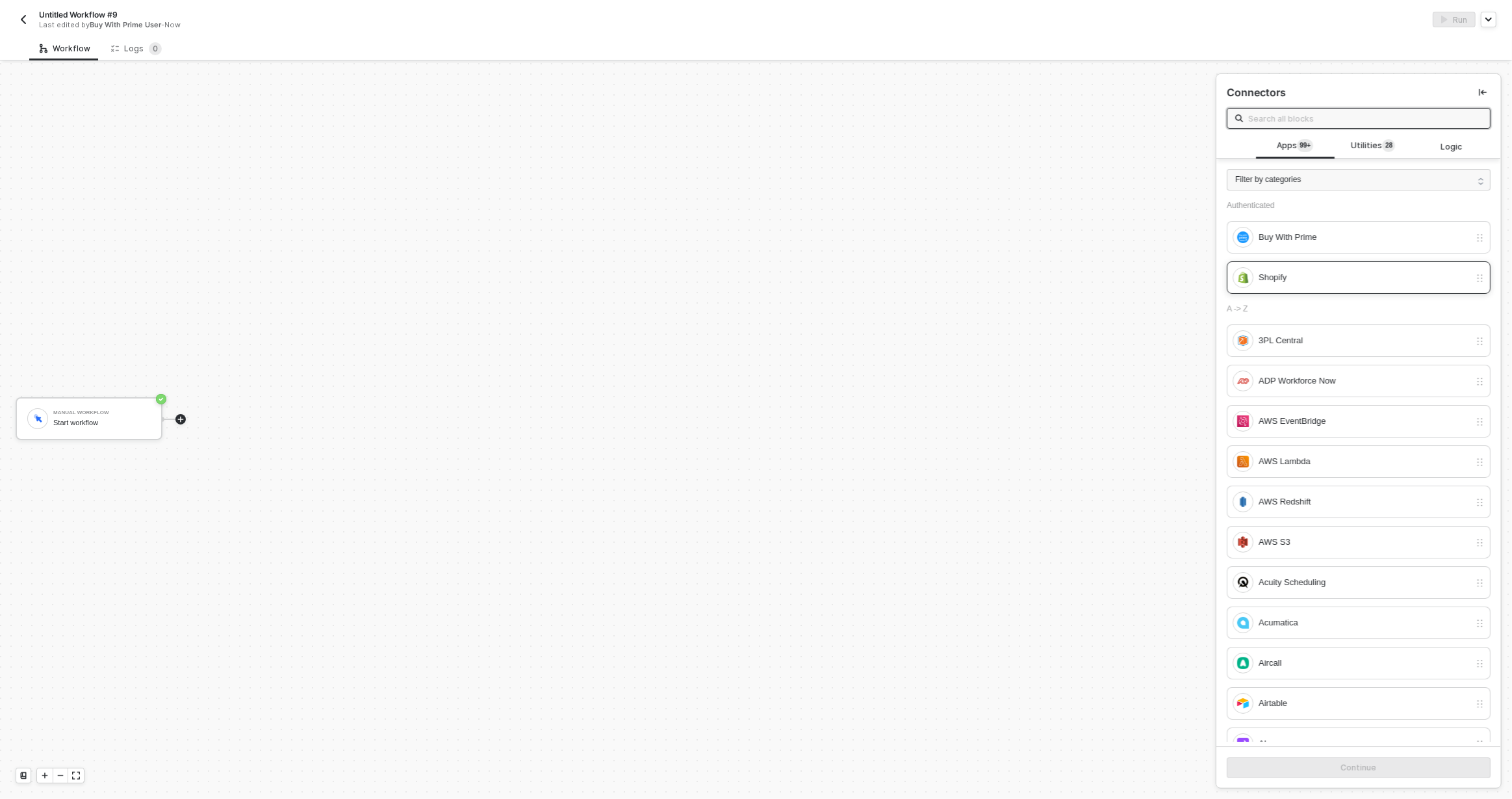
click at [1284, 279] on div "Shopify" at bounding box center [1365, 277] width 211 height 14
click at [1392, 768] on button "Continue" at bounding box center [1359, 767] width 264 height 21
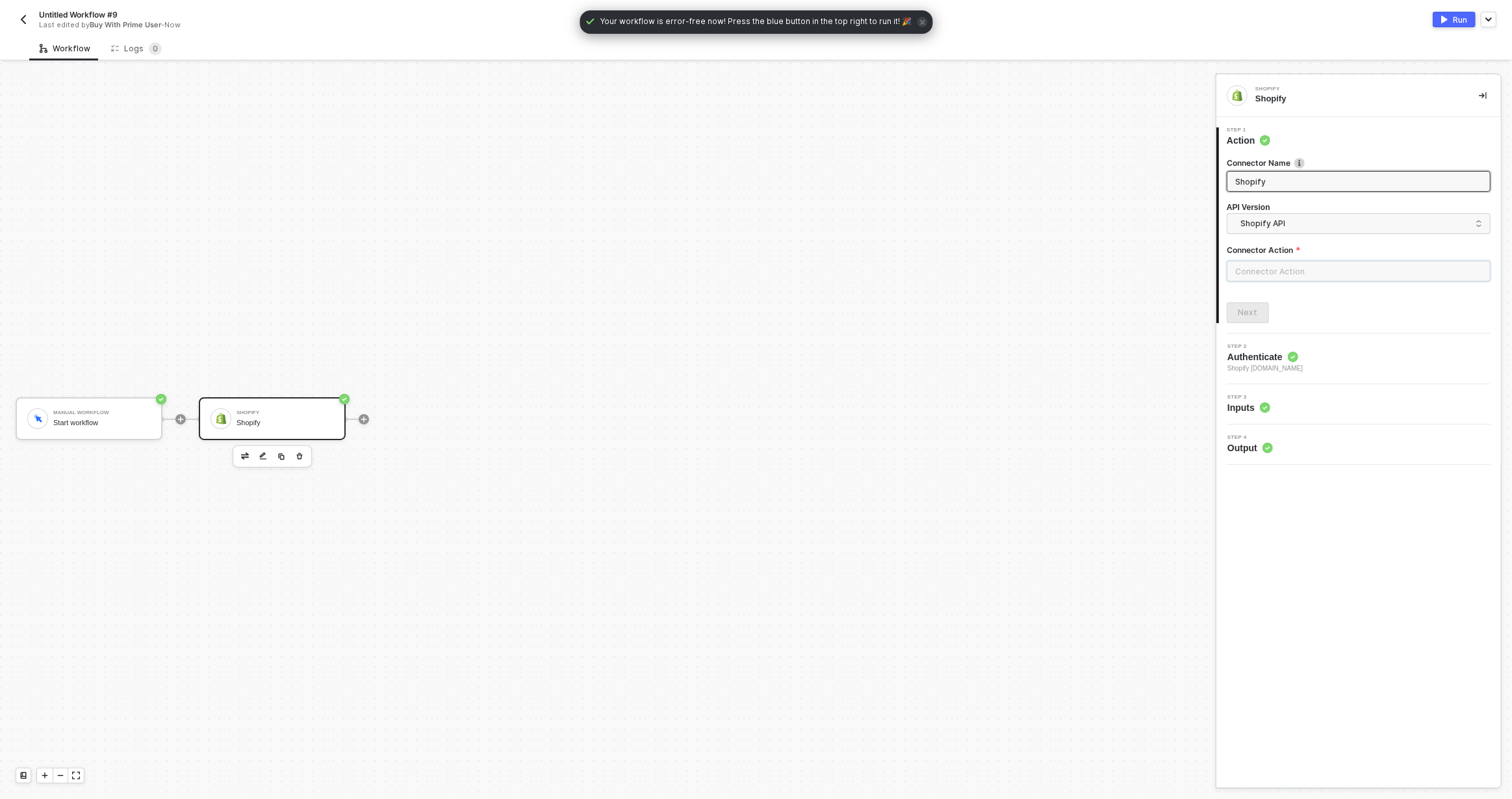
click at [1294, 269] on input "text" at bounding box center [1359, 271] width 264 height 21
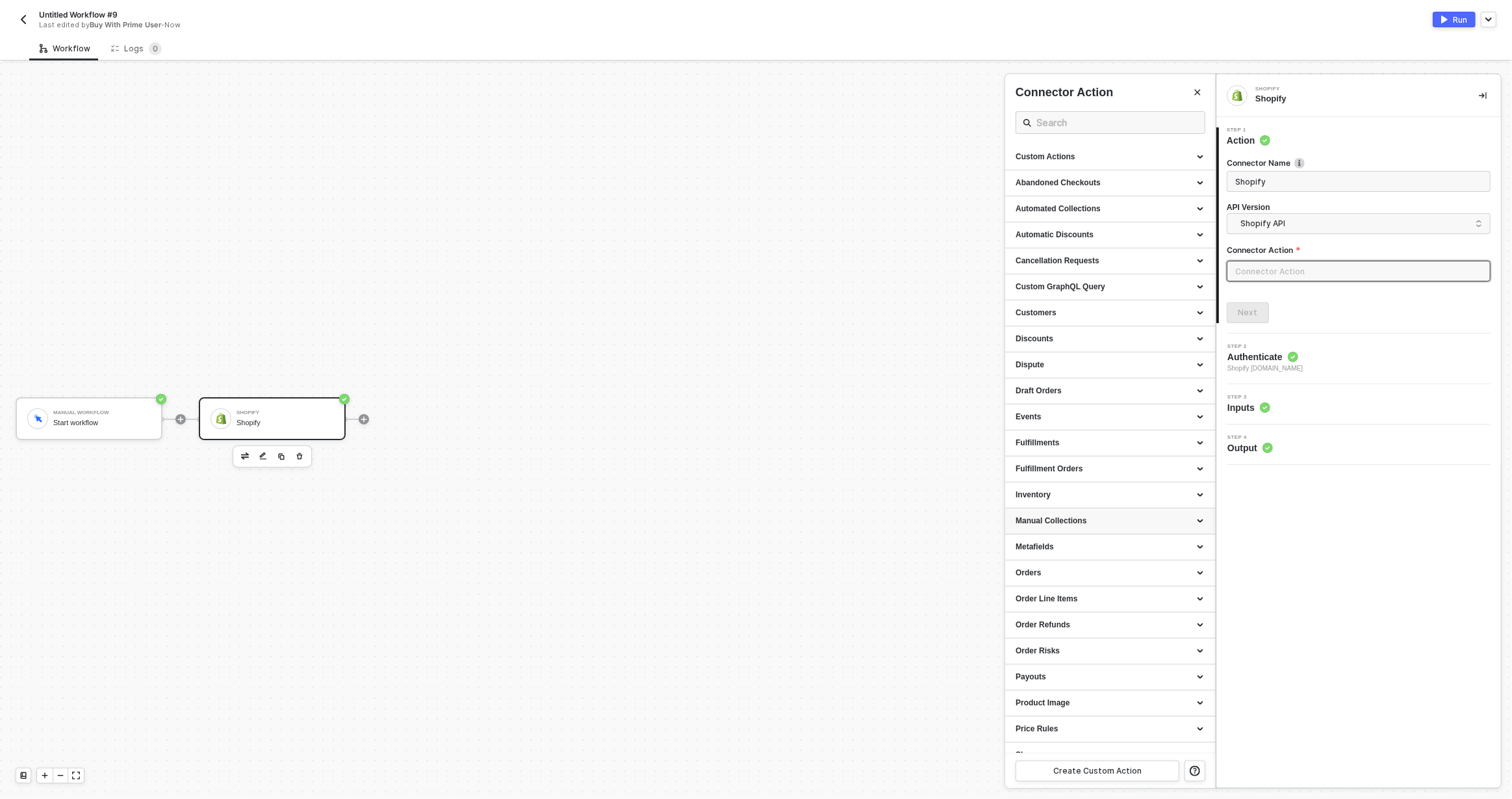
scroll to position [41, 0]
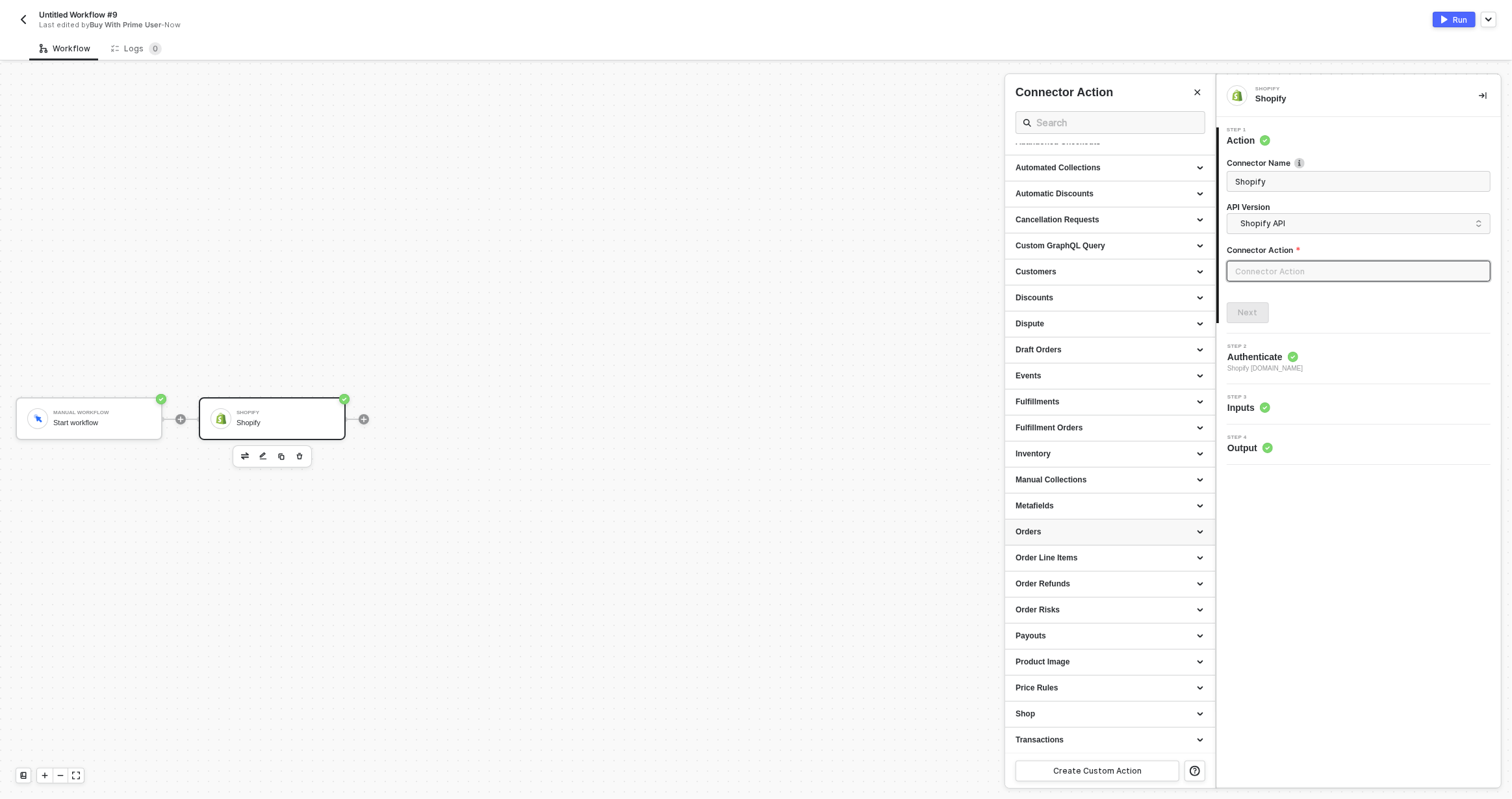
click at [1073, 527] on div "Orders" at bounding box center [1110, 532] width 189 height 11
click at [1058, 625] on div "Create an Order" at bounding box center [1110, 621] width 189 height 11
type input "Creates a new Order"
type input "Orders - Create an Order"
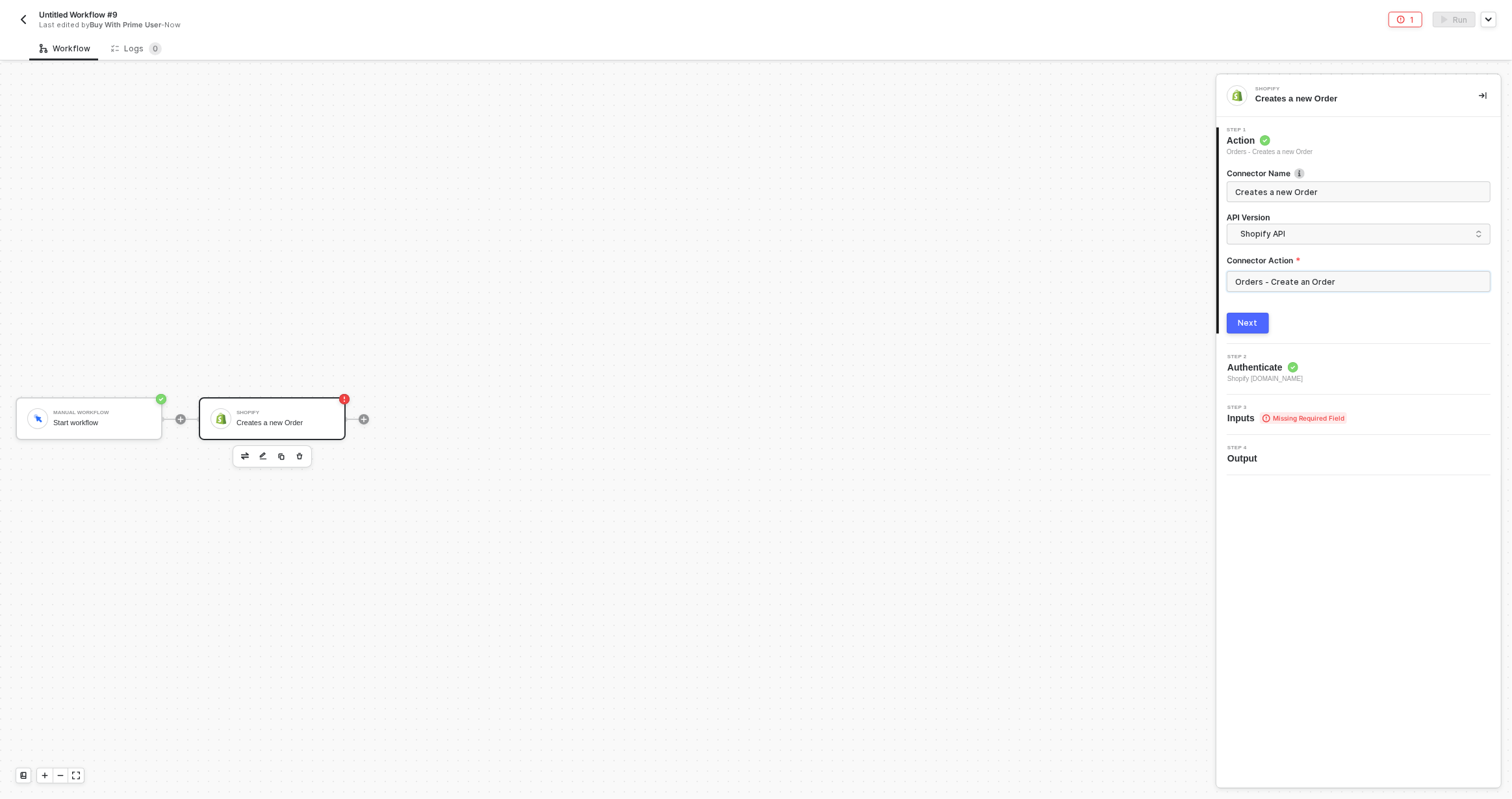
click at [1292, 282] on input "Orders - Create an Order" at bounding box center [1359, 281] width 264 height 21
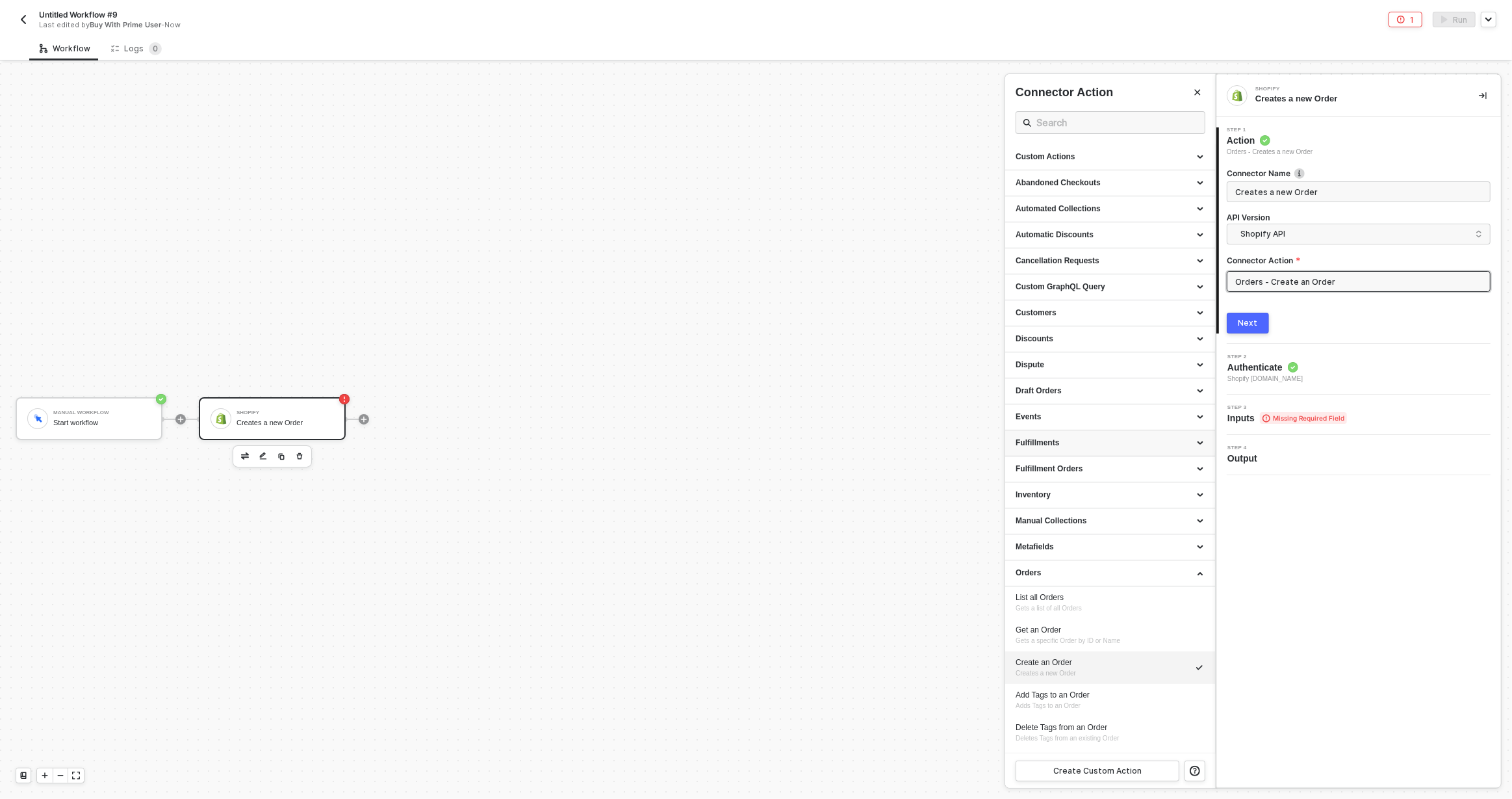
click at [1070, 446] on div "Fulfillments" at bounding box center [1110, 443] width 189 height 11
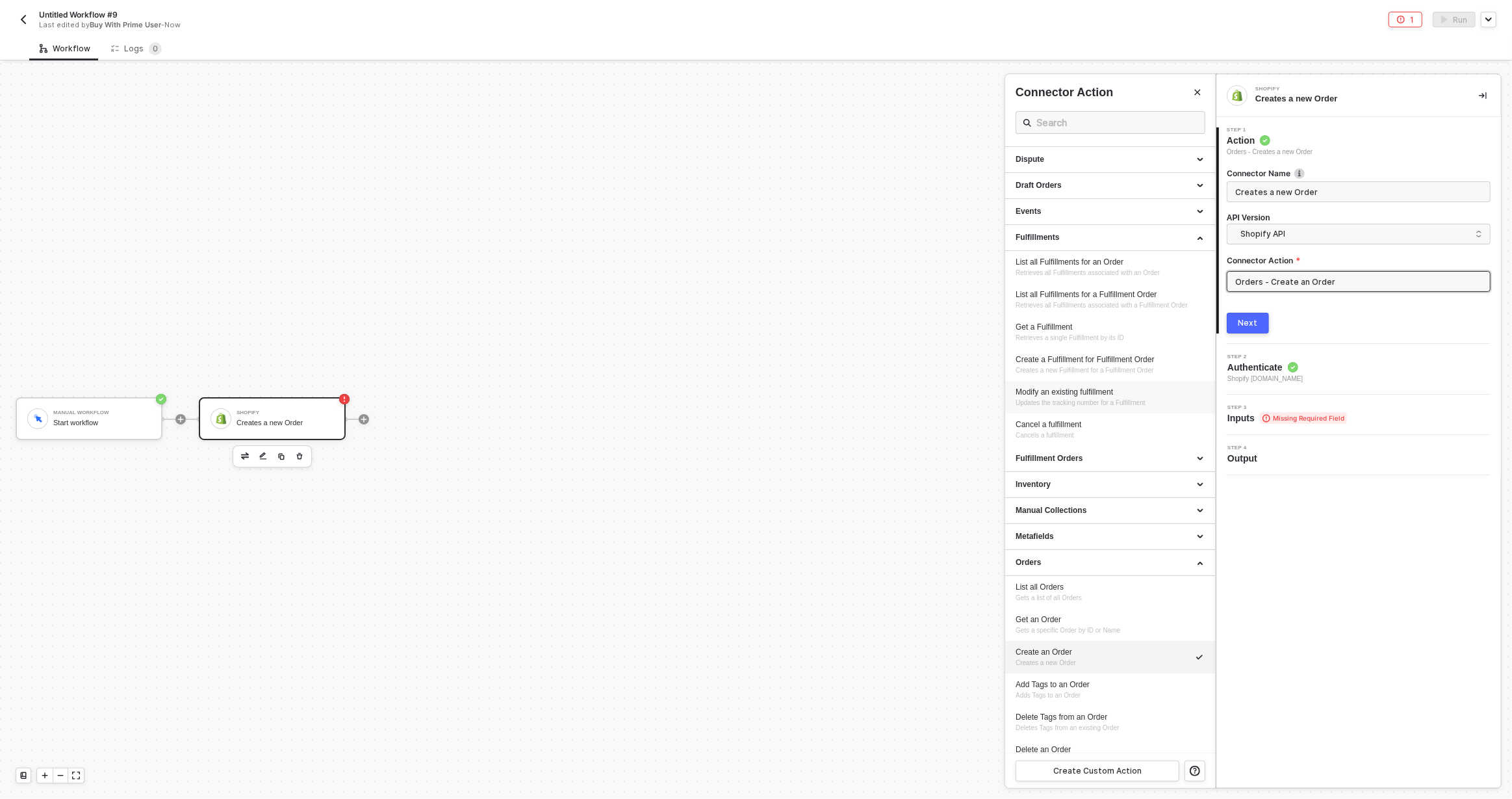
scroll to position [267, 0]
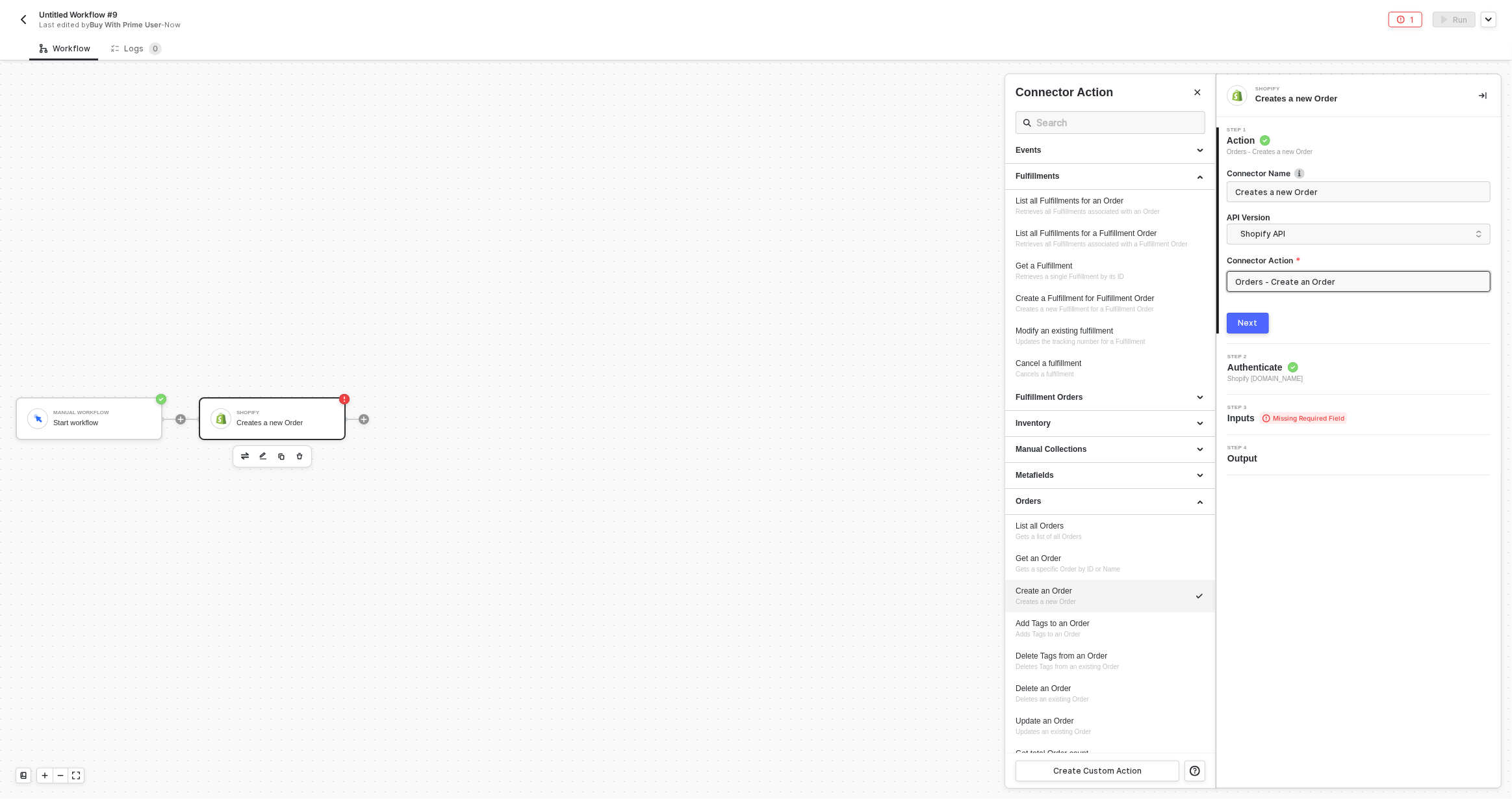
click at [276, 408] on div at bounding box center [756, 431] width 1512 height 736
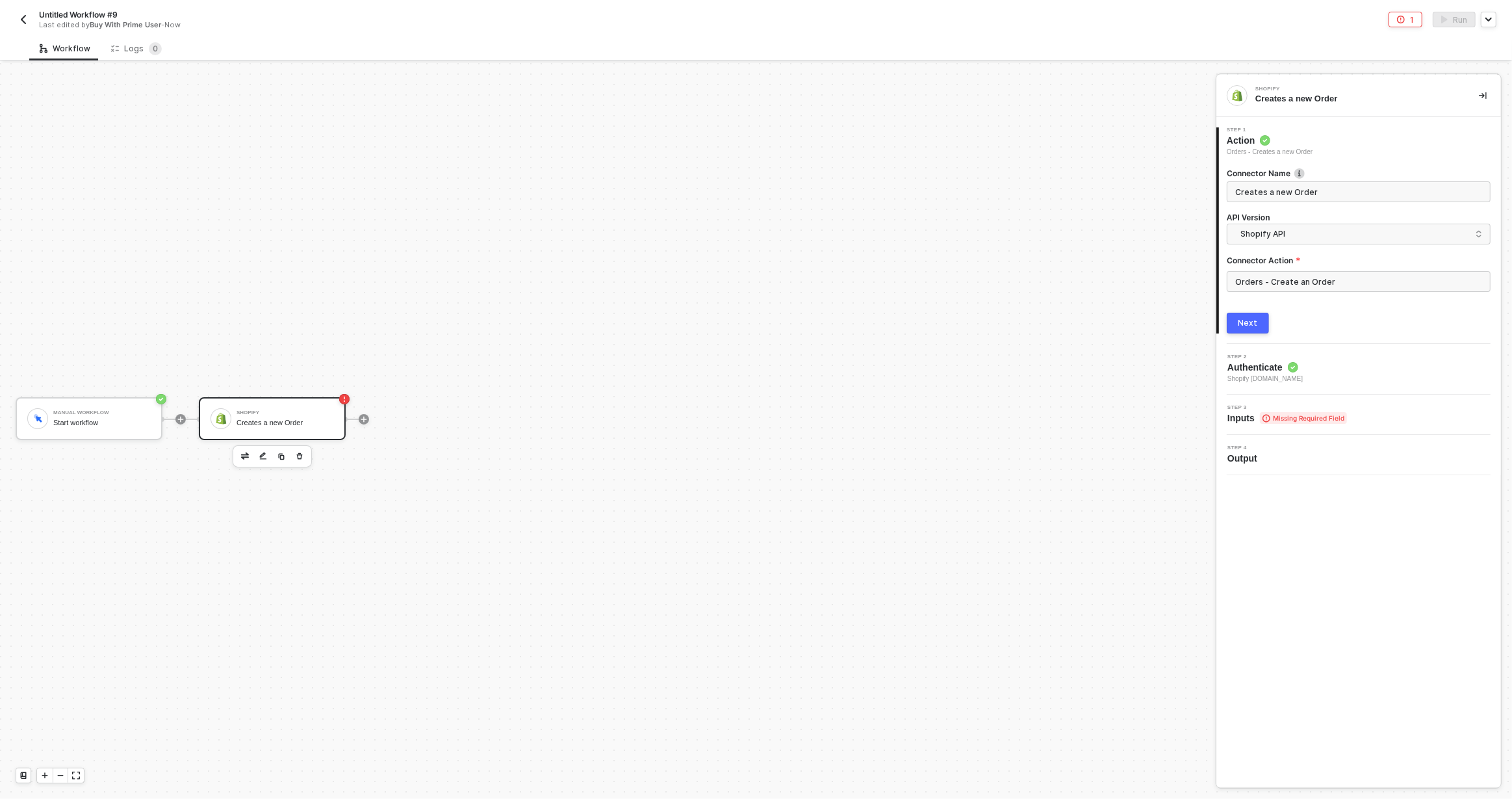
click at [1264, 368] on span "Authenticate" at bounding box center [1265, 367] width 75 height 13
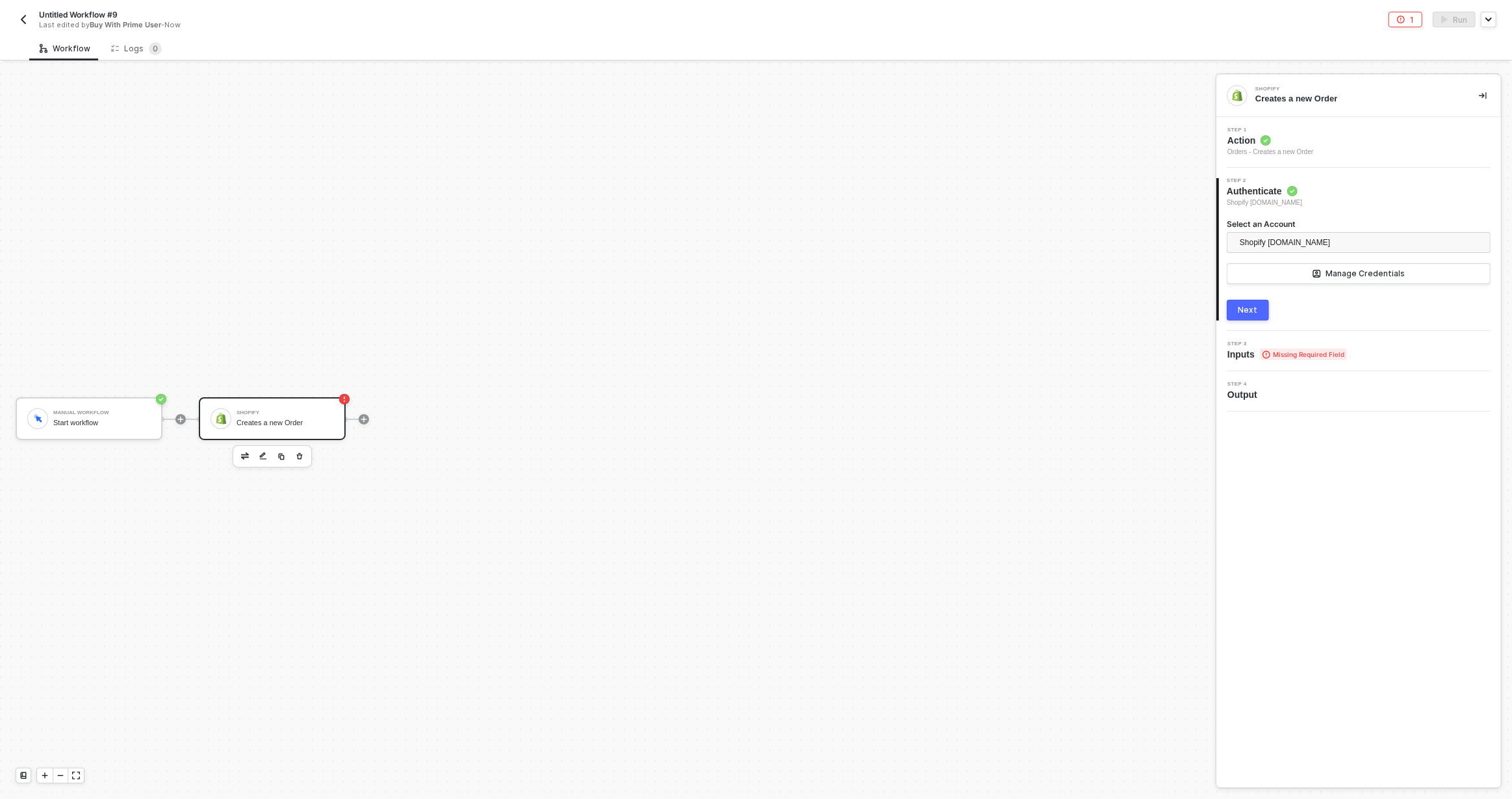
click at [1256, 336] on div "3 Step 3 Inputs Missing Required Field" at bounding box center [1359, 351] width 285 height 40
click at [1256, 347] on div "Step 3 Inputs Missing Required Field" at bounding box center [1287, 351] width 120 height 20
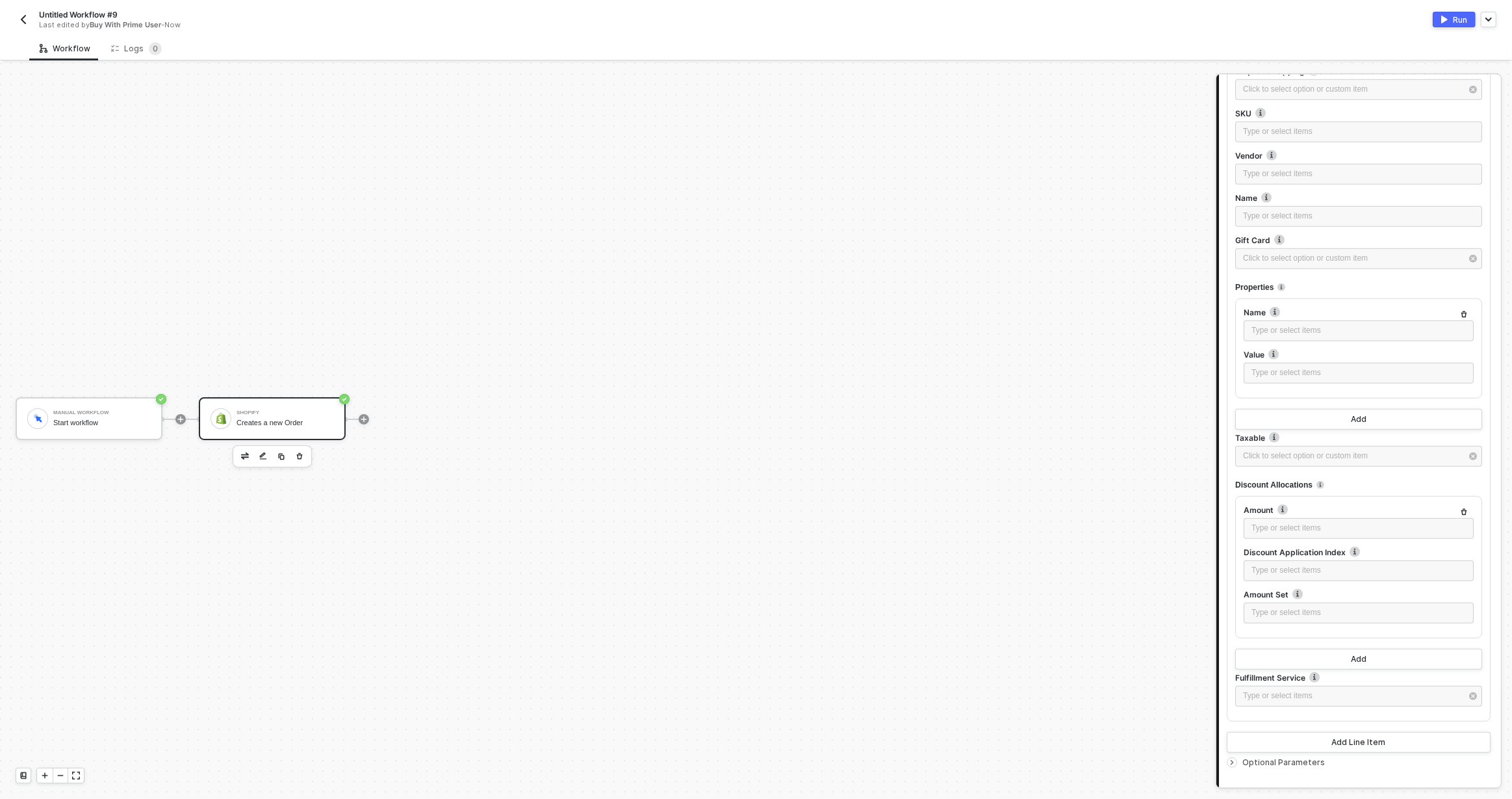
scroll to position [954, 0]
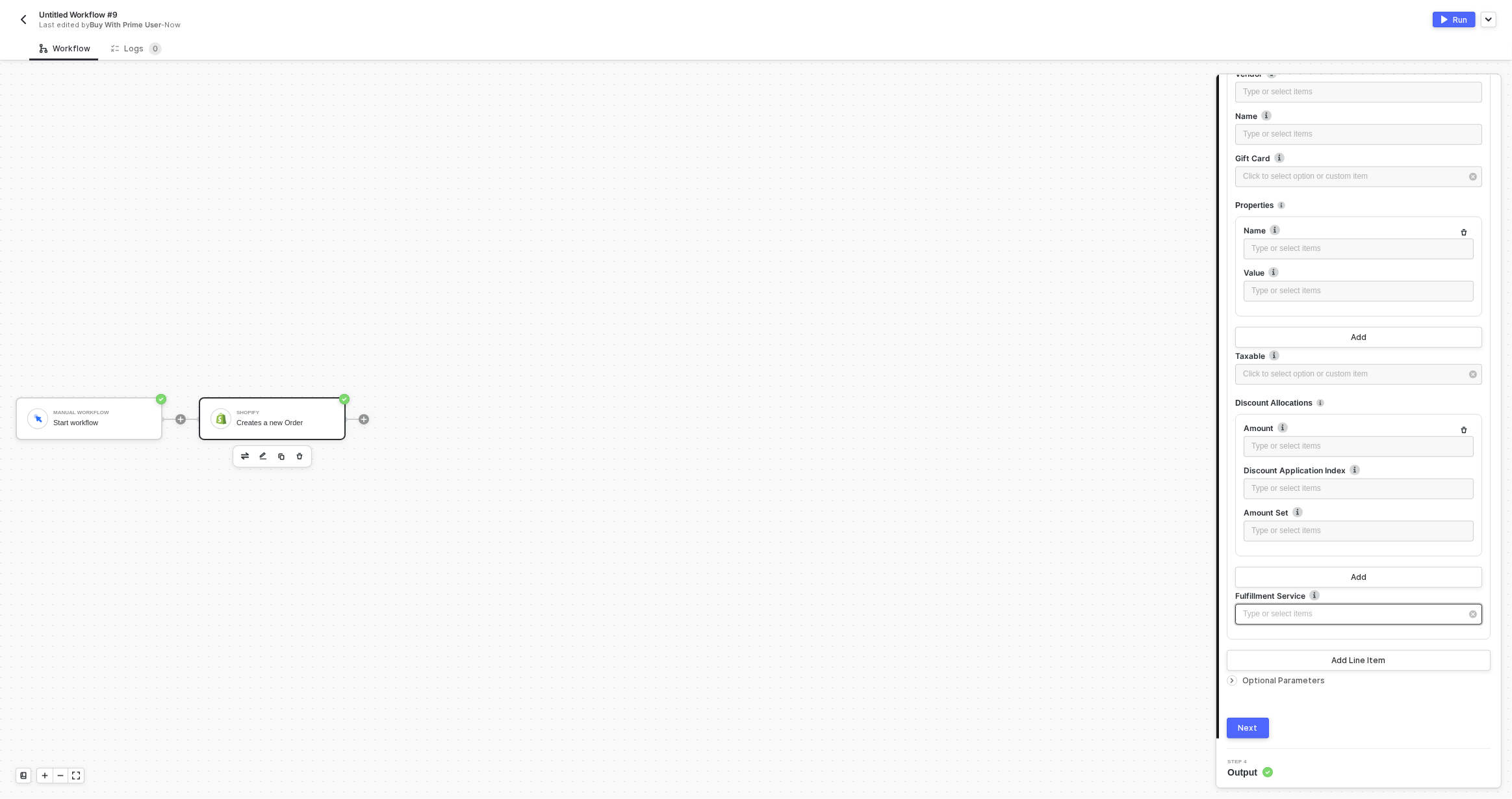
click at [1281, 608] on div "Type or select items ﻿" at bounding box center [1352, 614] width 218 height 12
click at [1087, 217] on div "Buy with Prime Widget" at bounding box center [1110, 217] width 190 height 22
click at [1261, 720] on button "Next" at bounding box center [1248, 728] width 42 height 21
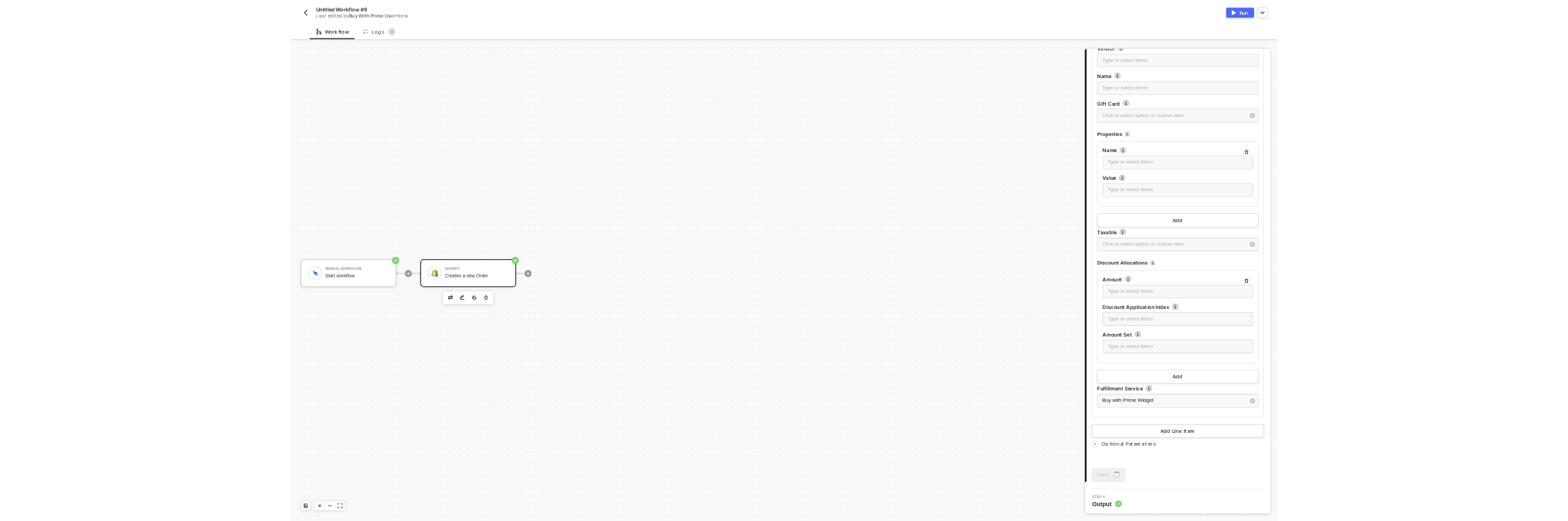
scroll to position [0, 0]
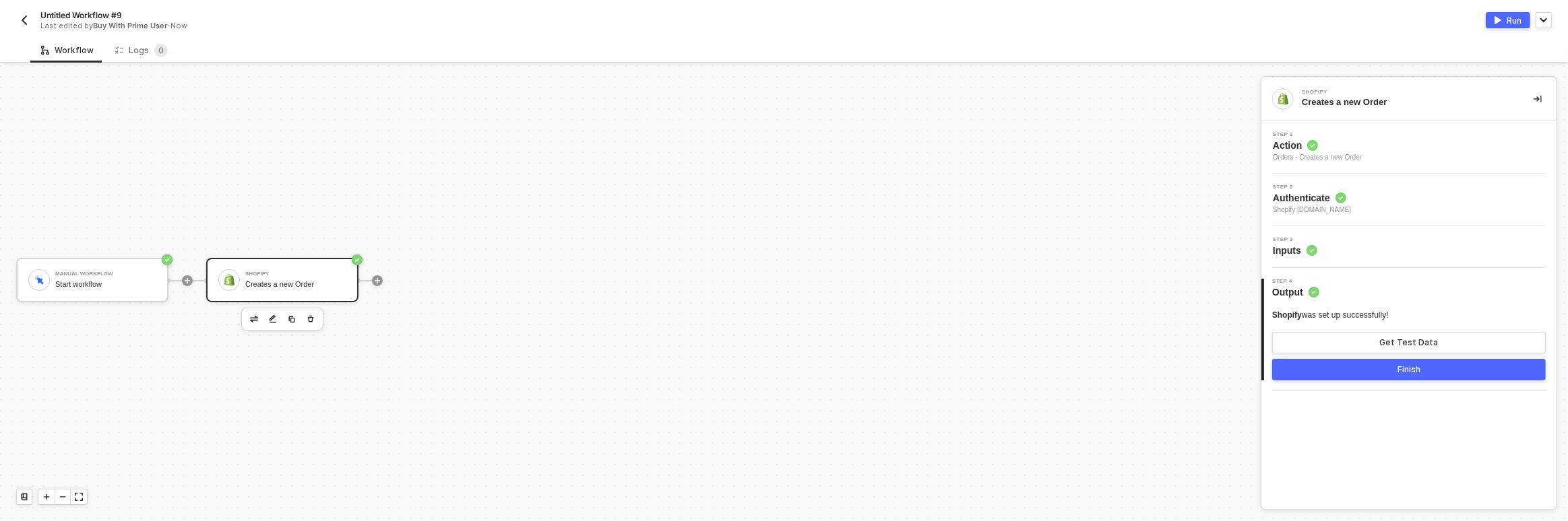
click at [44, 21] on div "Last edited by Buy With Prime User - Now" at bounding box center [397, 26] width 713 height 10
click at [26, 22] on img "button" at bounding box center [24, 20] width 10 height 10
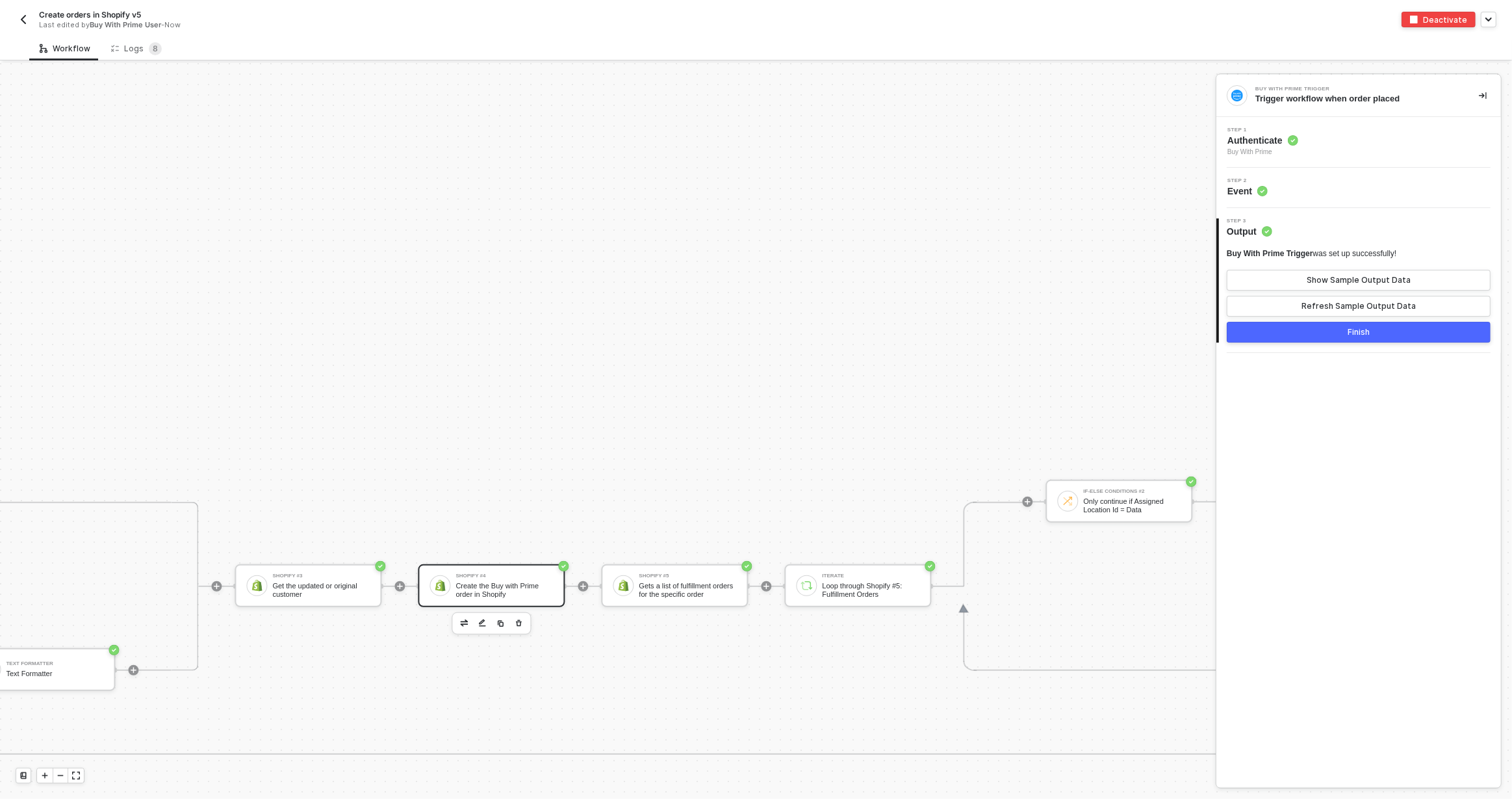
scroll to position [605, 2939]
click at [501, 591] on div "Create the Buy with Prime order in Shopify" at bounding box center [490, 590] width 98 height 16
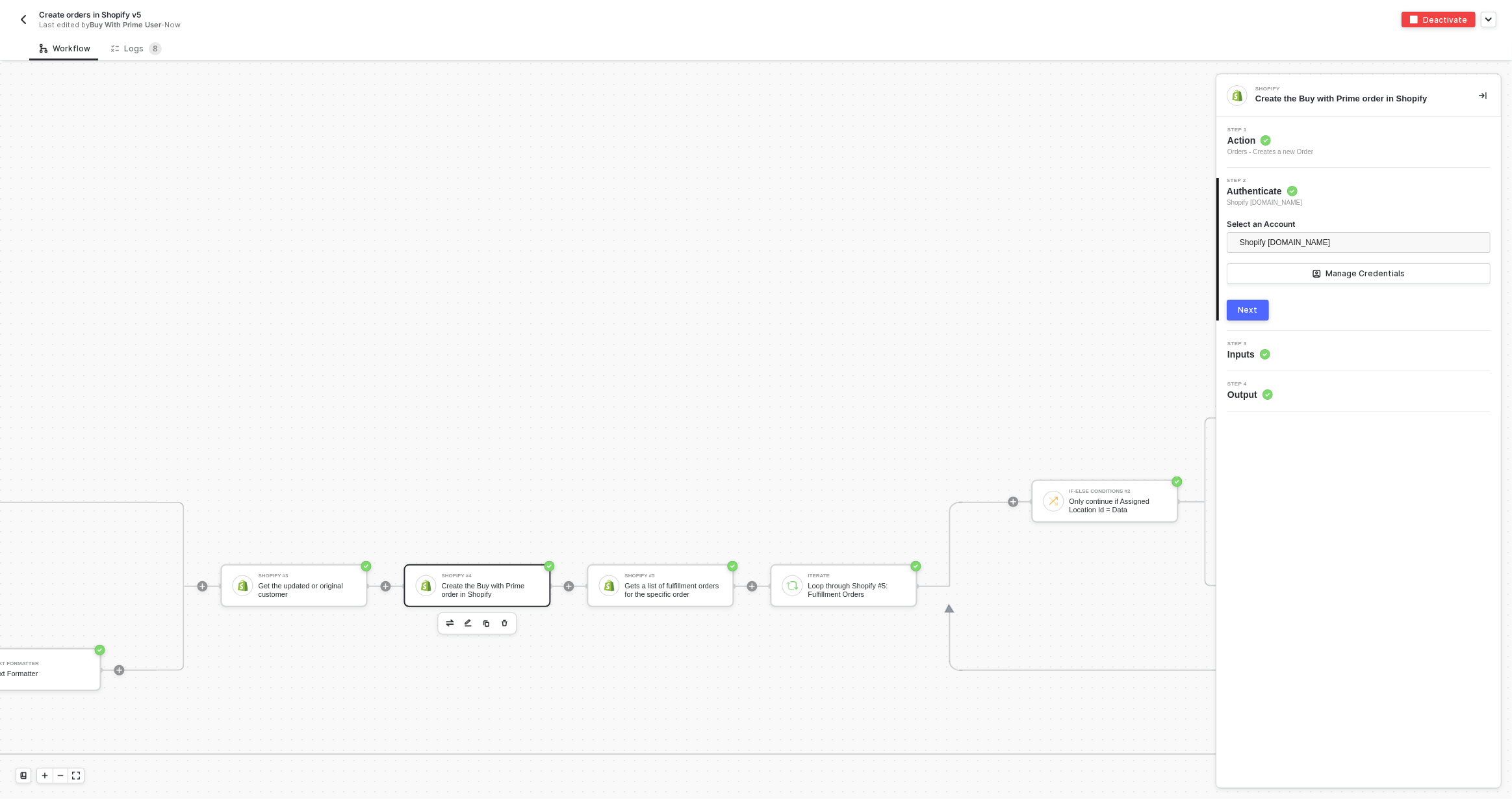
click at [1310, 368] on div "3 Step 3 Inputs" at bounding box center [1359, 351] width 285 height 40
click at [1309, 360] on div "3 Step 3 Inputs" at bounding box center [1359, 351] width 285 height 40
click at [1309, 355] on div "Step 3 Inputs" at bounding box center [1361, 351] width 281 height 20
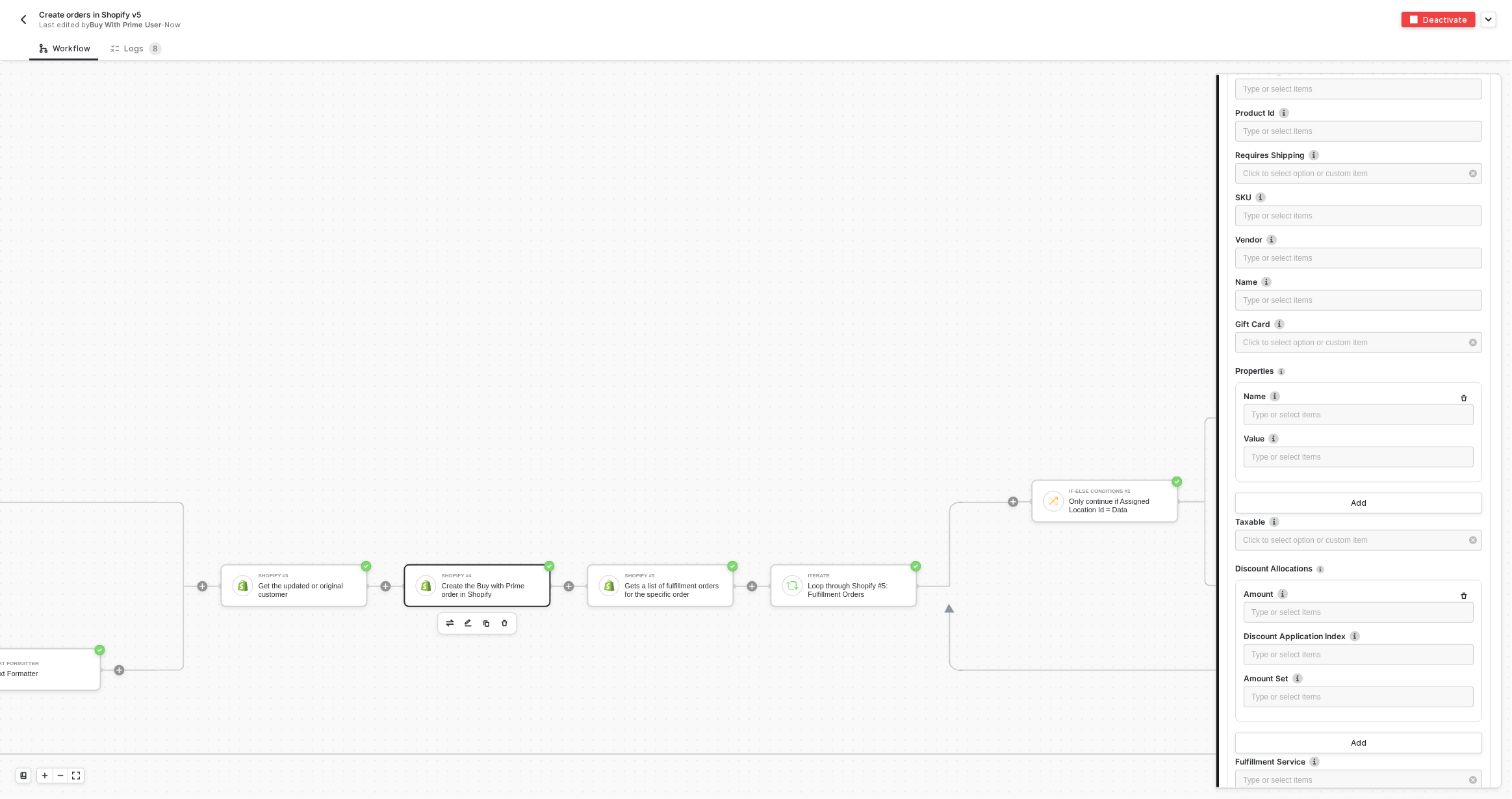
scroll to position [1475, 0]
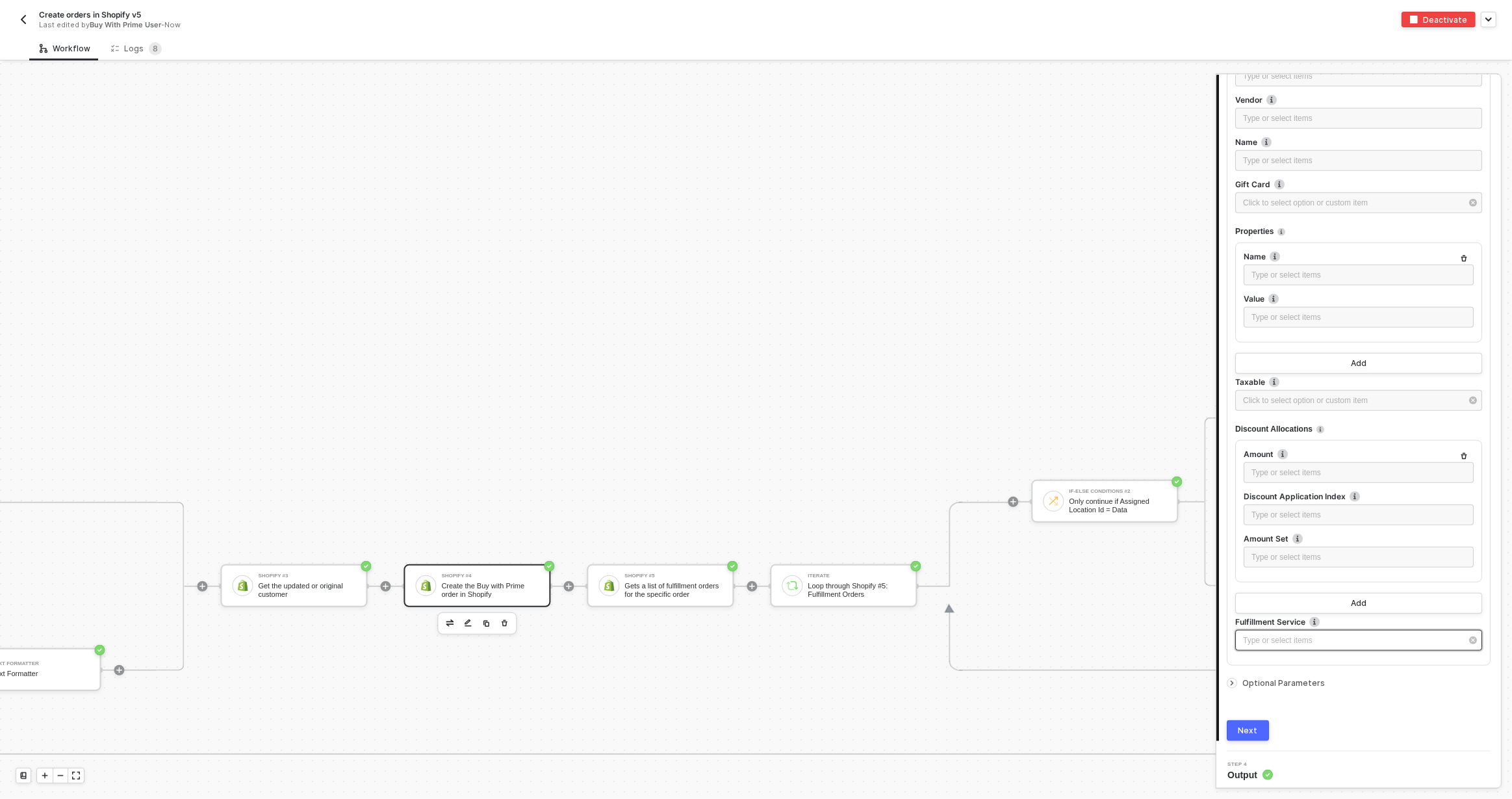
click at [1270, 636] on div "Type or select items ﻿" at bounding box center [1352, 640] width 218 height 12
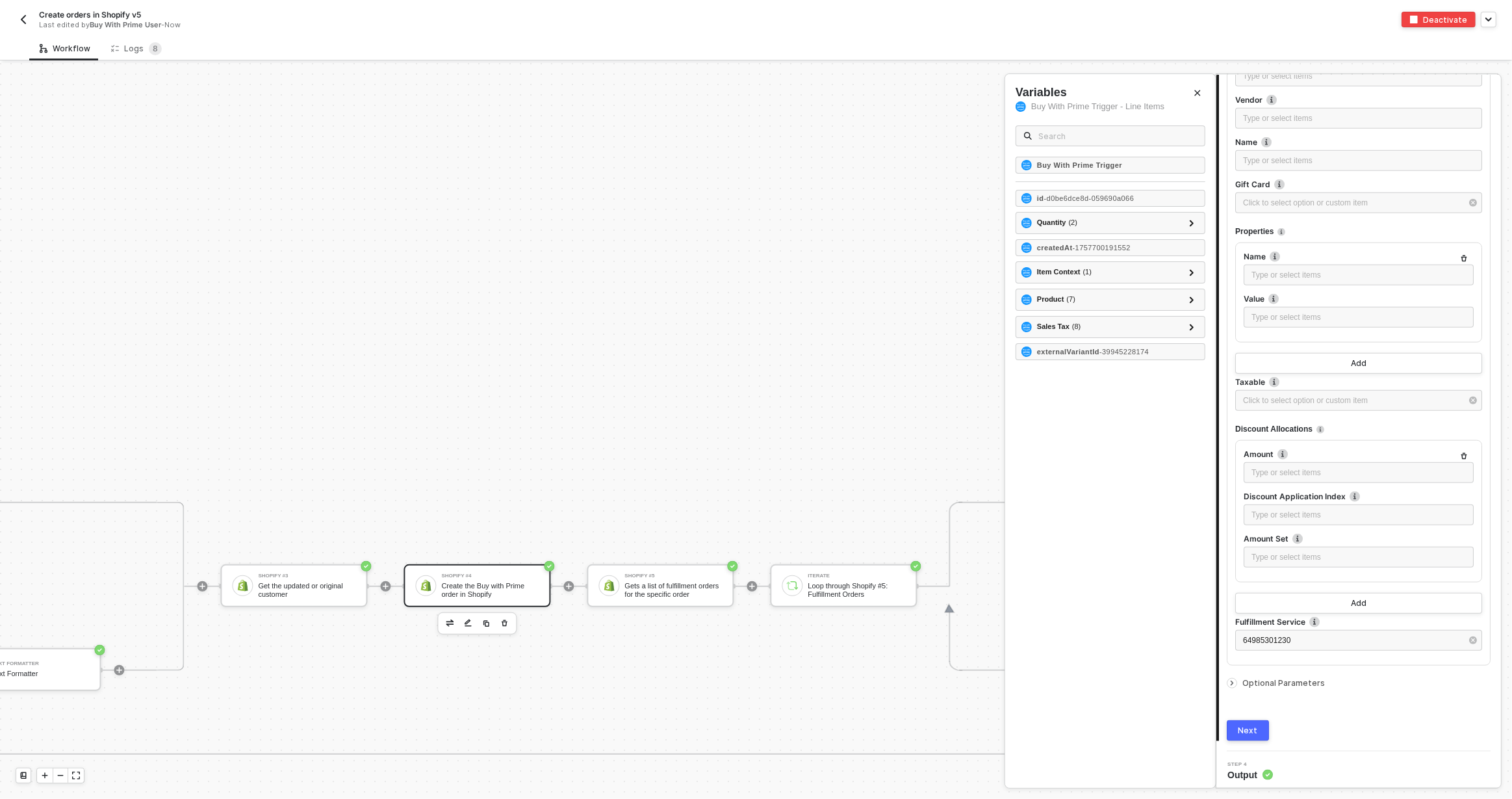
click at [1262, 728] on button "Next" at bounding box center [1248, 730] width 42 height 21
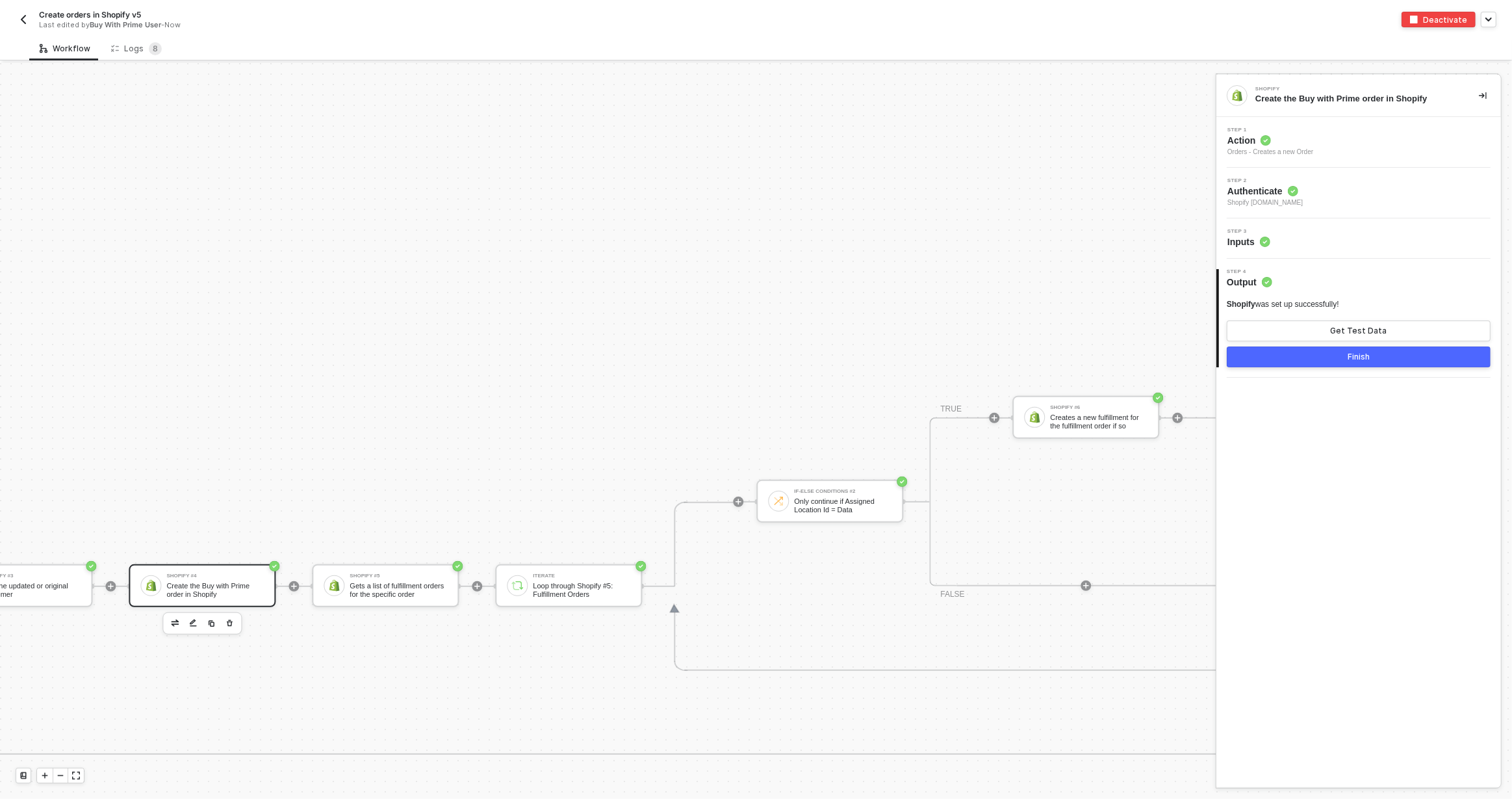
scroll to position [605, 3235]
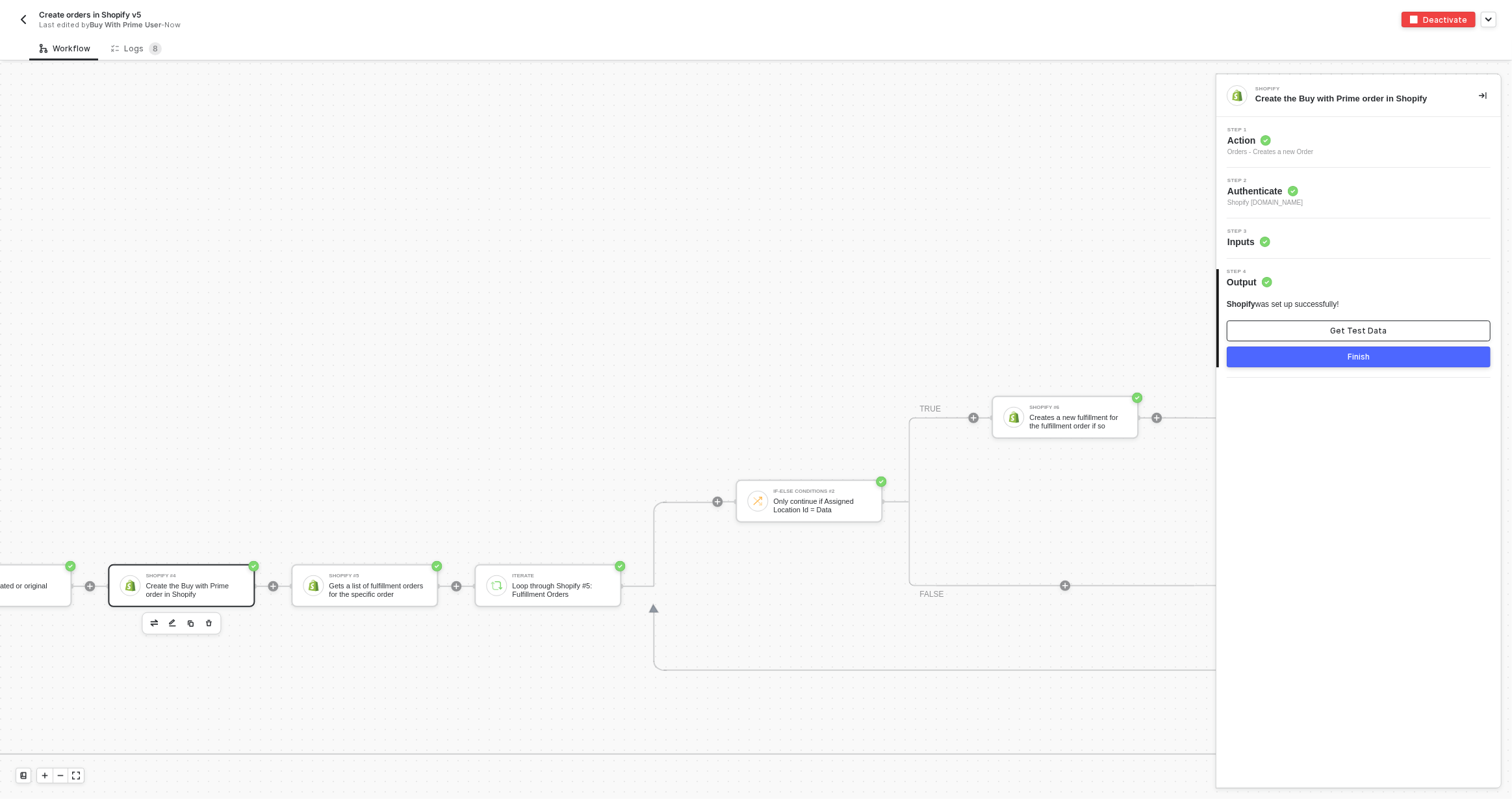
click at [1390, 329] on button "Get Test Data" at bounding box center [1359, 331] width 264 height 21
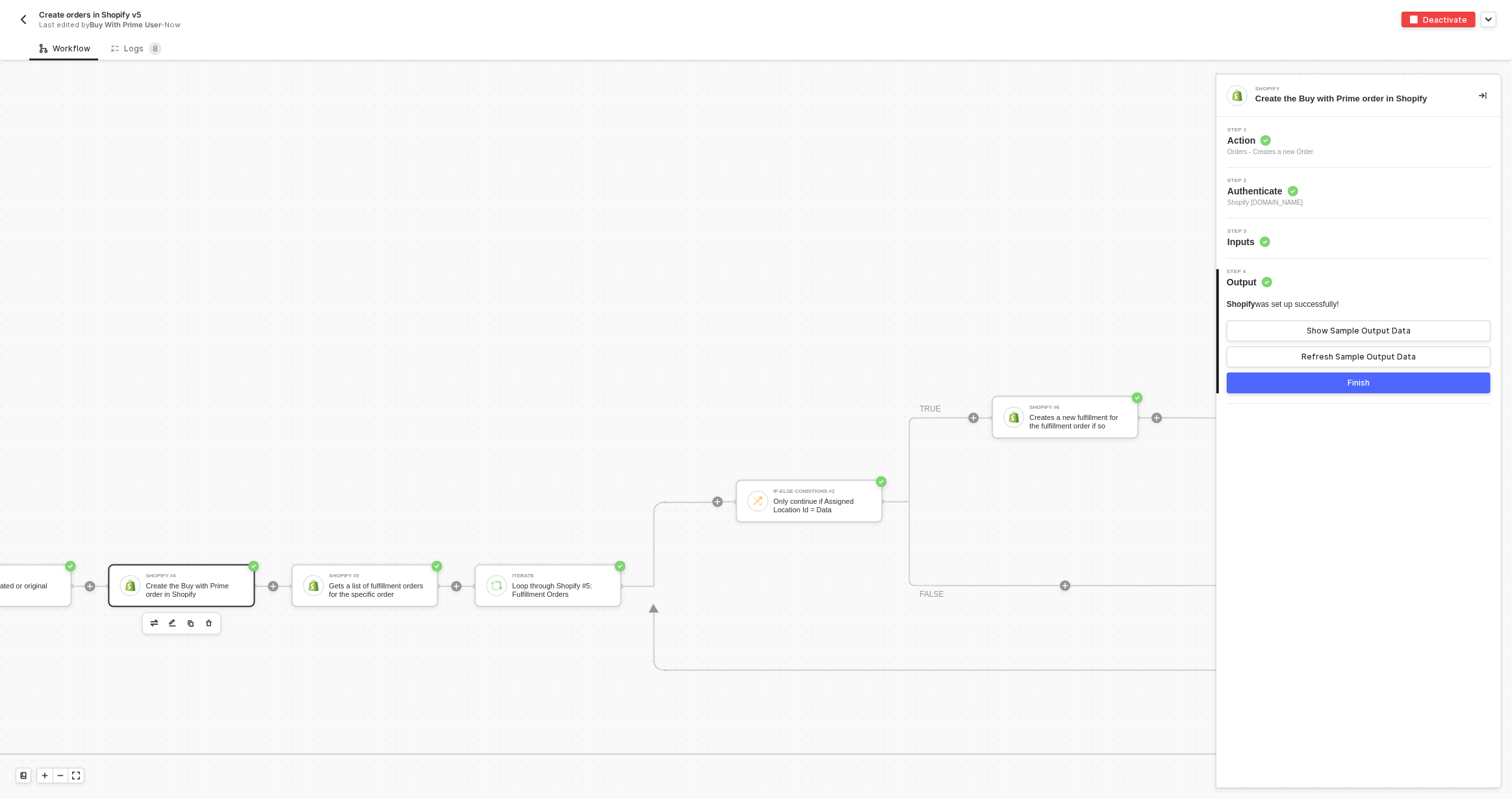
click at [1283, 230] on div "Step 3 Inputs" at bounding box center [1361, 238] width 281 height 20
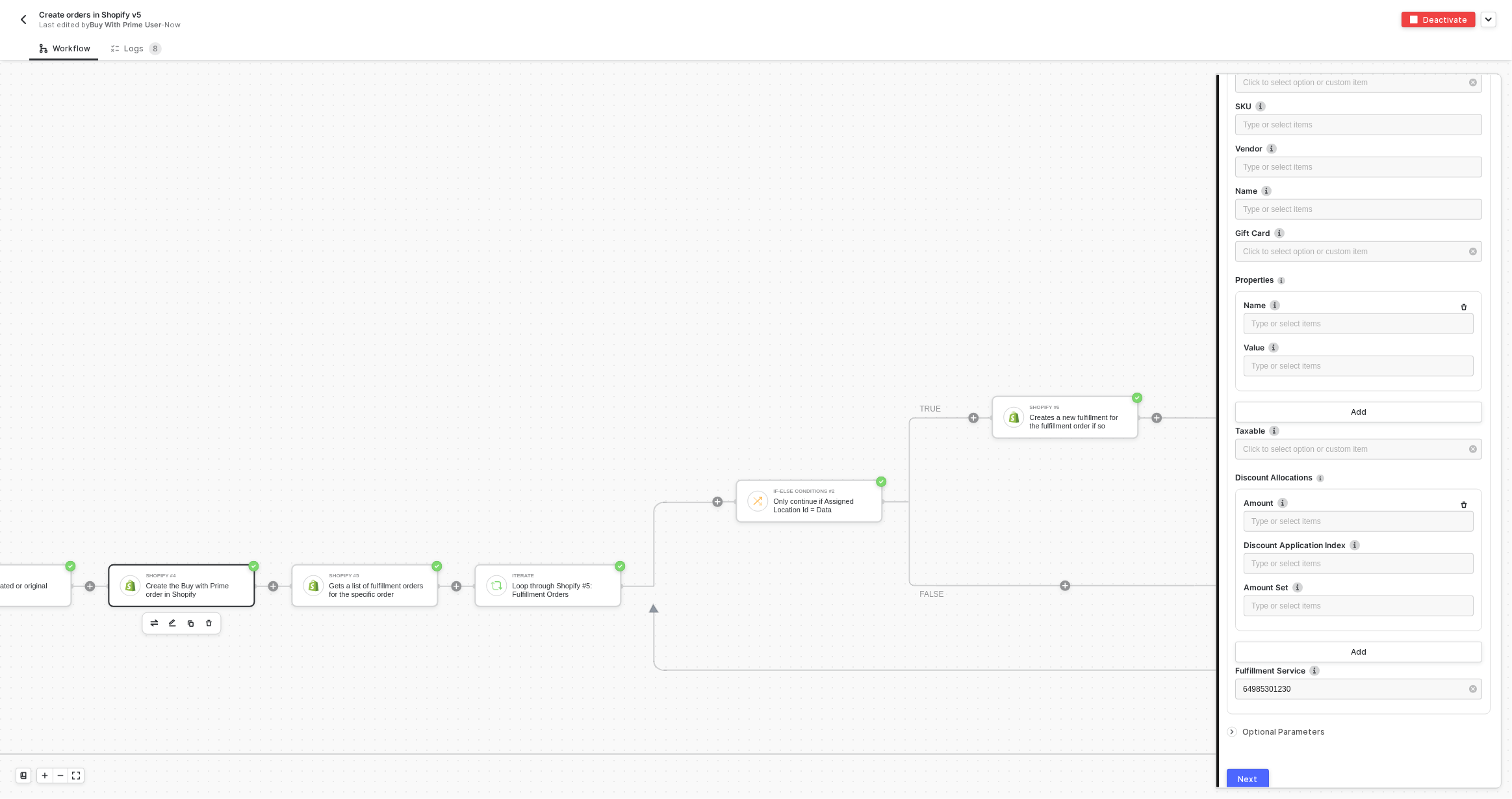
scroll to position [1469, 0]
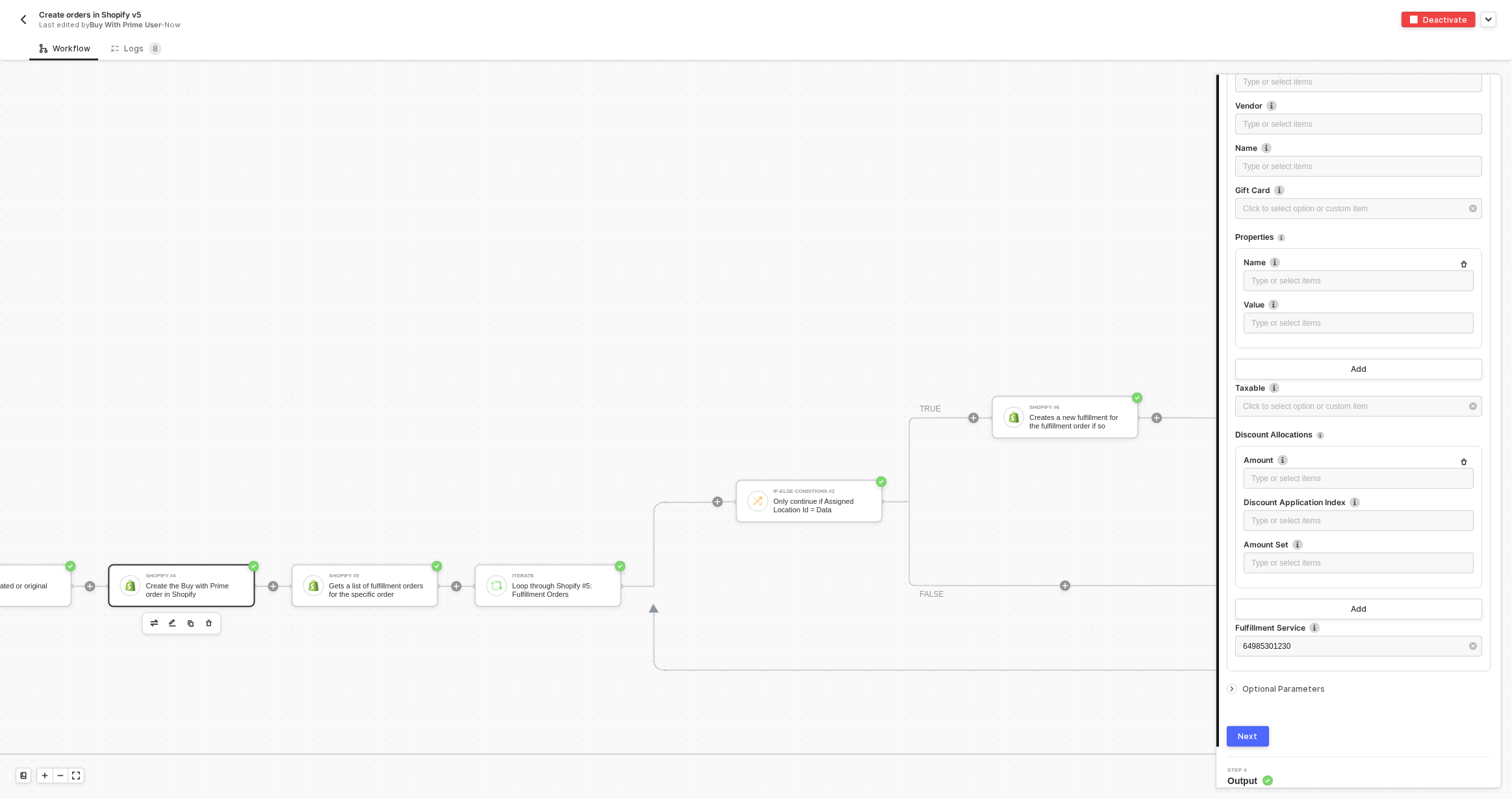
click at [1263, 731] on button "Next" at bounding box center [1248, 736] width 42 height 21
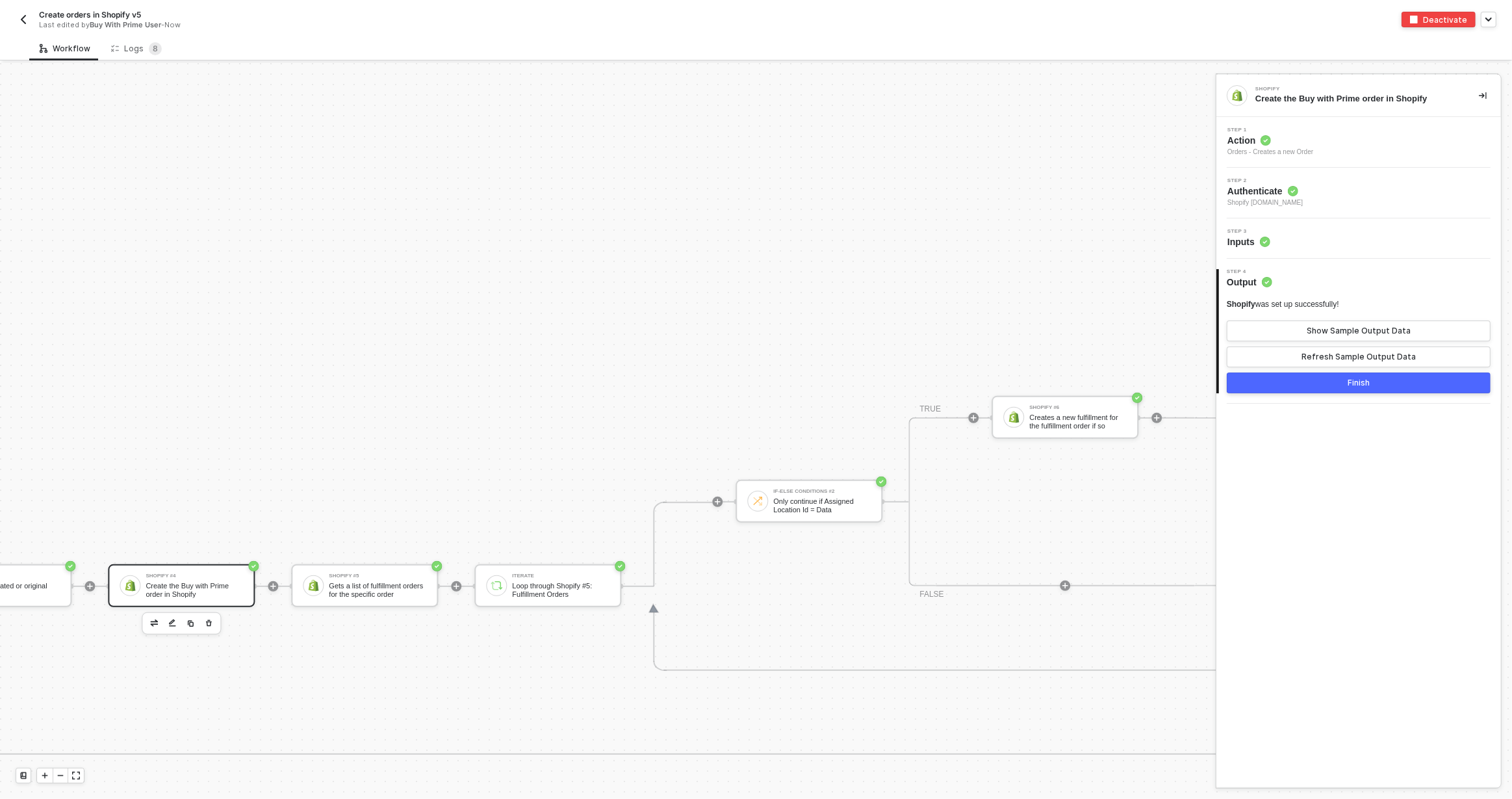
scroll to position [0, 0]
click at [139, 46] on div "Logs 8" at bounding box center [136, 48] width 50 height 13
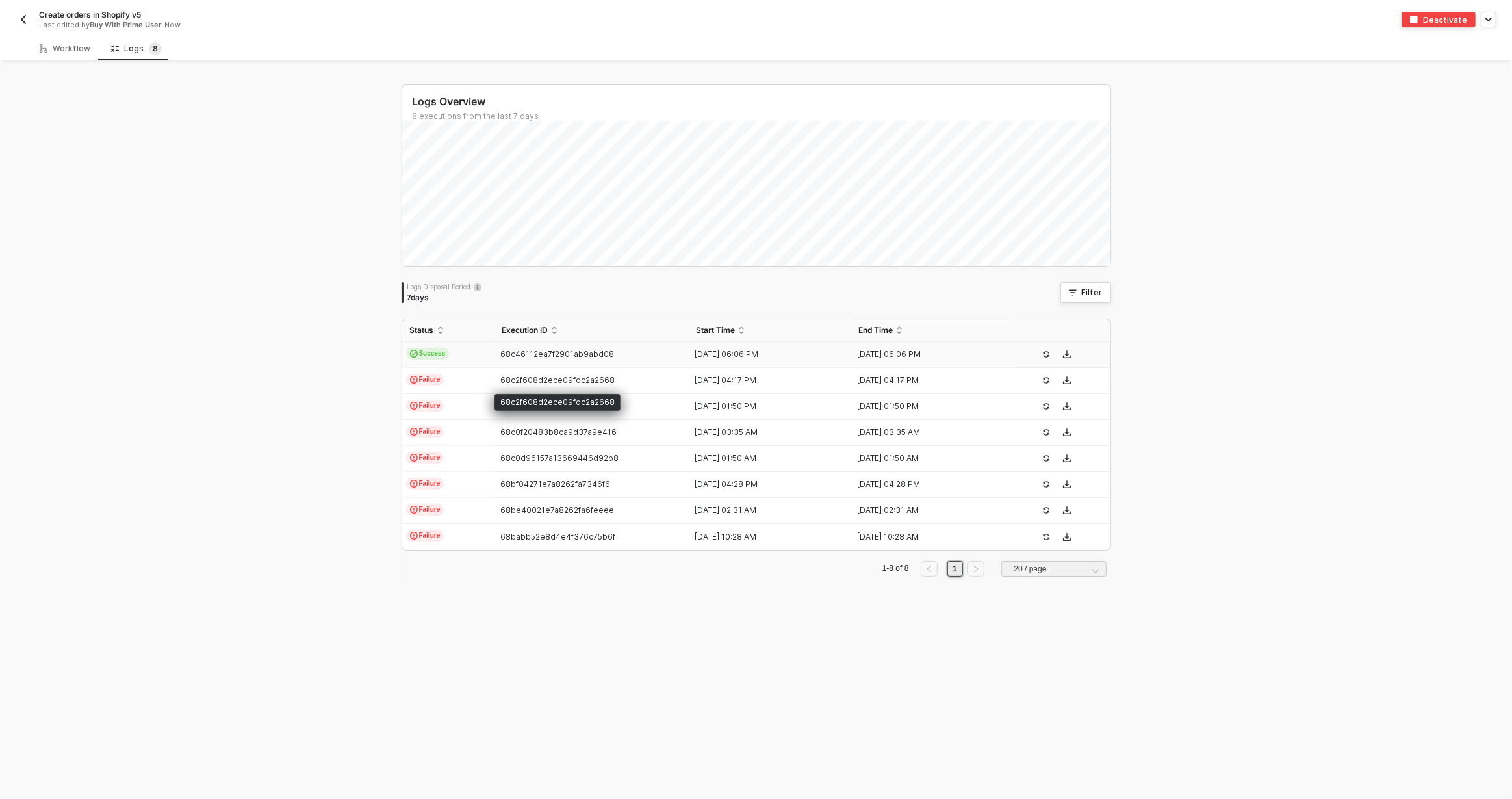
click at [575, 352] on span "68c46112ea7f2901ab9abd08" at bounding box center [557, 354] width 114 height 9
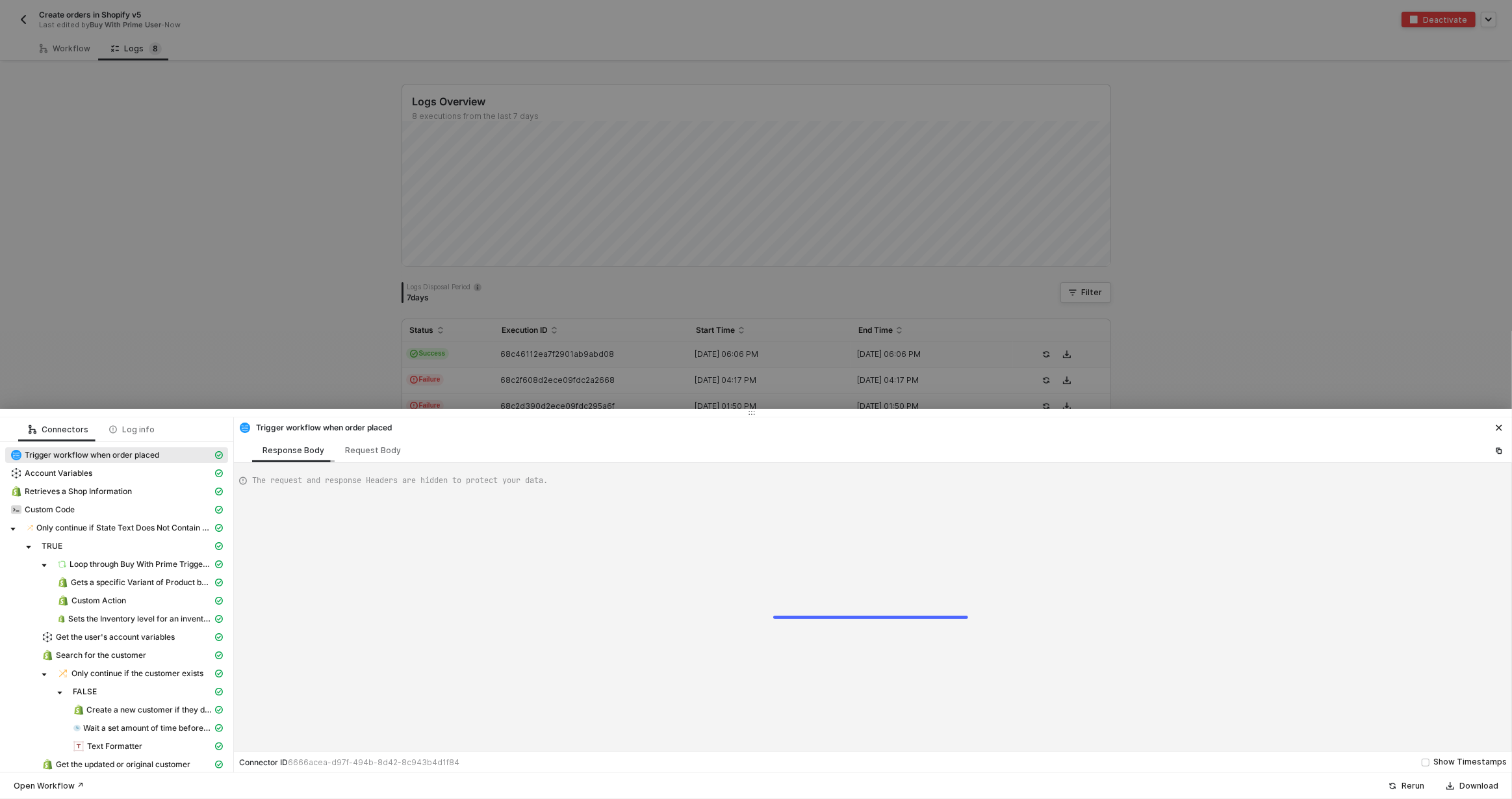
scroll to position [117, 0]
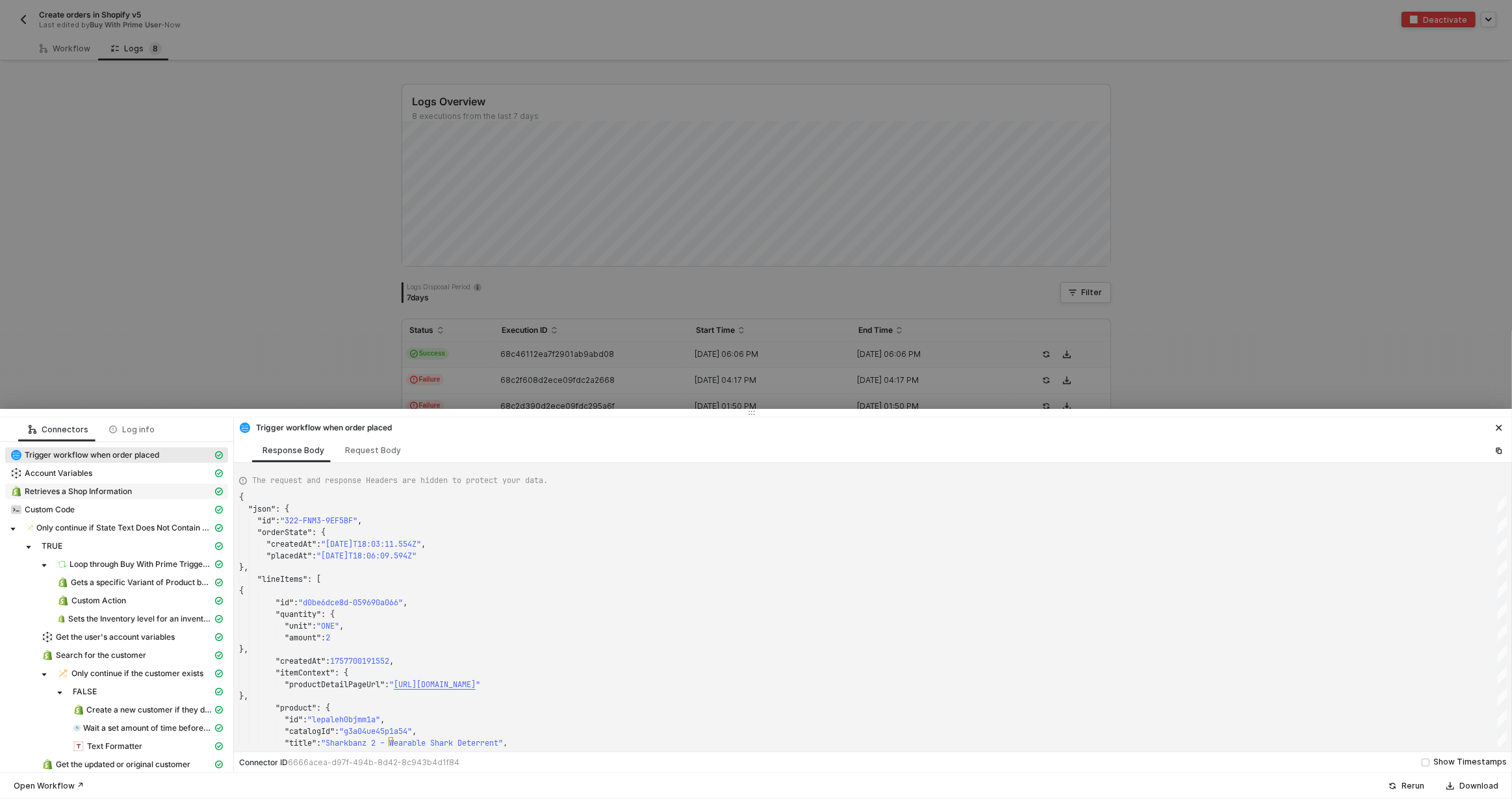
click at [94, 489] on span "Retrieves a Shop Information" at bounding box center [78, 491] width 107 height 10
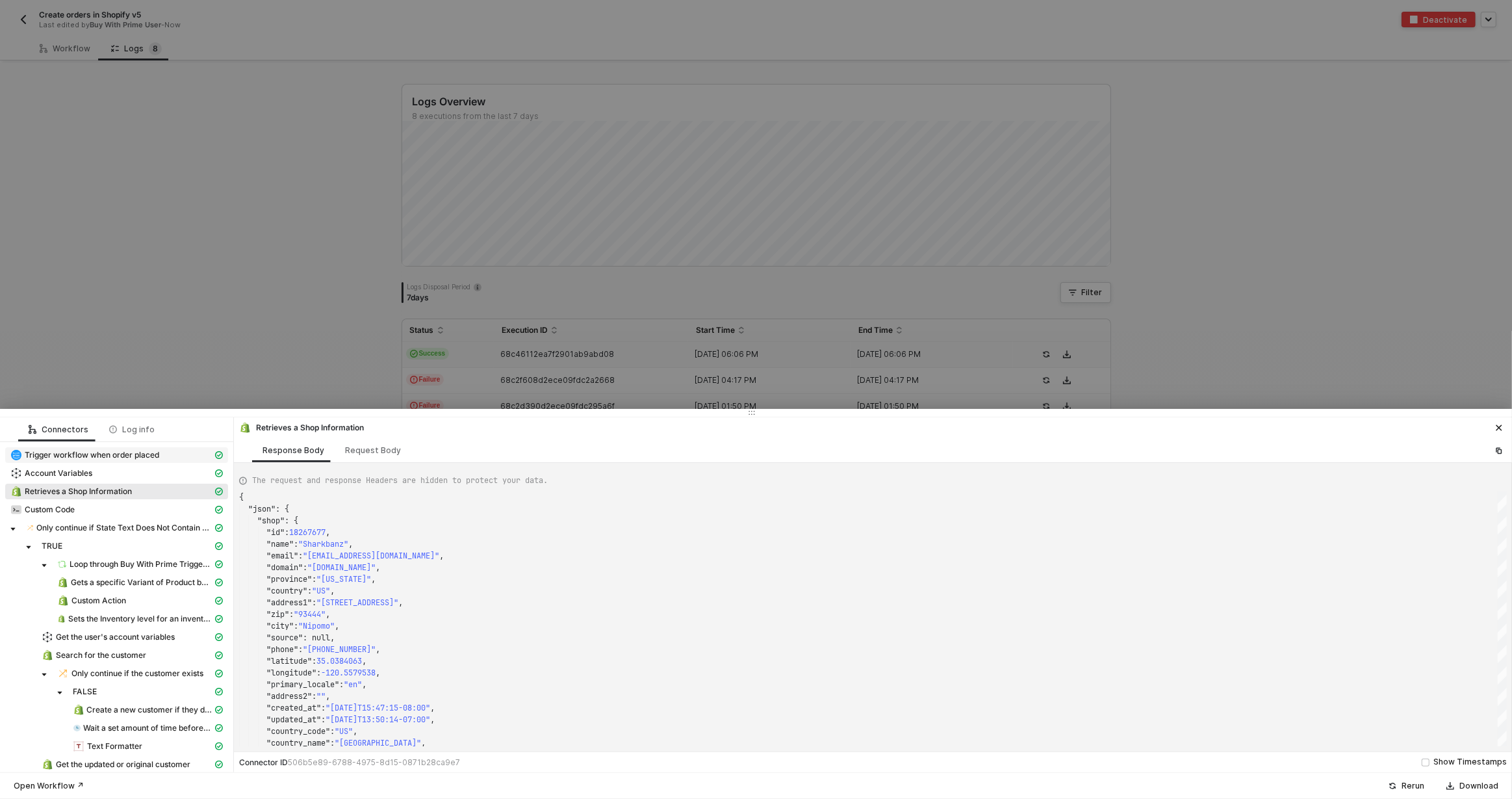
click at [108, 458] on span "Trigger workflow when order placed" at bounding box center [92, 454] width 135 height 10
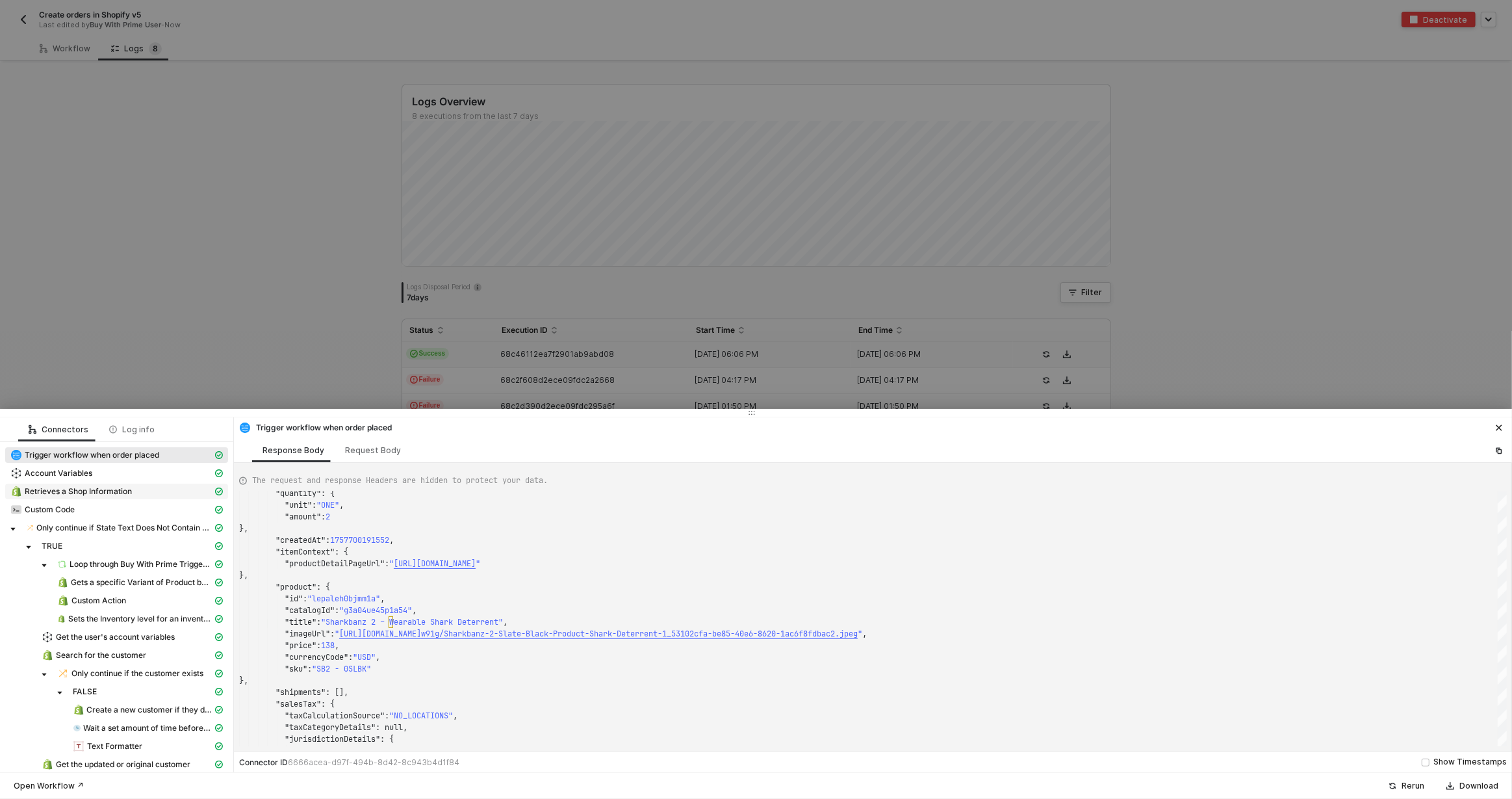
click at [118, 489] on span "Retrieves a Shop Information" at bounding box center [78, 491] width 107 height 10
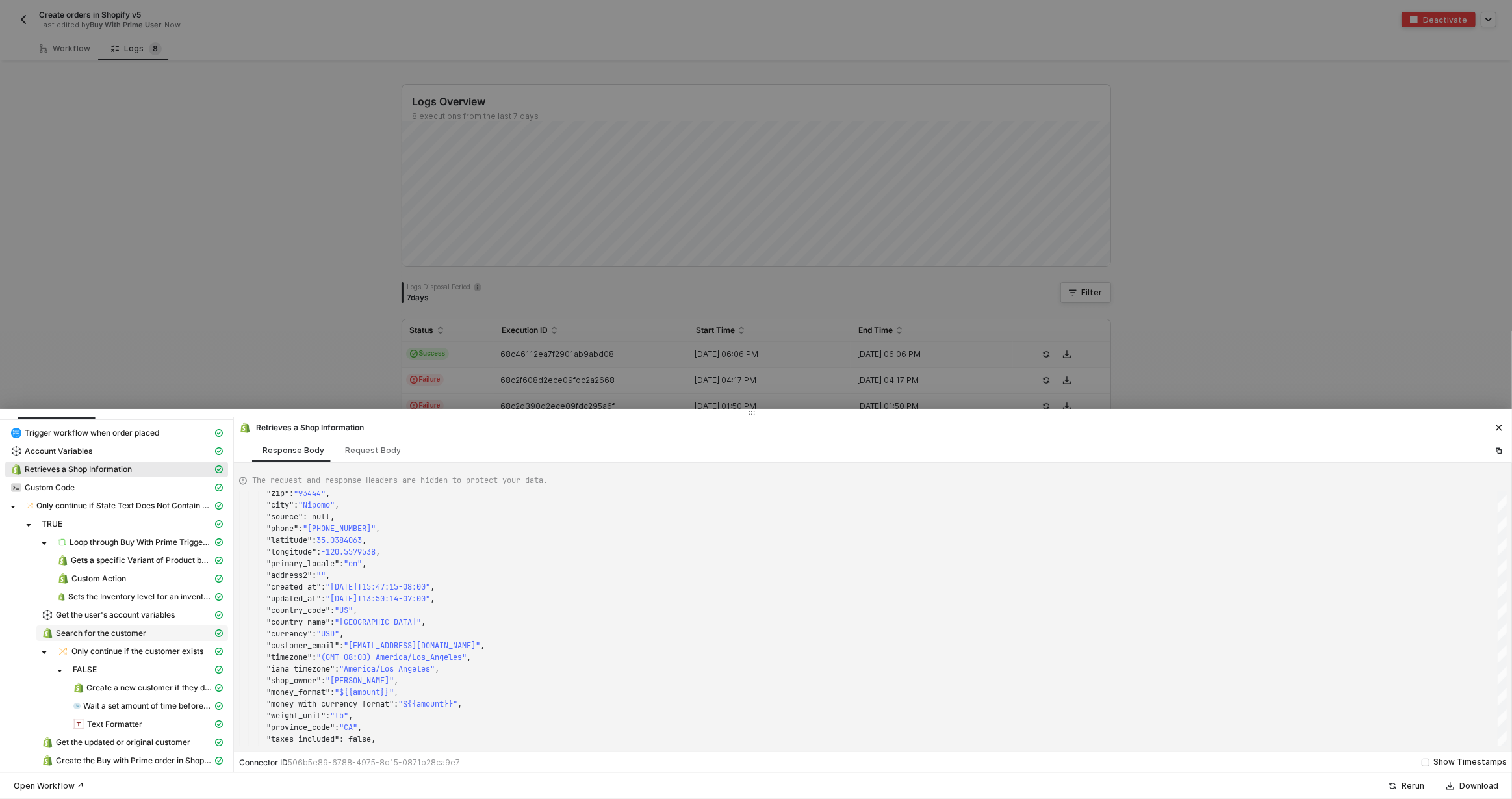
scroll to position [30, 0]
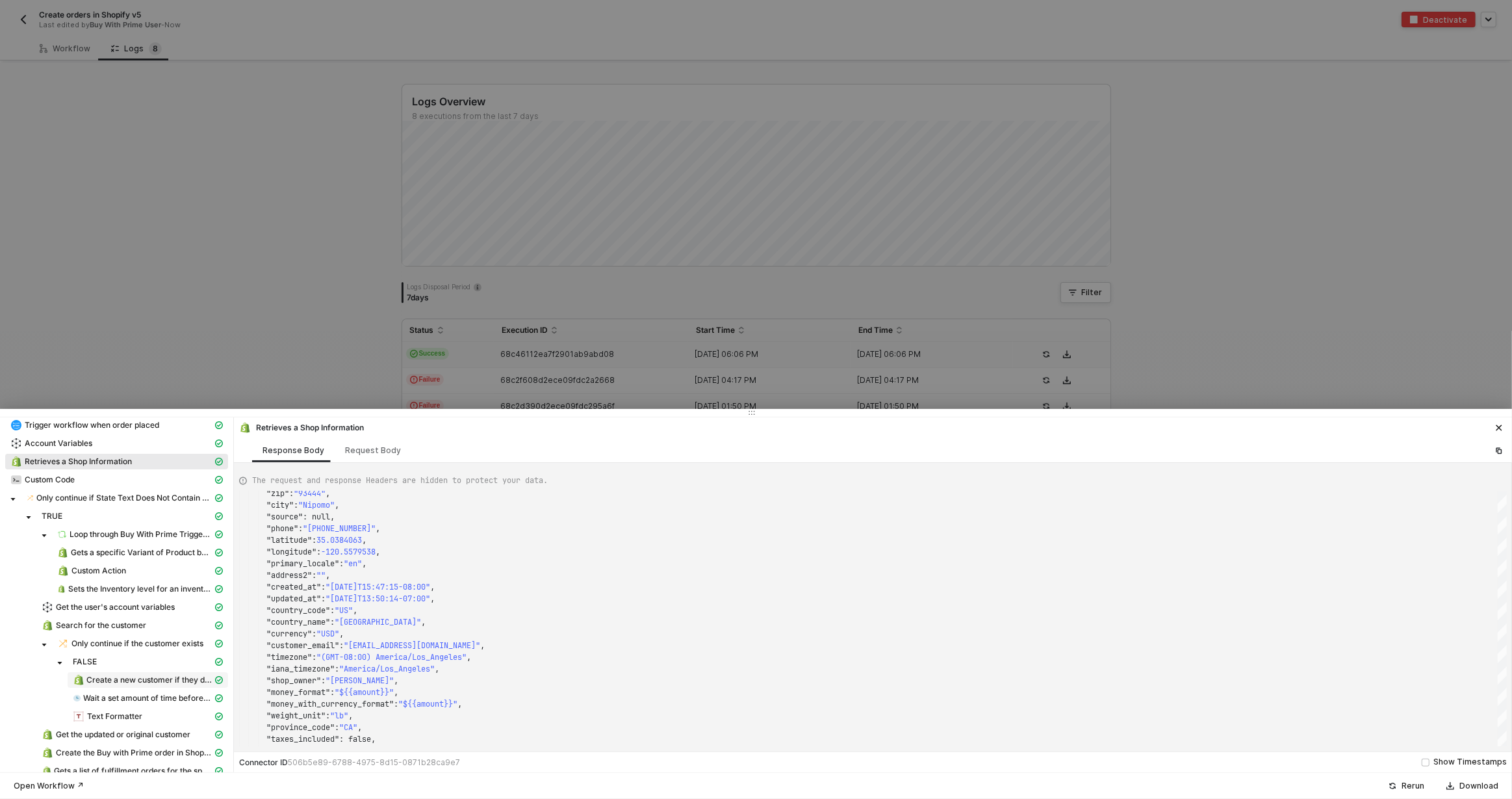
click at [140, 674] on span "Create a new customer if they don't" at bounding box center [149, 679] width 126 height 10
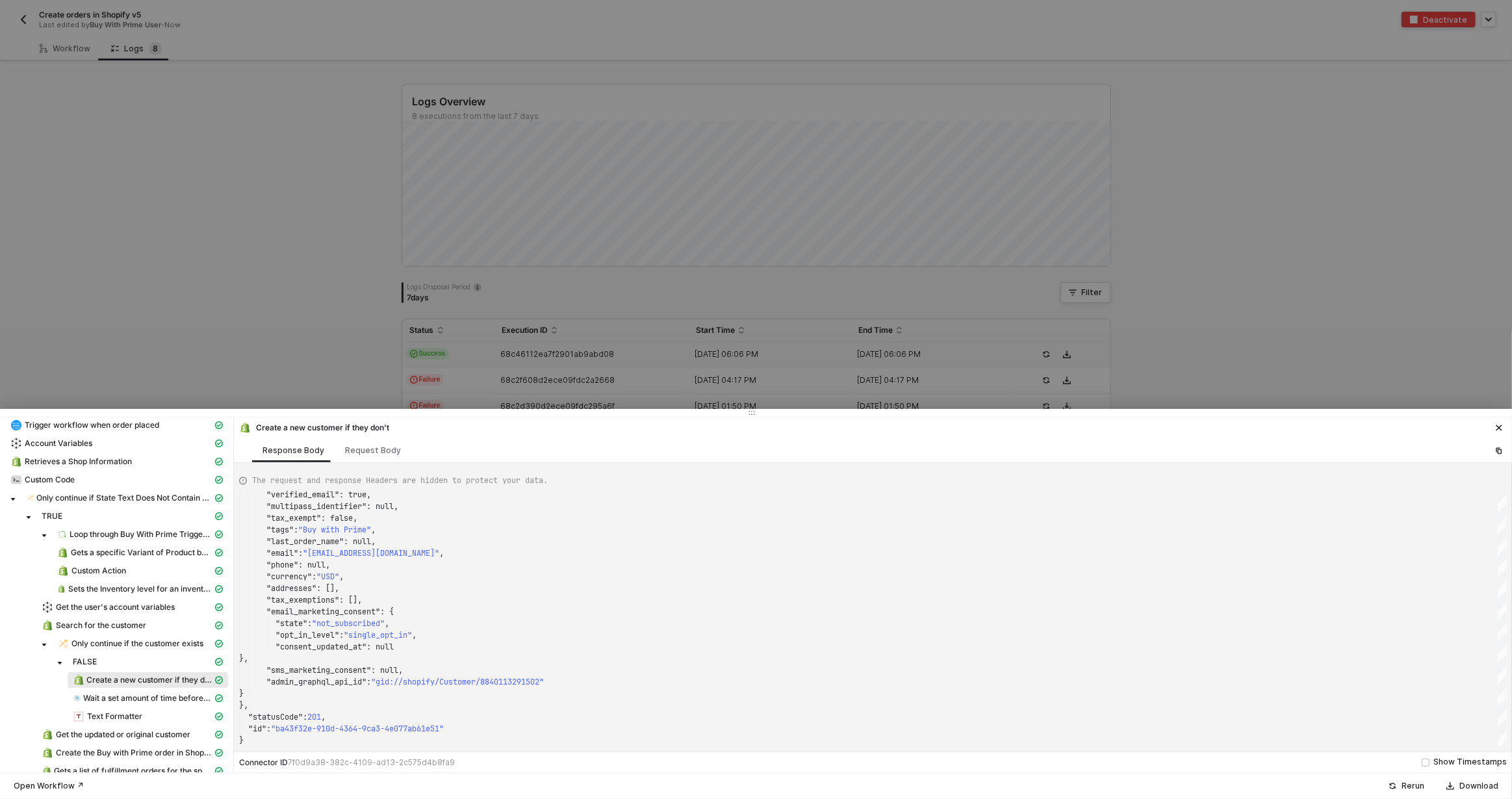
scroll to position [116, 0]
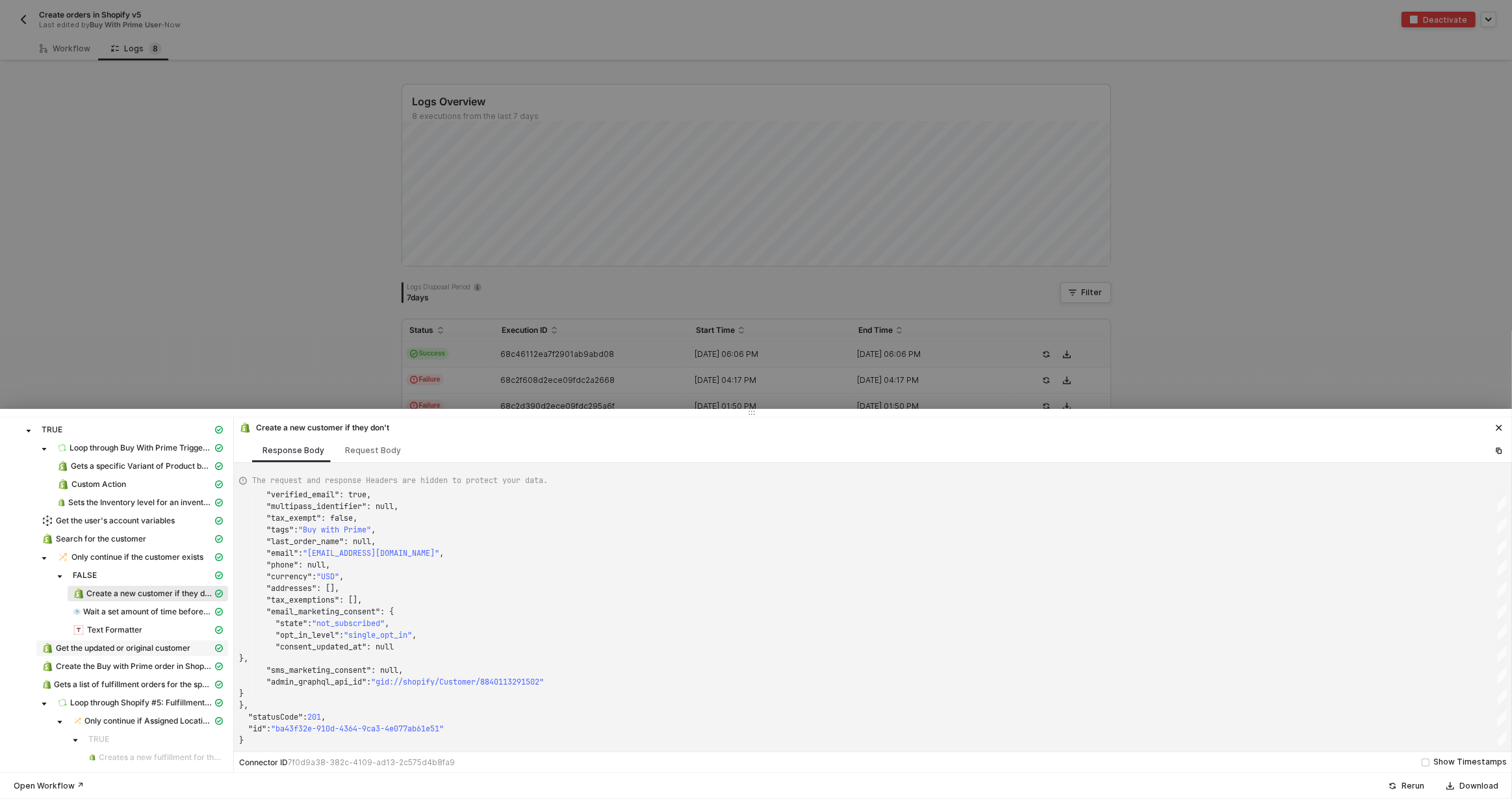
click at [124, 646] on span "Get the updated or original customer" at bounding box center [123, 648] width 135 height 10
type textarea "{ "json": { "customers": { "id": 8840113291502, "created_at": "2025-09-12T11:06…"
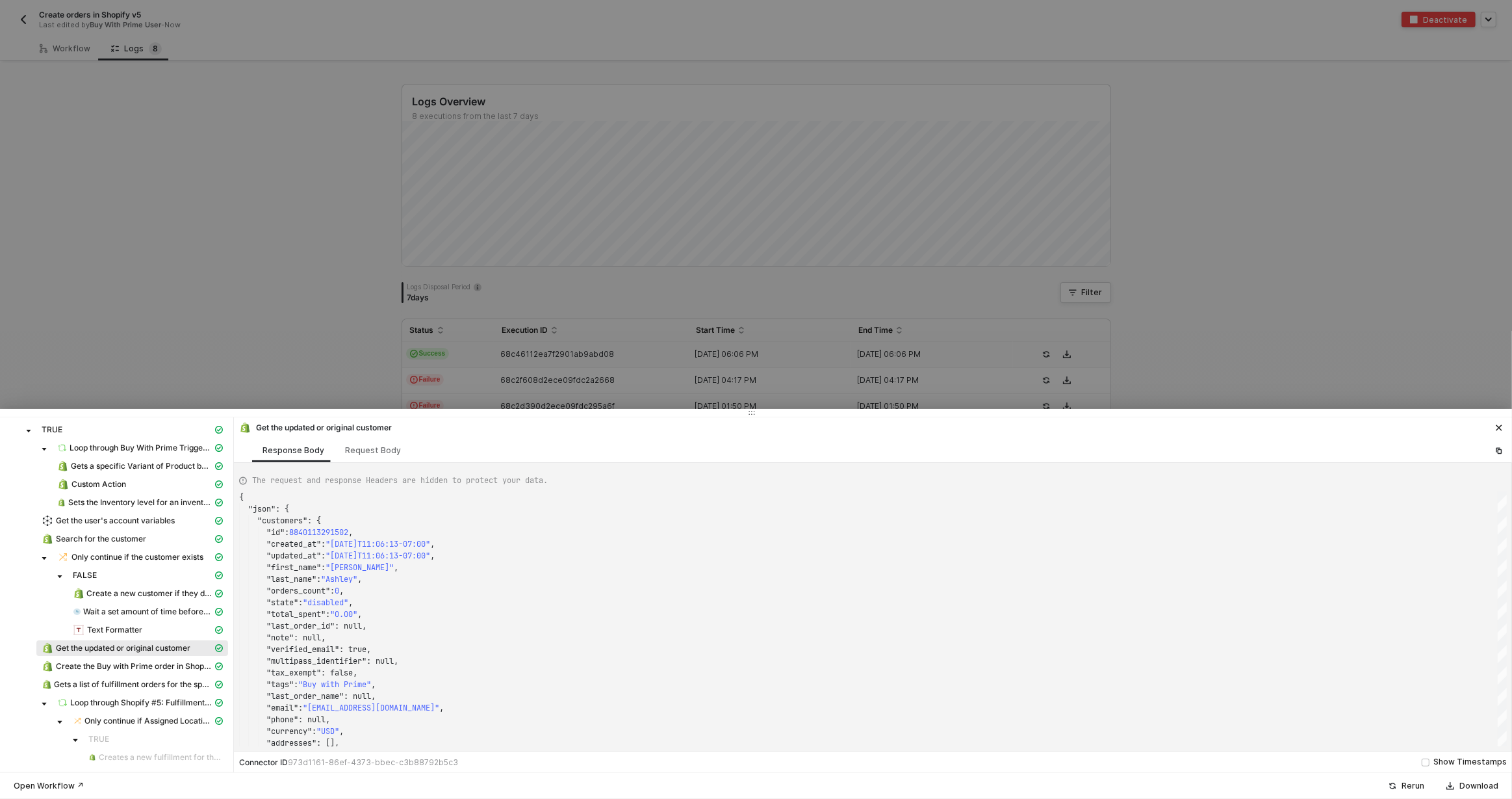
click at [932, 325] on div at bounding box center [756, 399] width 1512 height 799
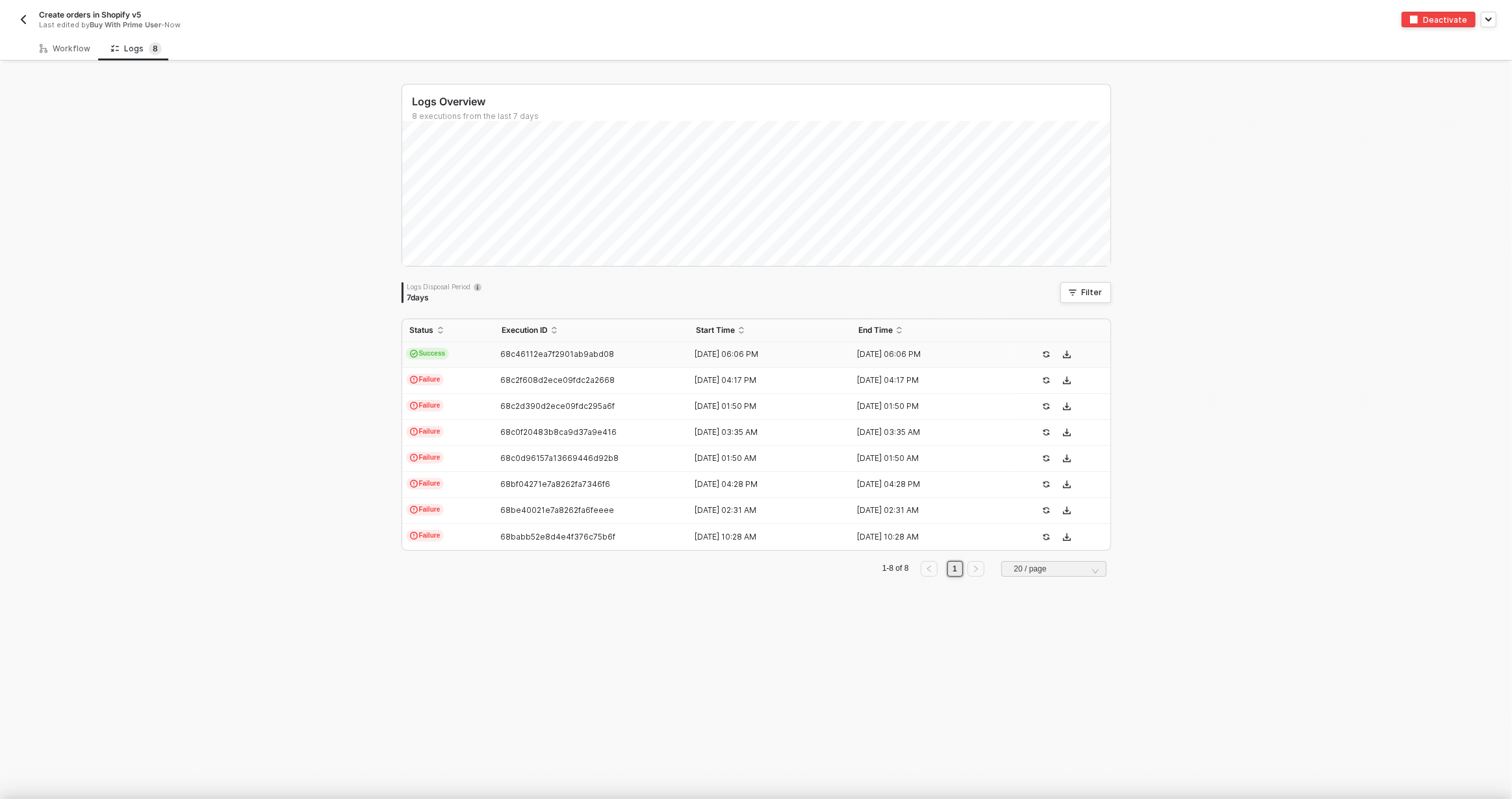
scroll to position [0, 0]
